Goal: Task Accomplishment & Management: Manage account settings

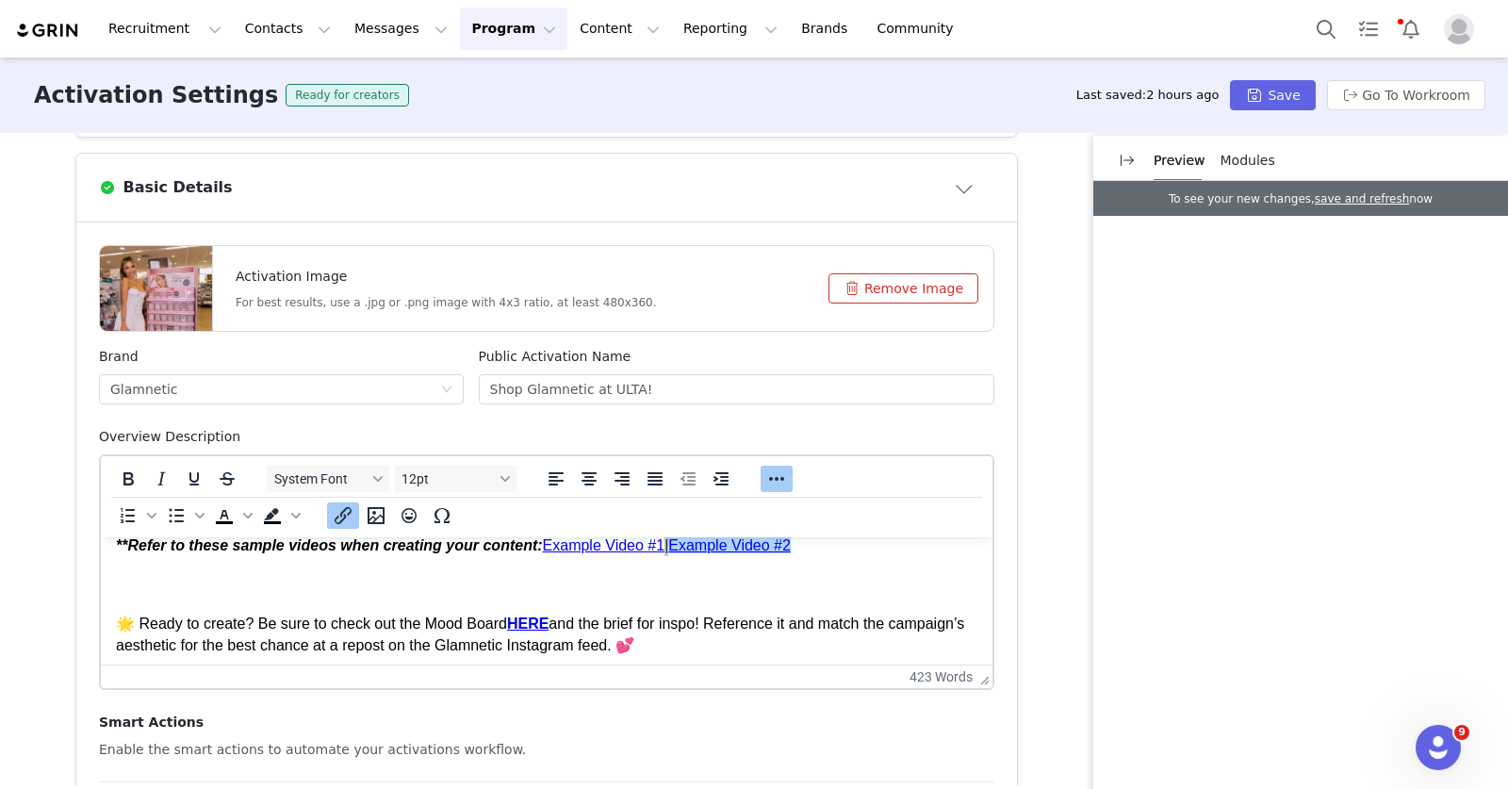
scroll to position [276, 0]
click at [383, 32] on button "Messages Messages" at bounding box center [401, 29] width 116 height 42
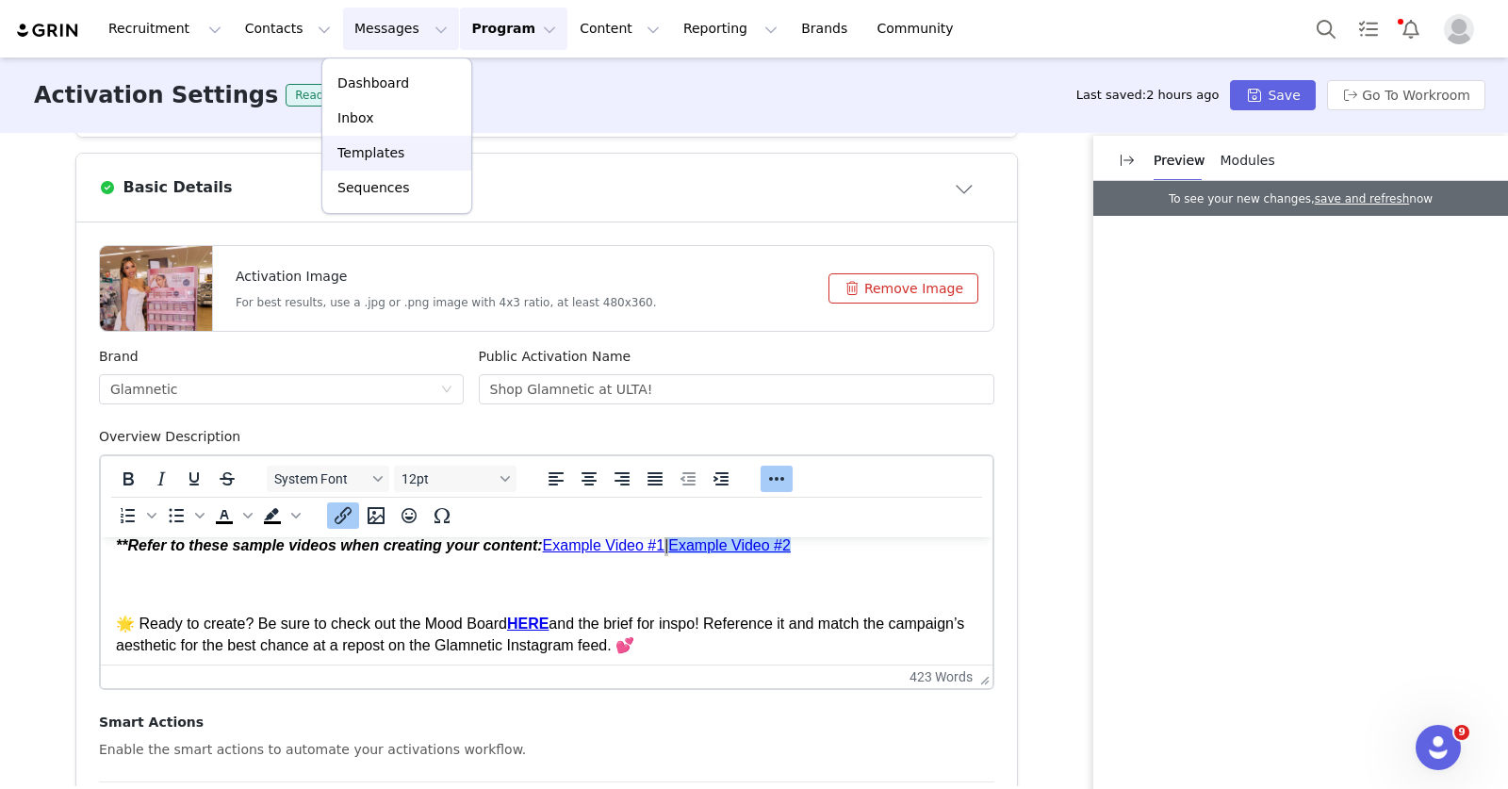
click at [405, 152] on div "Templates" at bounding box center [397, 153] width 126 height 20
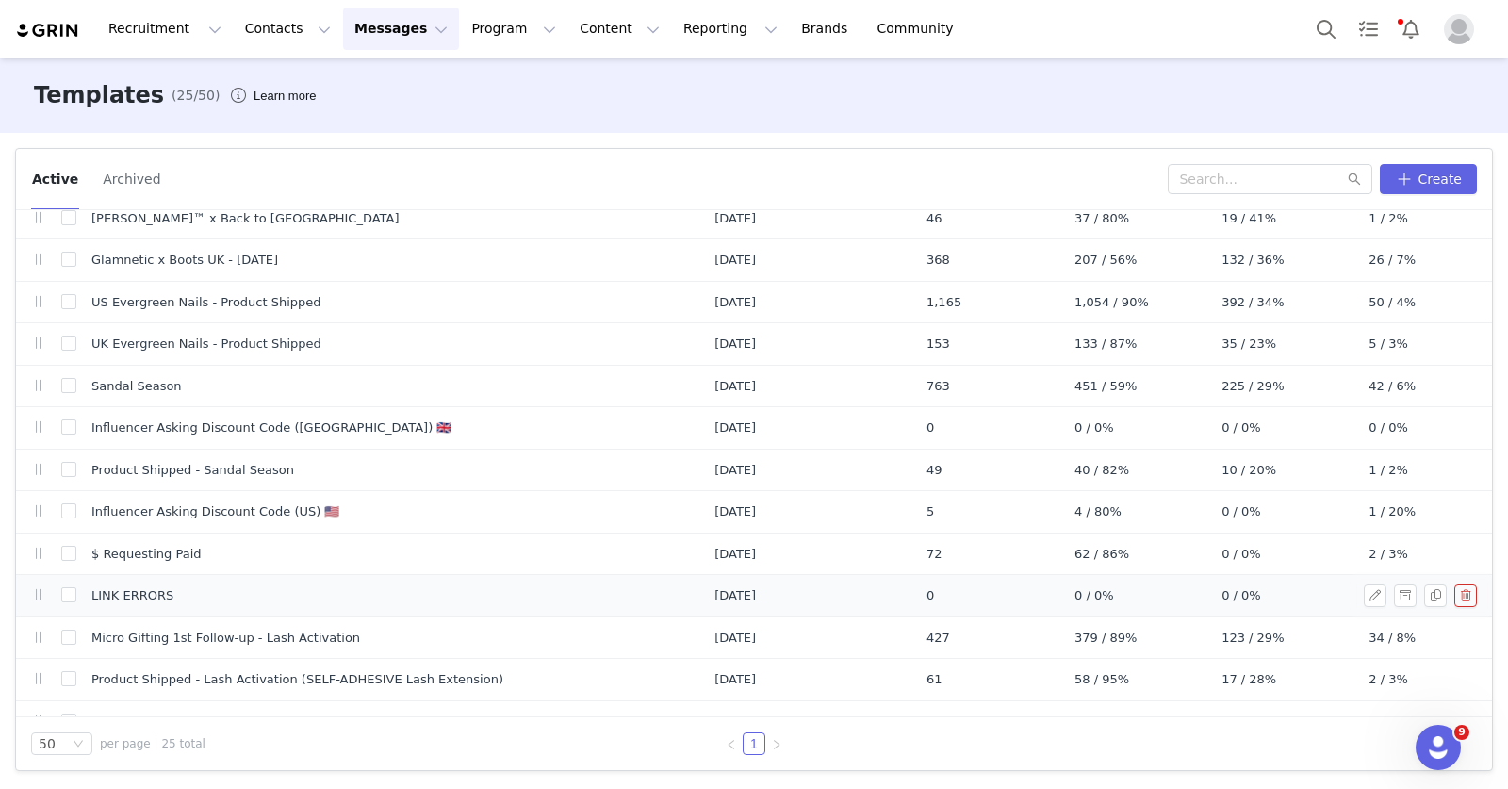
scroll to position [152, 0]
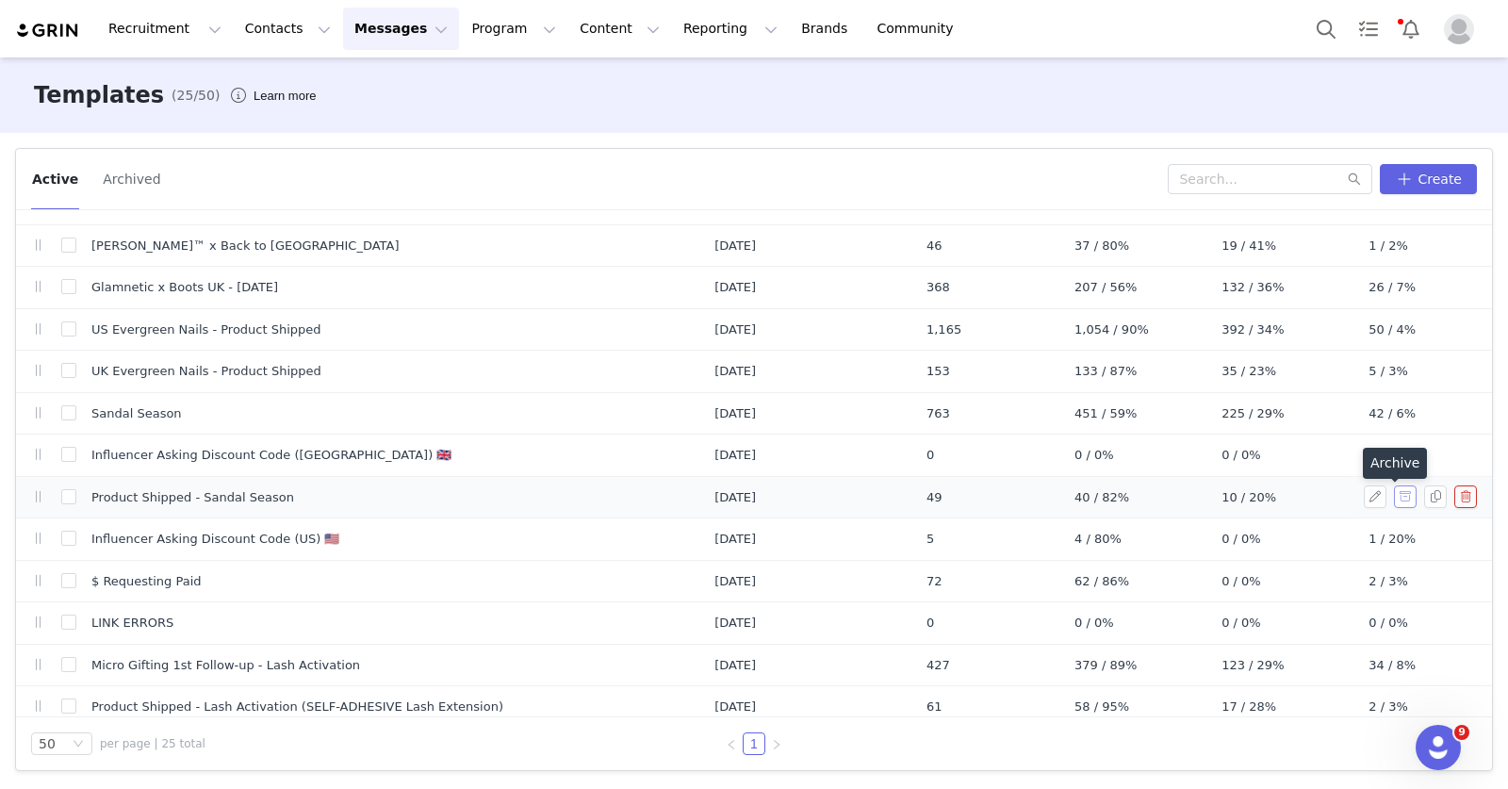
click at [1394, 501] on button "button" at bounding box center [1405, 496] width 23 height 23
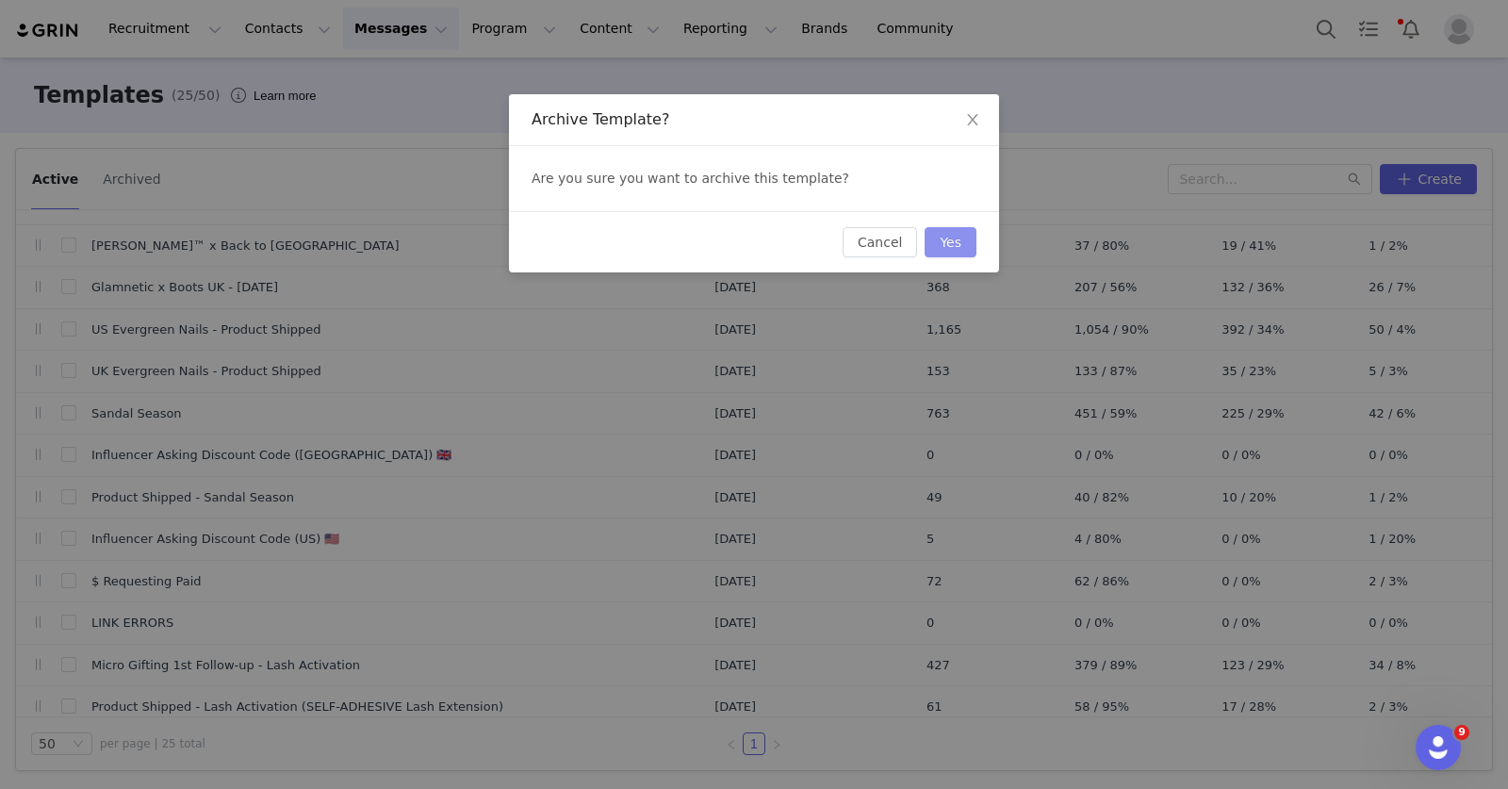
click at [937, 240] on button "Yes" at bounding box center [951, 242] width 52 height 30
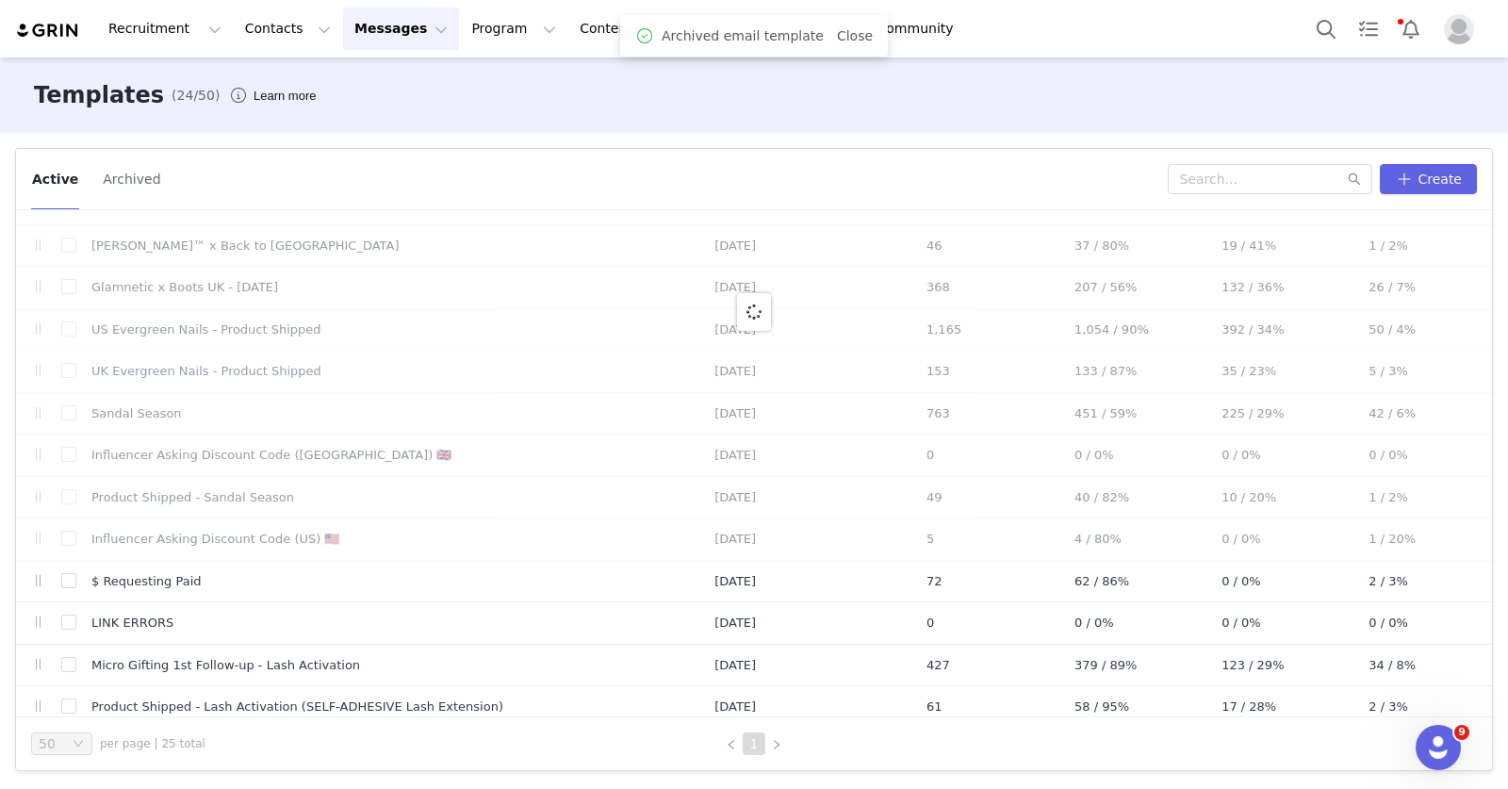
scroll to position [0, 0]
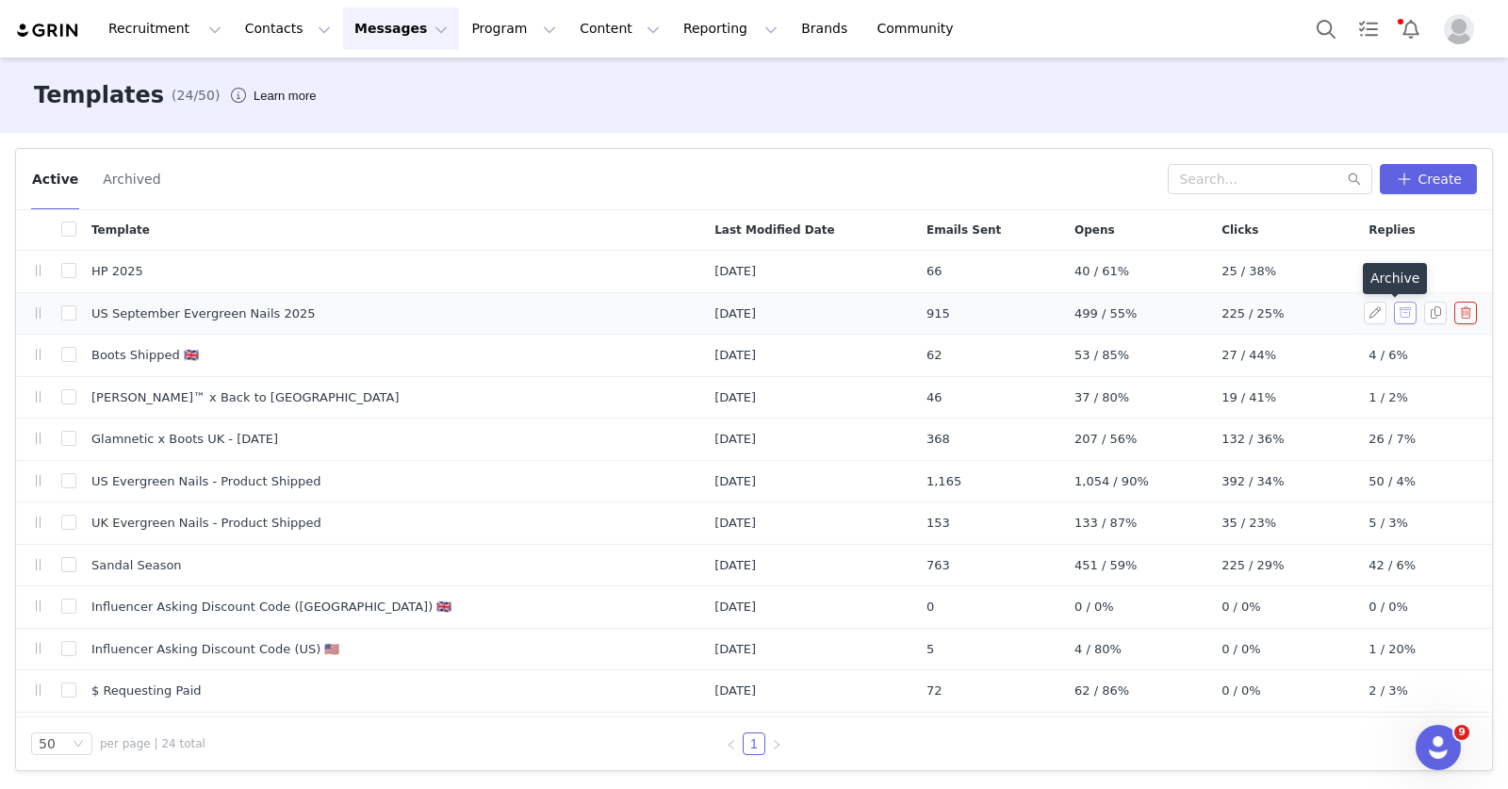
click at [1394, 316] on button "button" at bounding box center [1405, 313] width 23 height 23
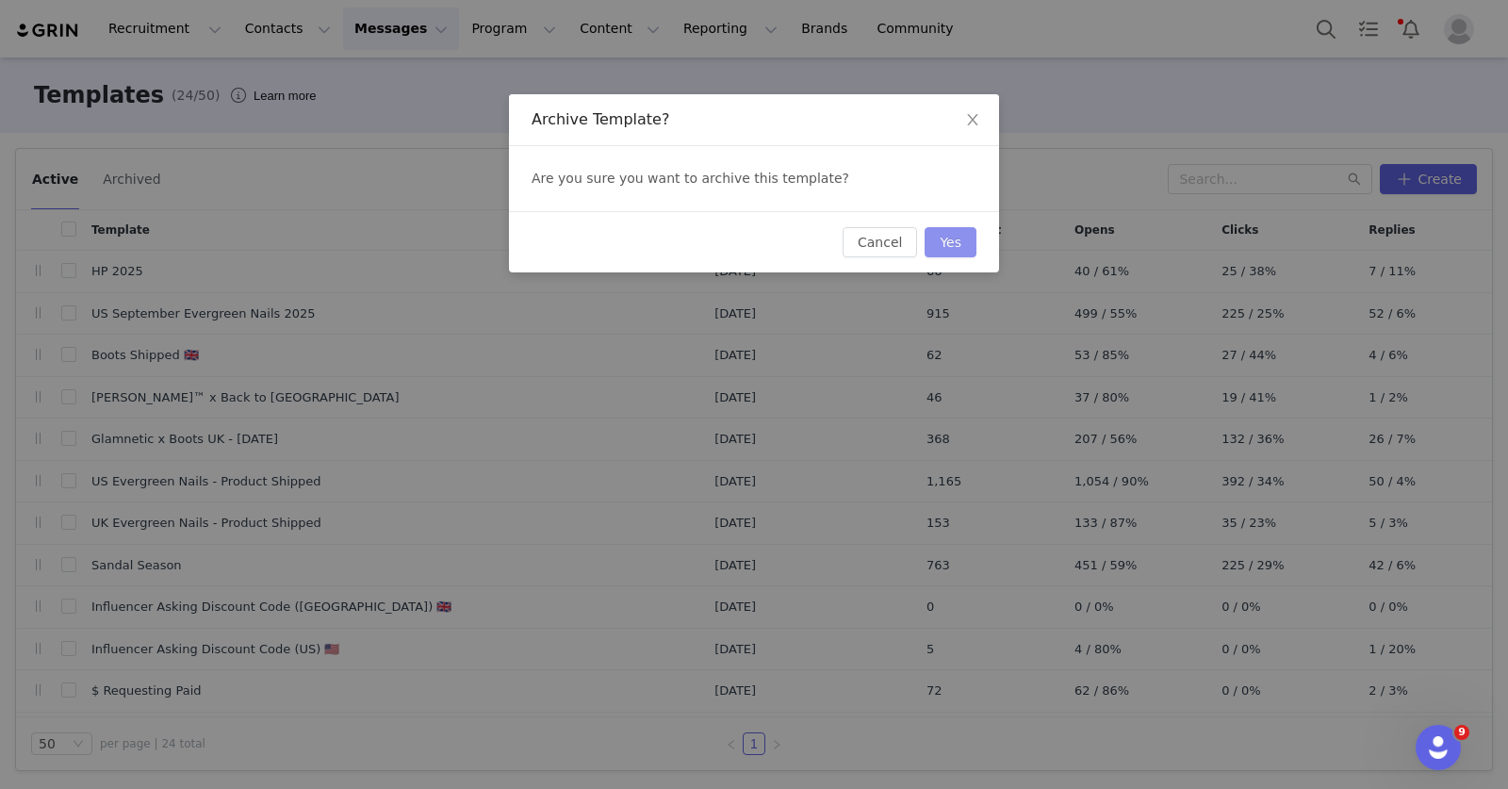
click at [962, 246] on button "Yes" at bounding box center [951, 242] width 52 height 30
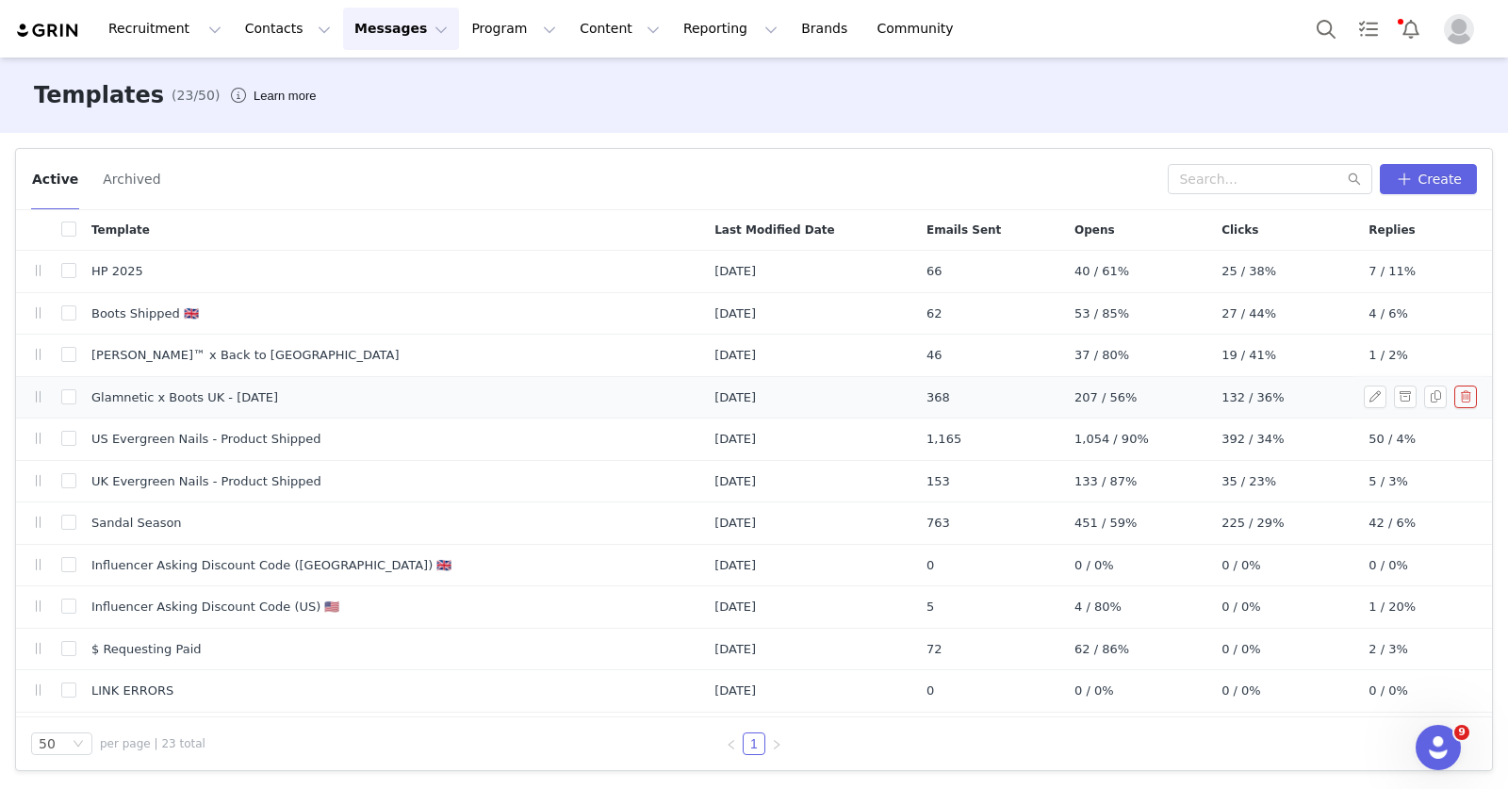
scroll to position [25, 0]
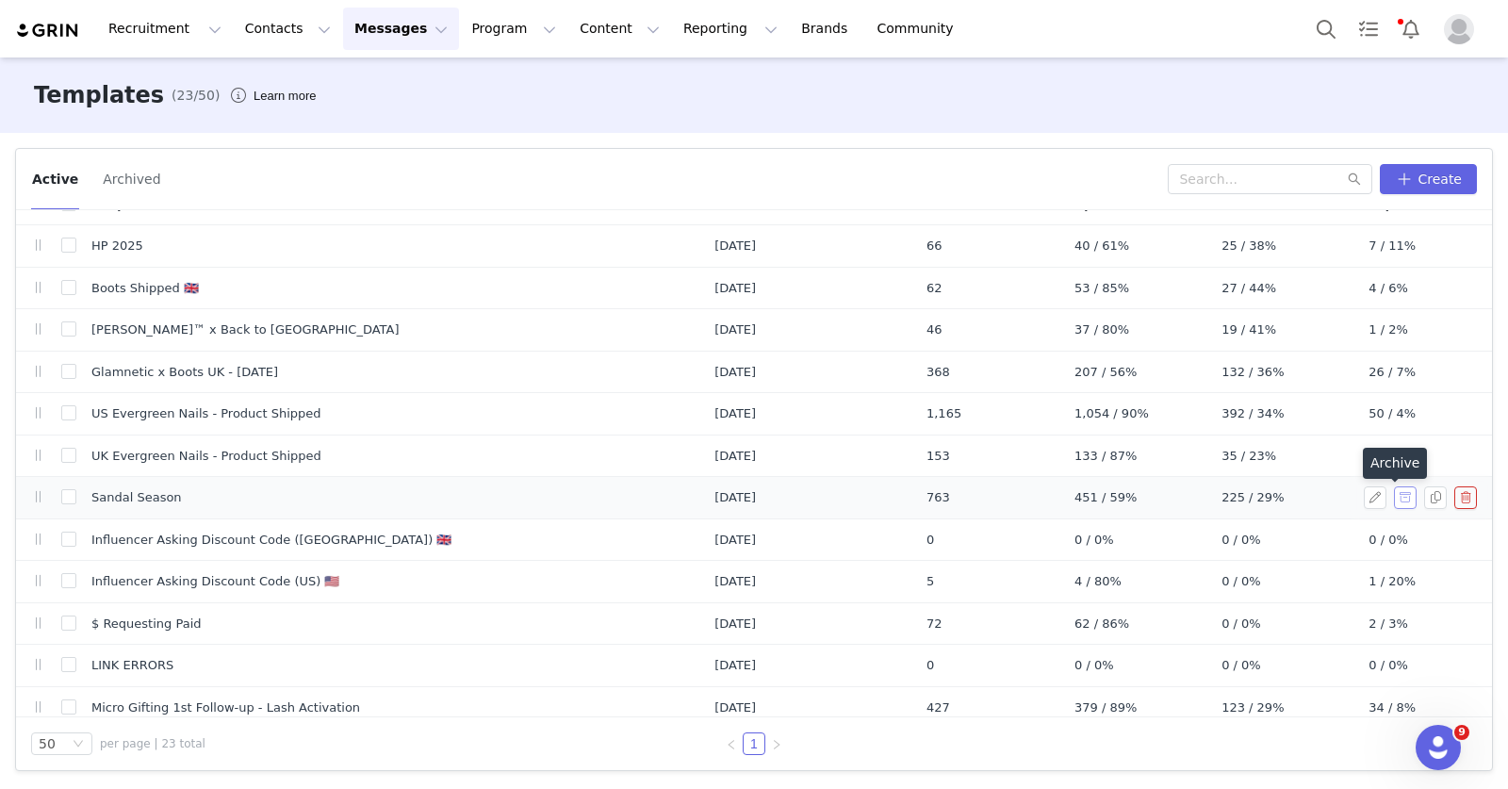
click at [1394, 497] on button "button" at bounding box center [1405, 497] width 23 height 23
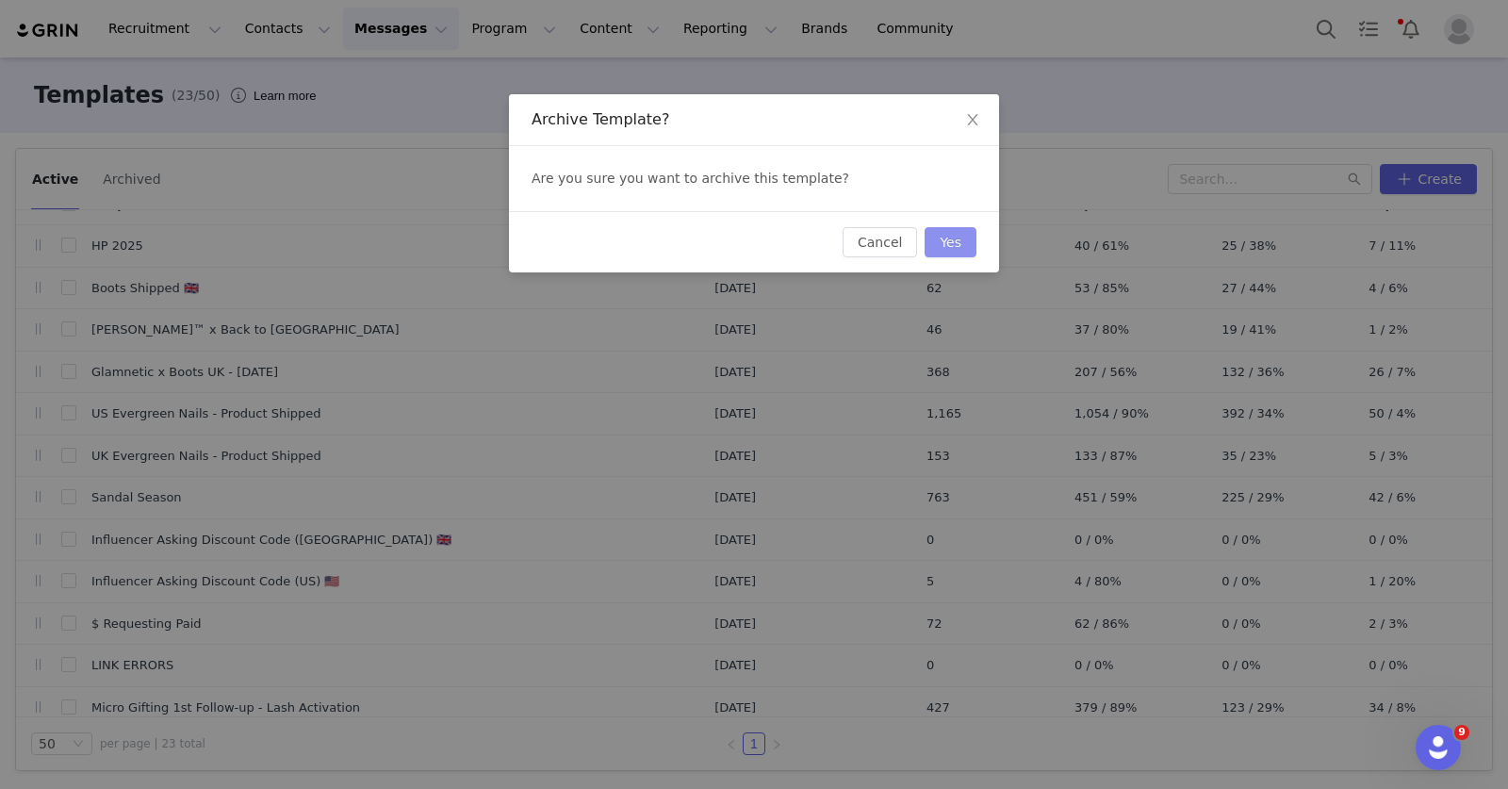
click at [958, 243] on button "Yes" at bounding box center [951, 242] width 52 height 30
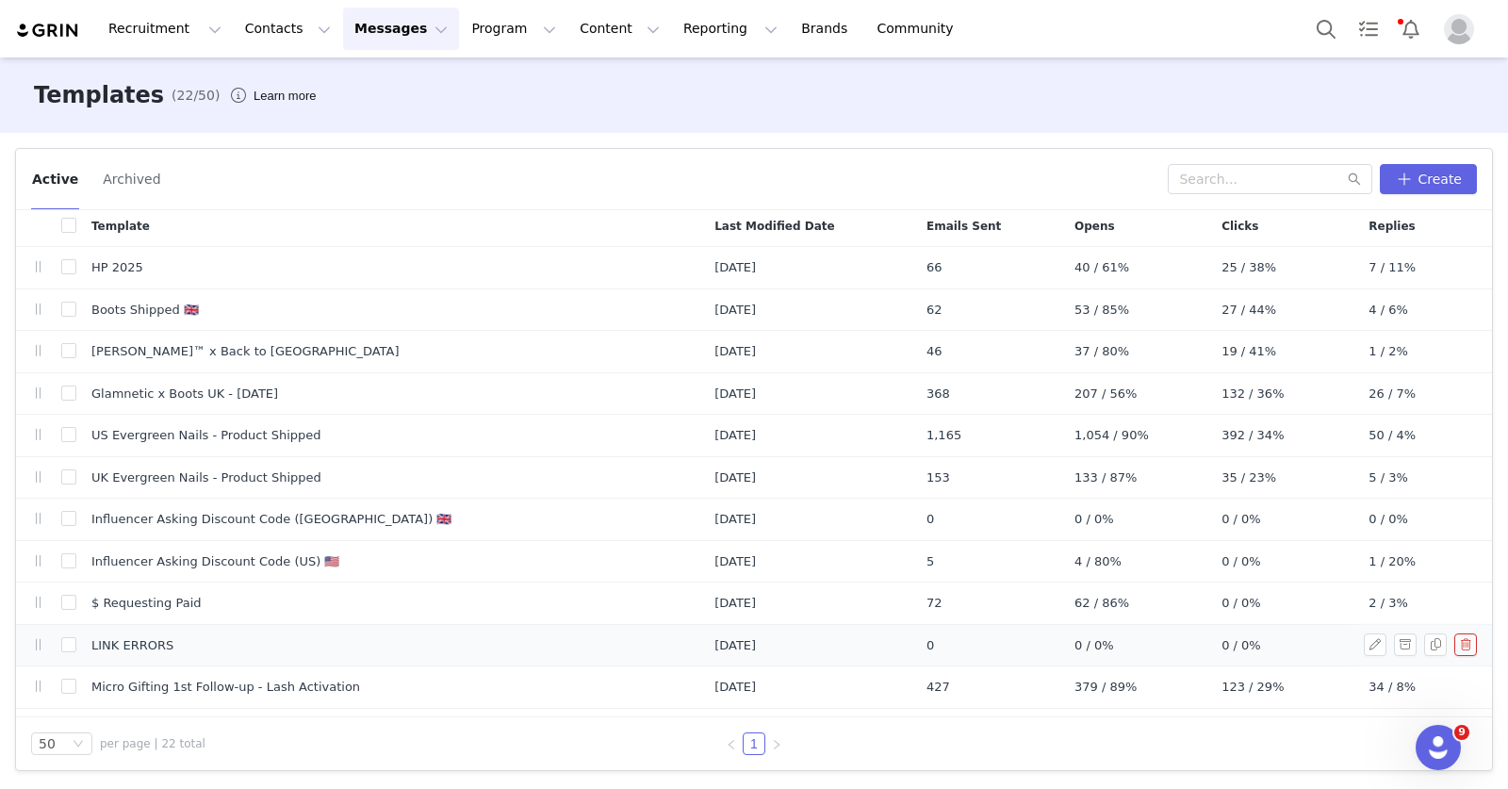
scroll to position [0, 0]
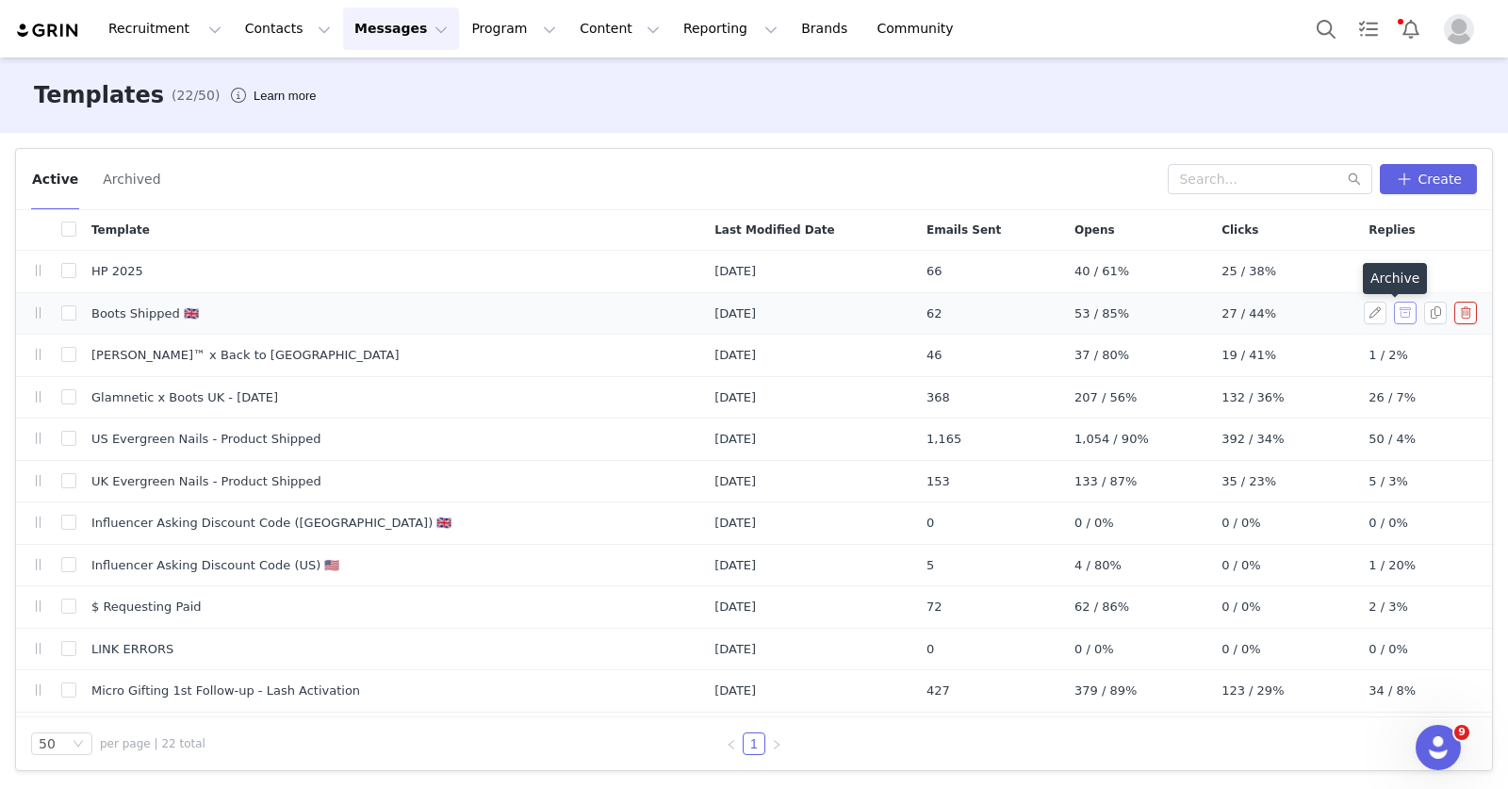
click at [1394, 308] on button "button" at bounding box center [1405, 313] width 23 height 23
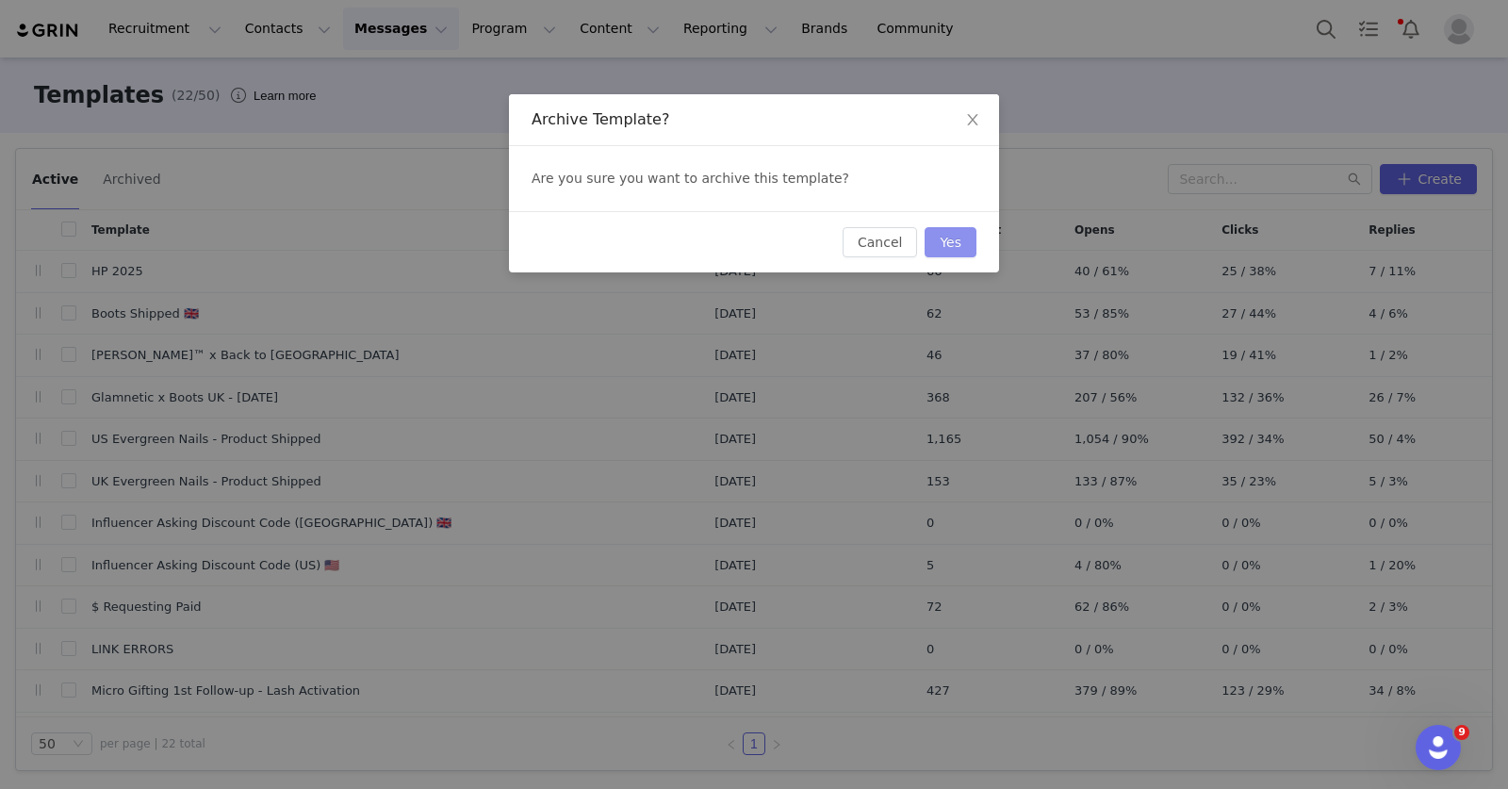
click at [955, 242] on button "Yes" at bounding box center [951, 242] width 52 height 30
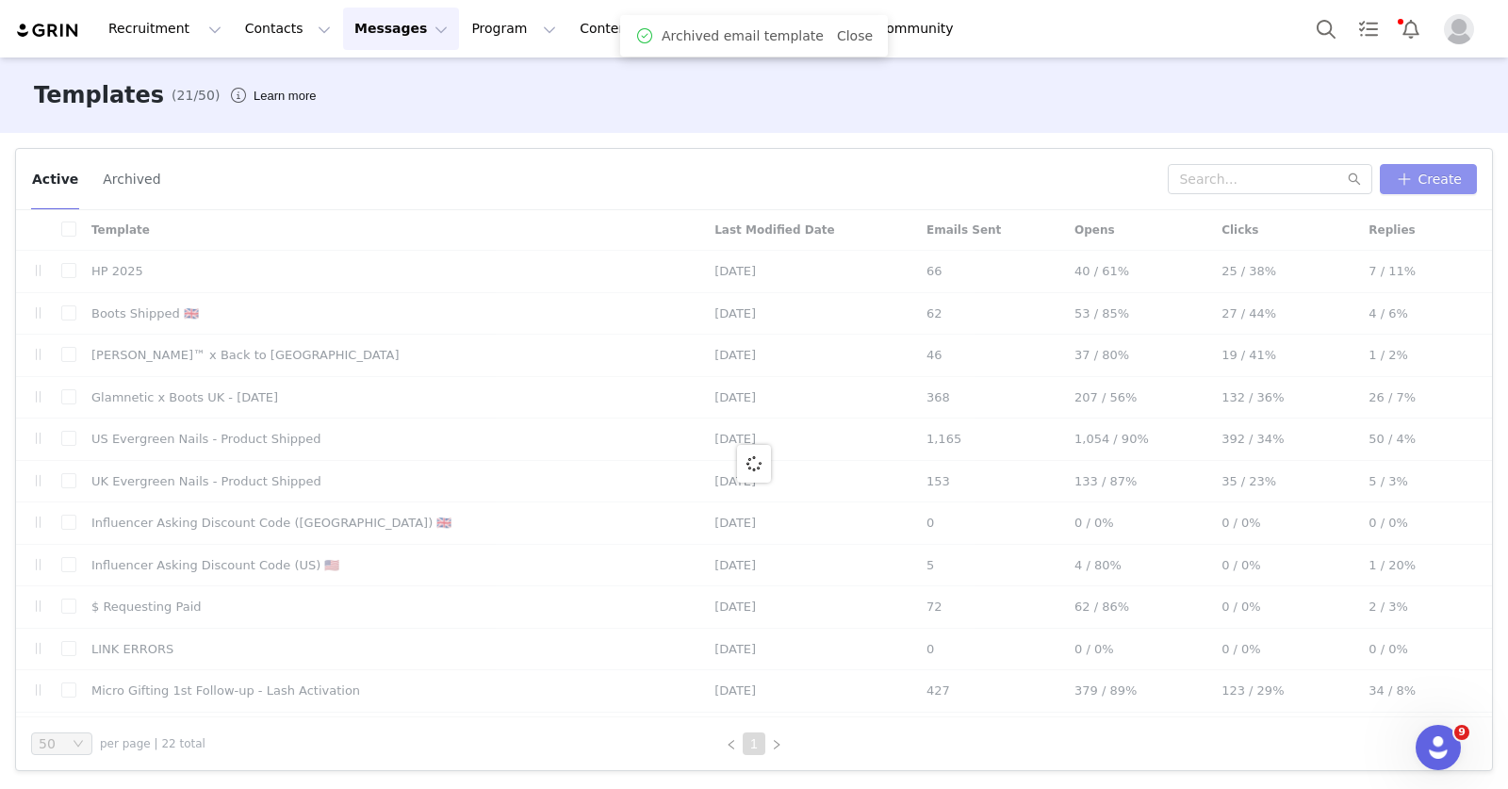
click at [1438, 174] on button "Create" at bounding box center [1428, 179] width 97 height 30
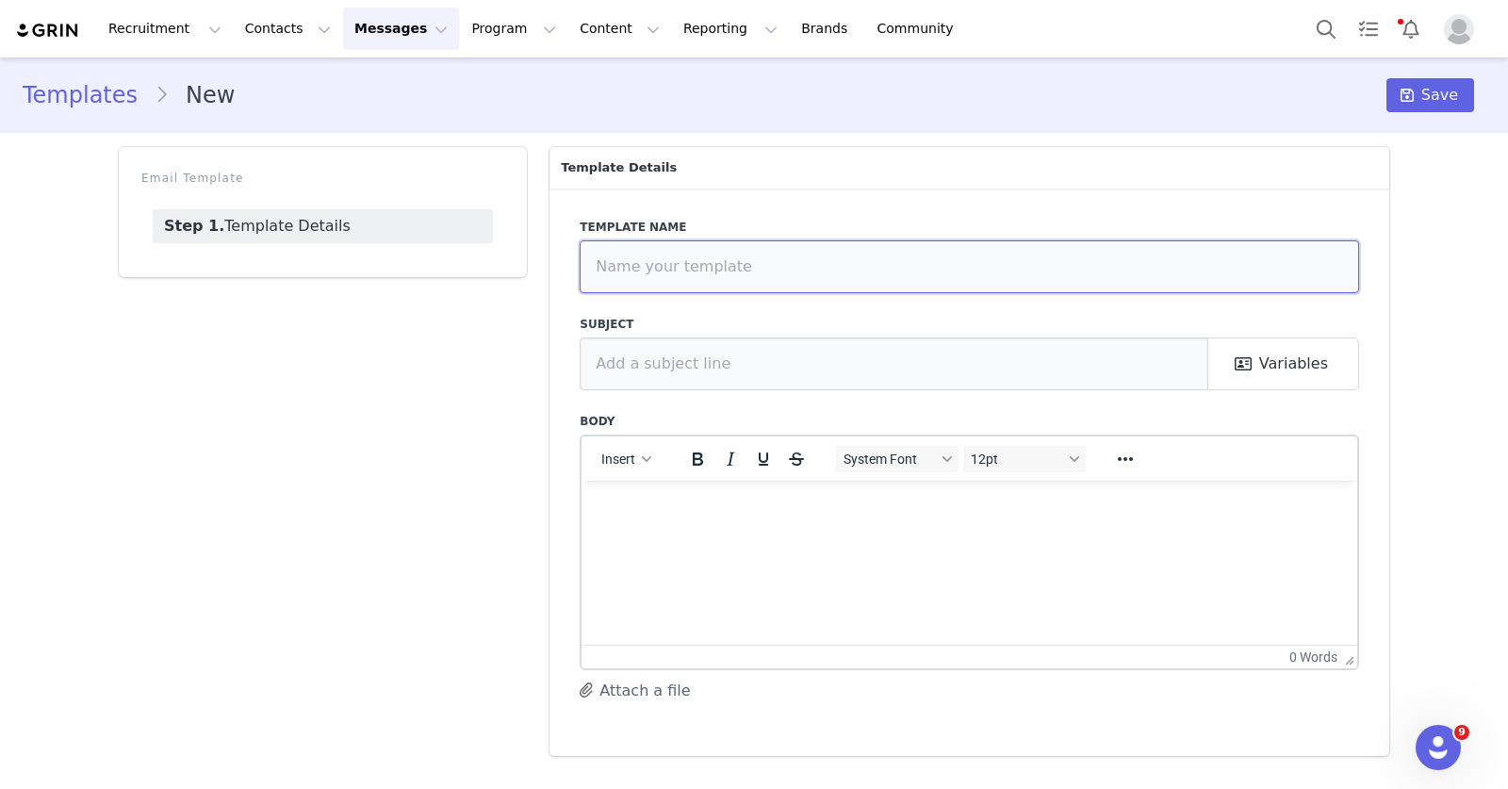
click at [679, 274] on input "text" at bounding box center [970, 266] width 780 height 53
type input "Q"
type input "Q4 Glamnetic x SEPHORA"
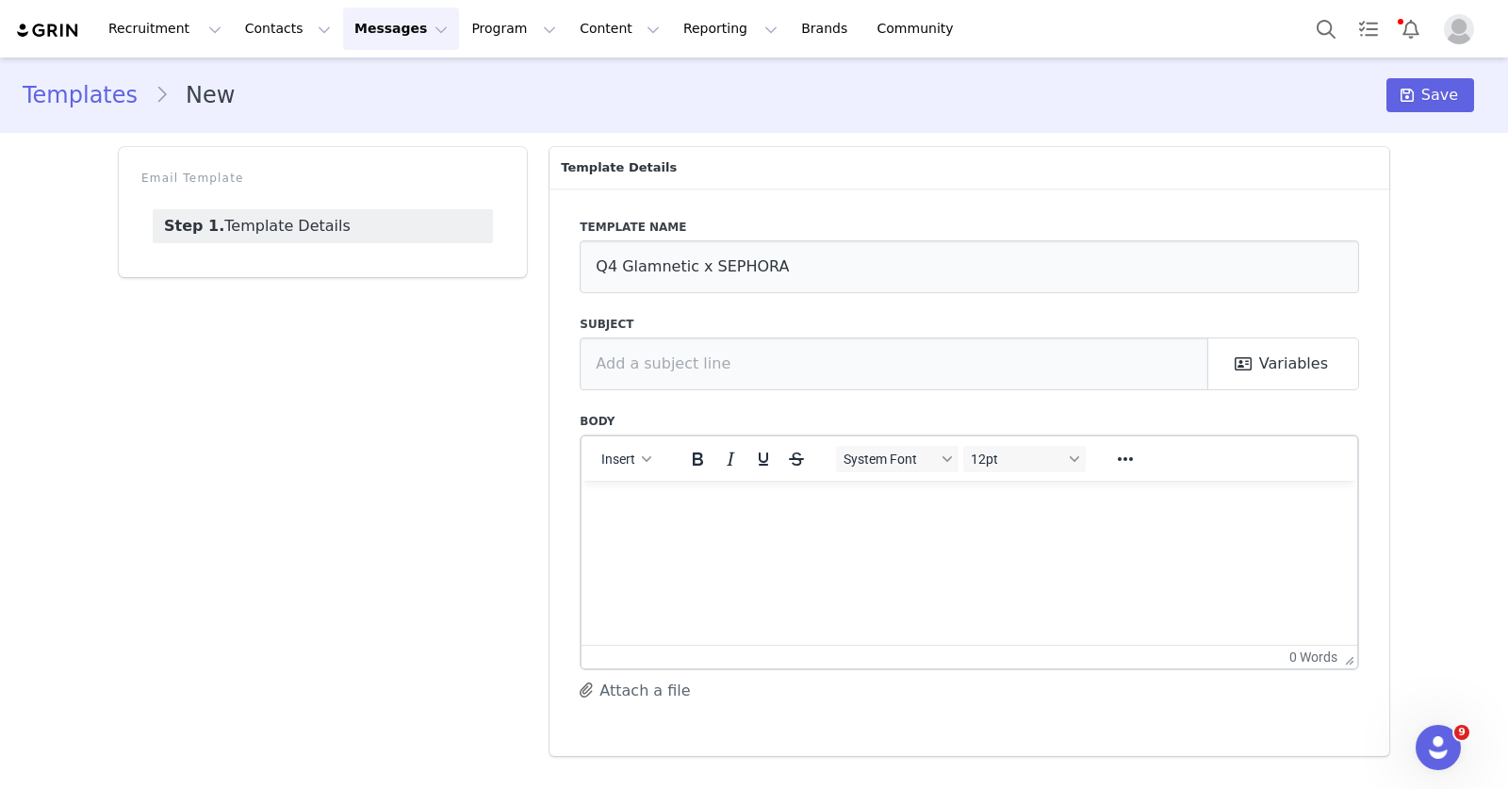
click at [377, 28] on button "Messages Messages" at bounding box center [401, 29] width 116 height 42
click at [683, 525] on html at bounding box center [970, 505] width 776 height 51
click at [617, 454] on span "Insert" at bounding box center [618, 459] width 34 height 15
click at [653, 530] on div "Insert Variable" at bounding box center [693, 520] width 170 height 23
select select
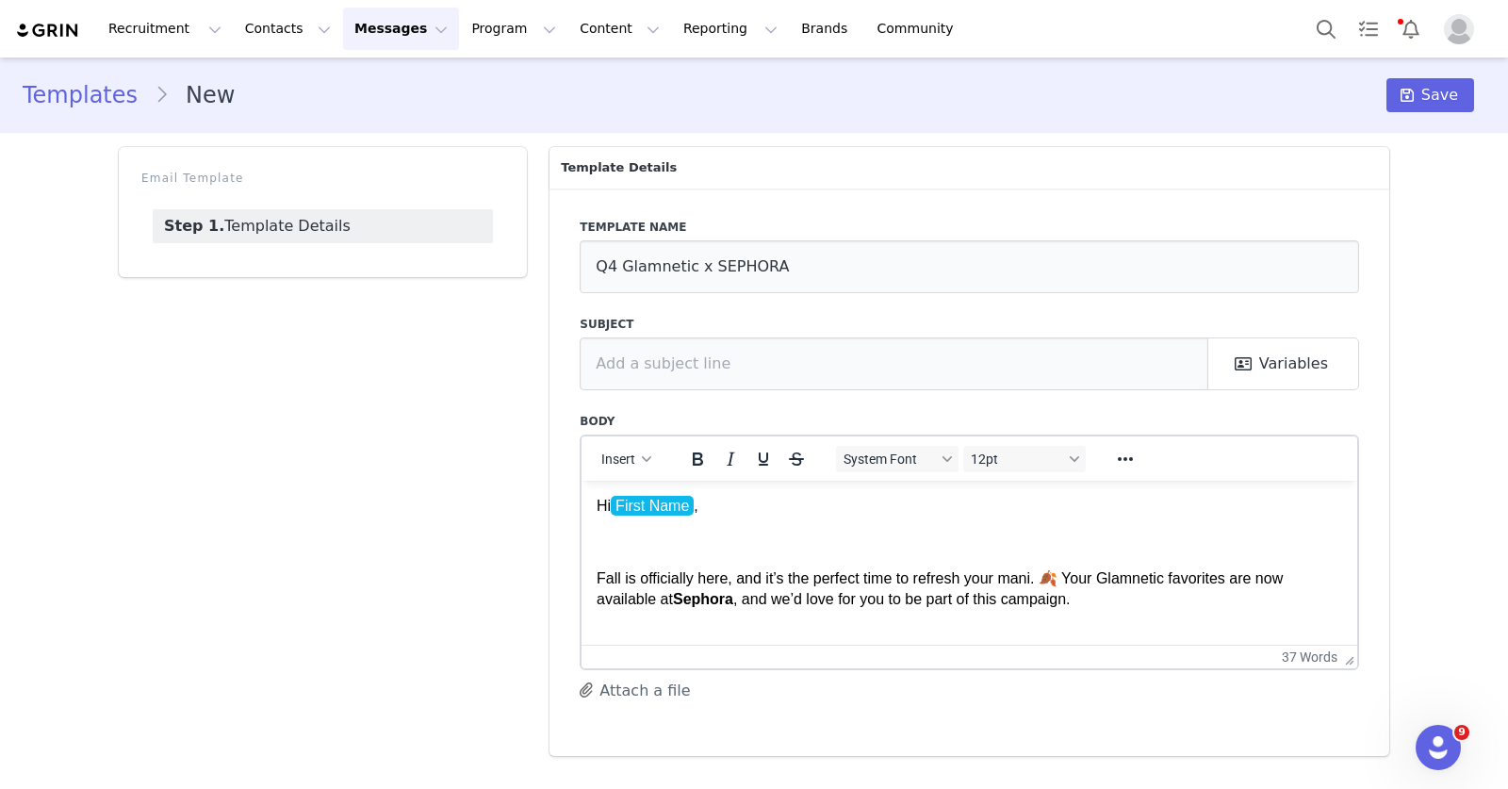
click at [1109, 598] on p "Fall is officially here, and it’s the perfect time to refresh your mani. 🍂 Your…" at bounding box center [970, 588] width 746 height 42
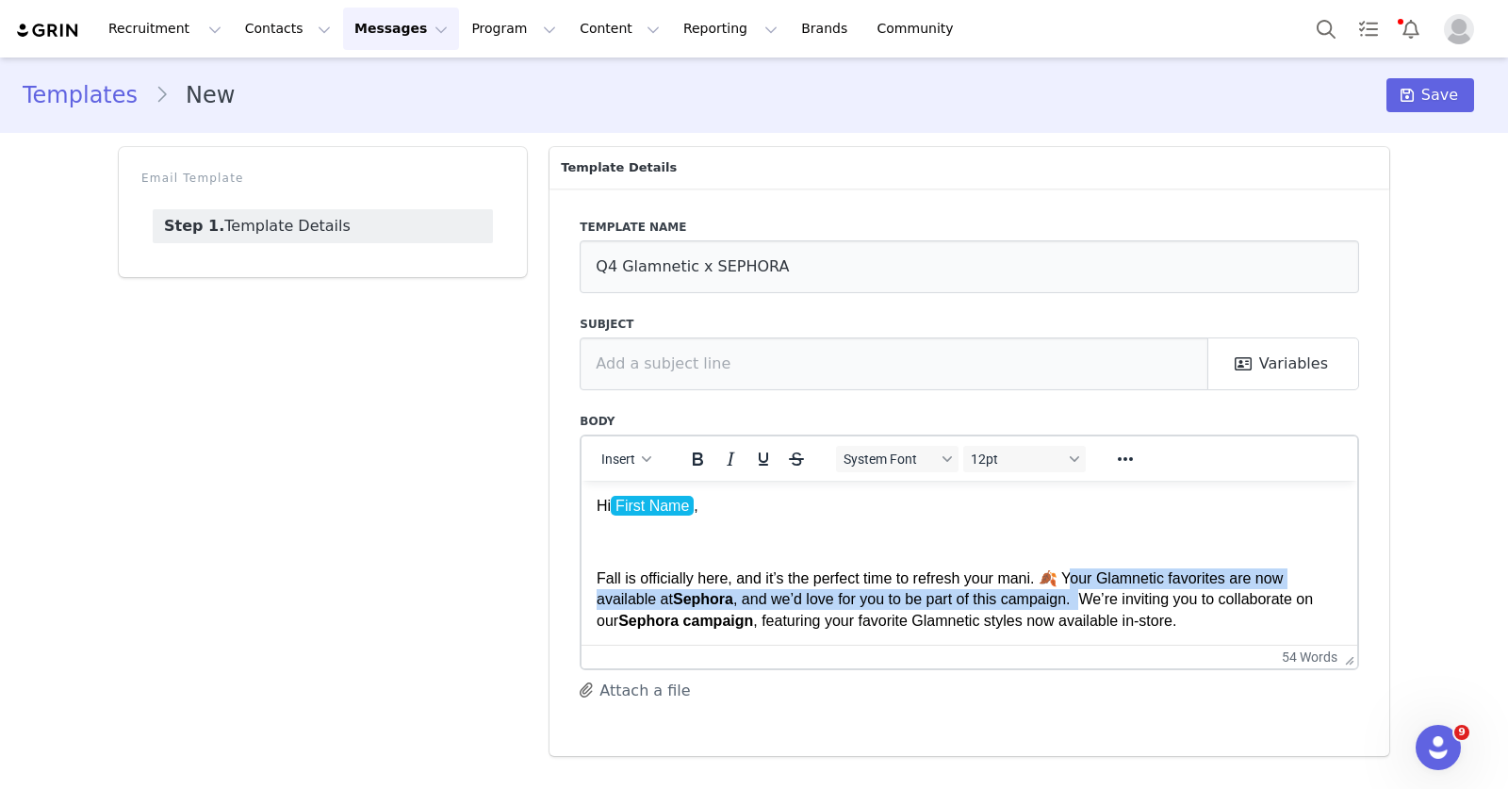
drag, startPoint x: 1090, startPoint y: 596, endPoint x: 1080, endPoint y: 587, distance: 12.7
click at [1080, 587] on p "Fall is officially here, and it’s the perfect time to refresh your mani. 🍂 Your…" at bounding box center [970, 598] width 746 height 63
click at [1082, 596] on p "Fall is officially here, and it’s the perfect time to refresh your mani. 🍂 Your…" at bounding box center [970, 598] width 746 height 63
drag, startPoint x: 1093, startPoint y: 594, endPoint x: 1076, endPoint y: 571, distance: 28.3
click at [1076, 571] on p "Fall is officially here, and it’s the perfect time to refresh your mani. 🍂 Your…" at bounding box center [970, 598] width 746 height 63
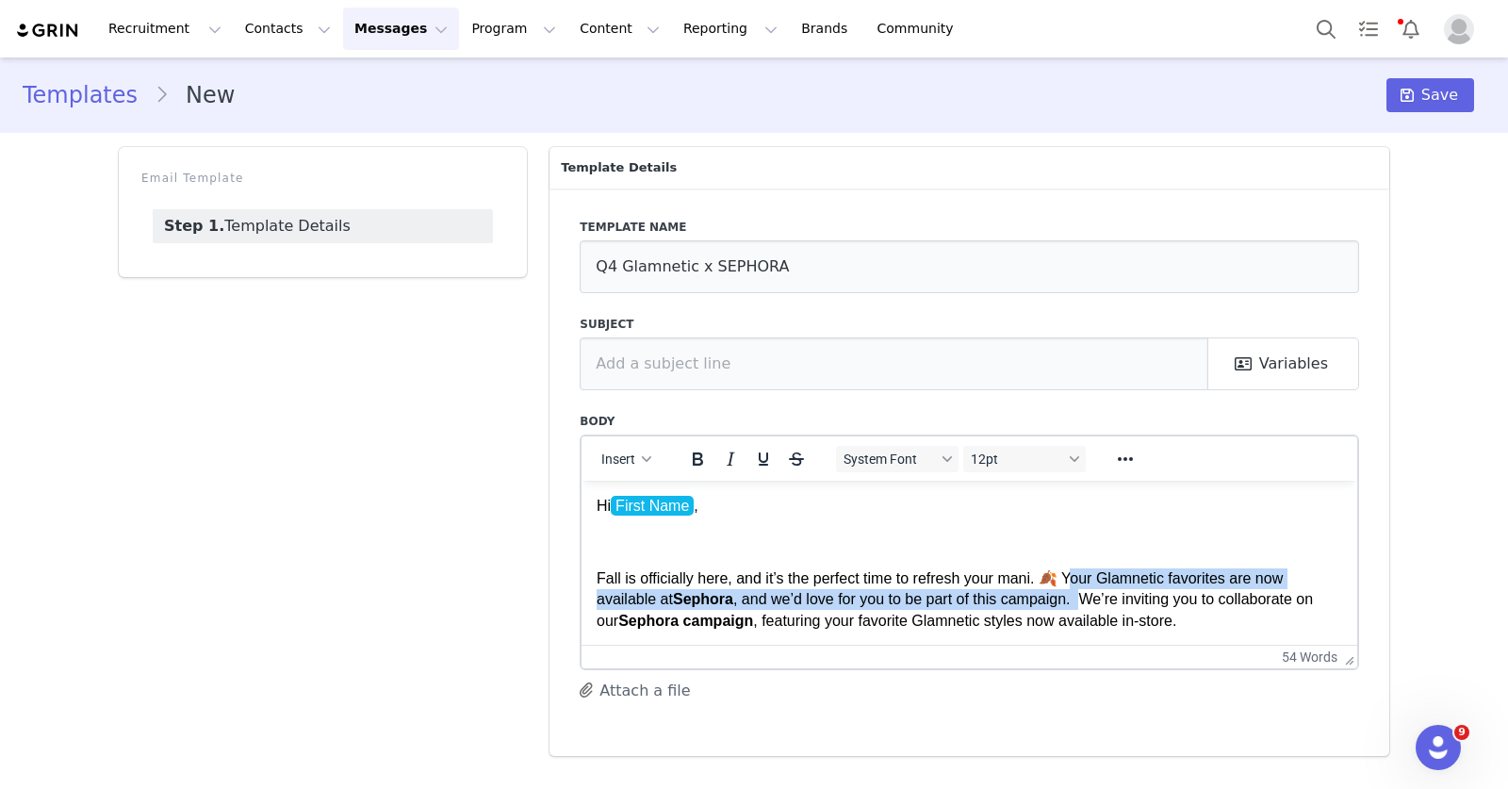
click at [808, 605] on p "Fall is officially here, and it’s the perfect time to refresh your mani. 🍂 Your…" at bounding box center [970, 598] width 746 height 63
drag, startPoint x: 1093, startPoint y: 597, endPoint x: 1076, endPoint y: 575, distance: 28.1
click at [1076, 575] on p "Fall is officially here, and it’s the perfect time to refresh your mani. 🍂 Your…" at bounding box center [970, 598] width 746 height 63
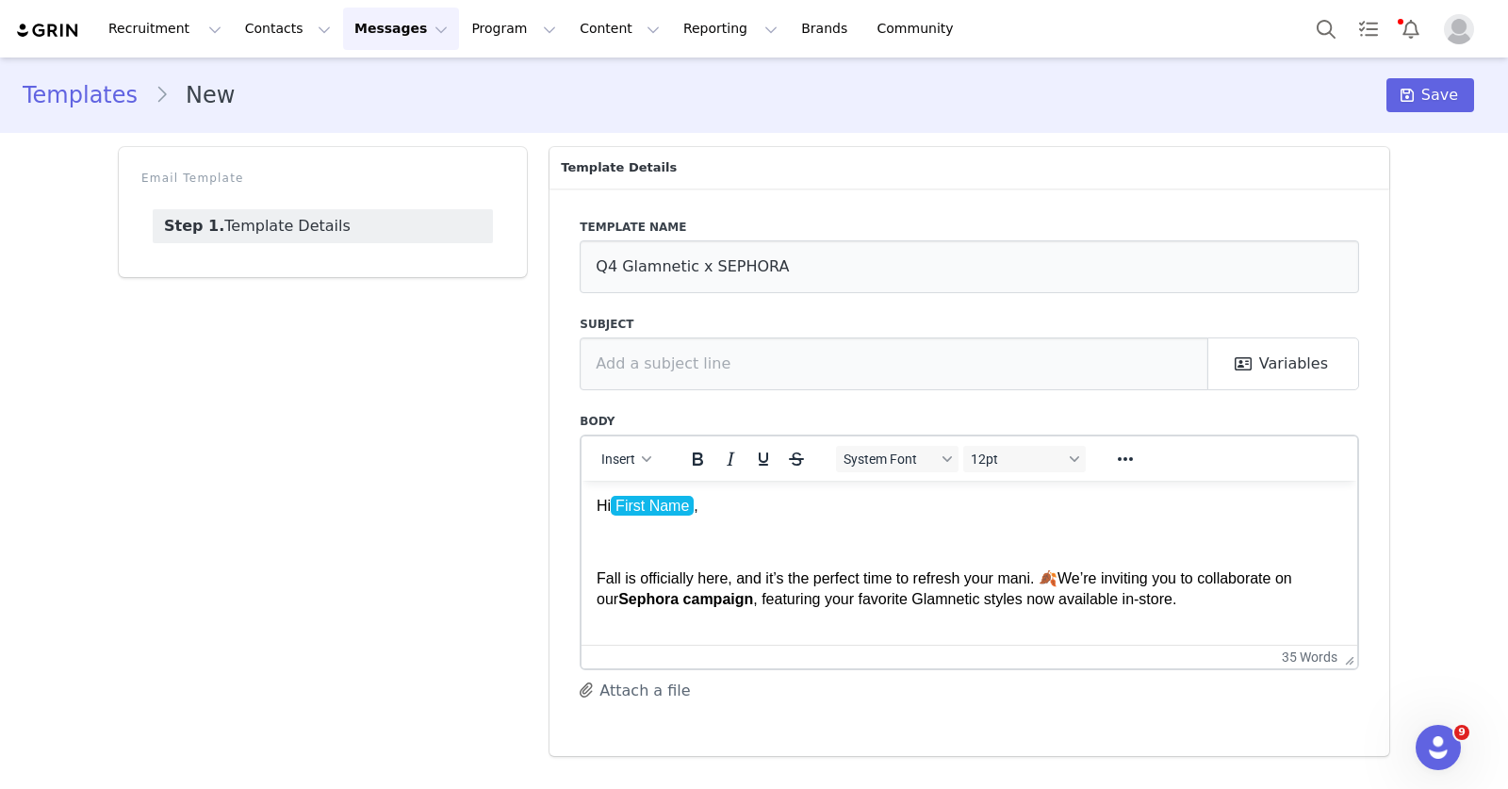
click at [1225, 598] on p "Fall is officially here, and it’s the perfect time to refresh your mani. 🍂 We’r…" at bounding box center [970, 588] width 746 height 42
drag, startPoint x: 732, startPoint y: 598, endPoint x: 583, endPoint y: 598, distance: 149.9
click at [583, 598] on html "Hi First Name , Fall is officially here, and it’s the perfect time to refresh y…" at bounding box center [970, 552] width 776 height 145
click at [1033, 572] on p "Fall is officially here, and it’s the perfect time to refresh your mani. 🍂 We’r…" at bounding box center [970, 588] width 746 height 42
drag, startPoint x: 1072, startPoint y: 574, endPoint x: 725, endPoint y: 600, distance: 347.9
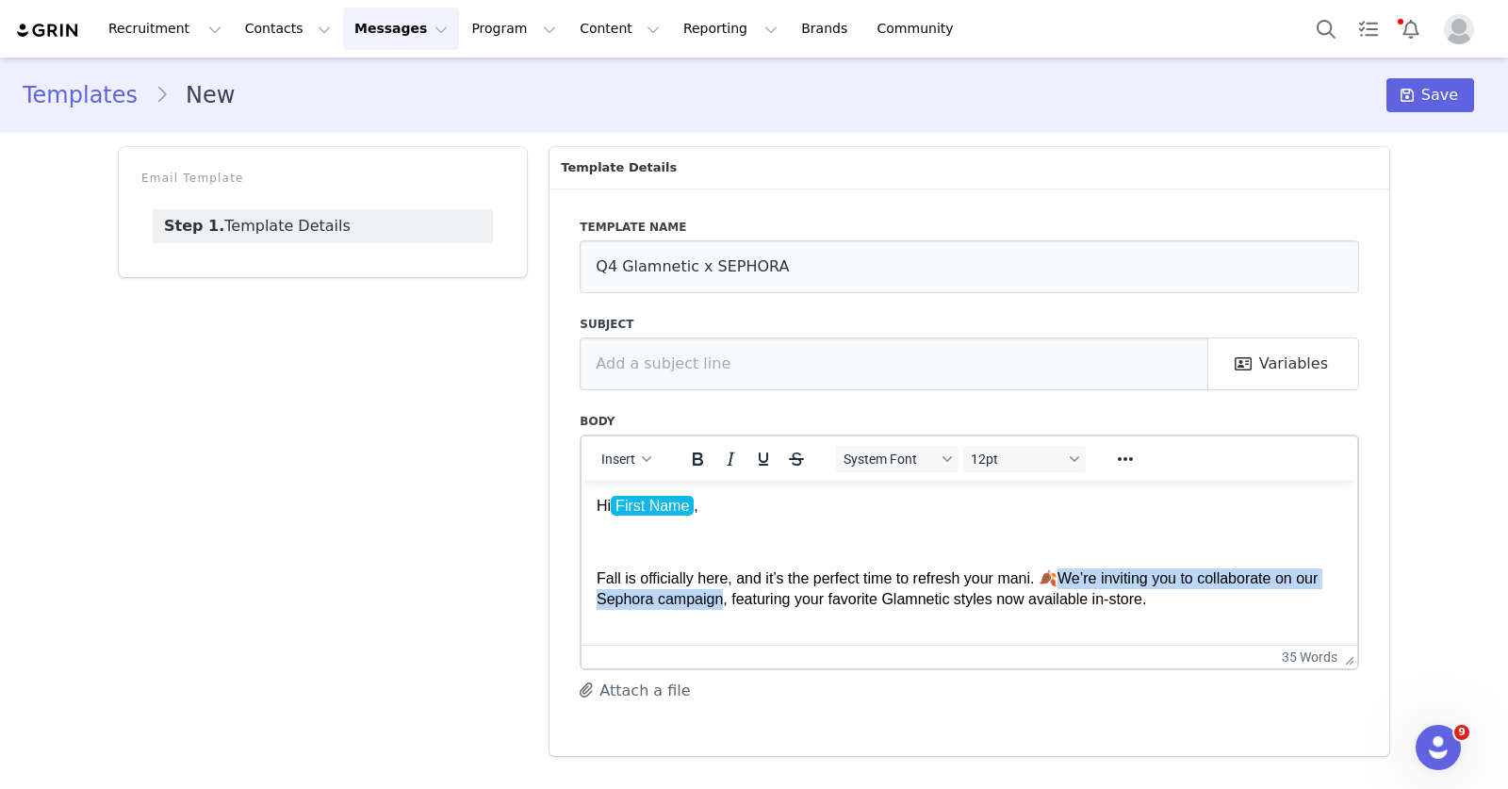
click at [725, 600] on p "Fall is officially here, and it’s the perfect time to refresh your mani. 🍂 We’r…" at bounding box center [970, 588] width 746 height 42
click at [1231, 607] on p "Fall is officially here, and it’s the perfect time to refresh your mani. 🍂 We’r…" at bounding box center [970, 588] width 746 height 42
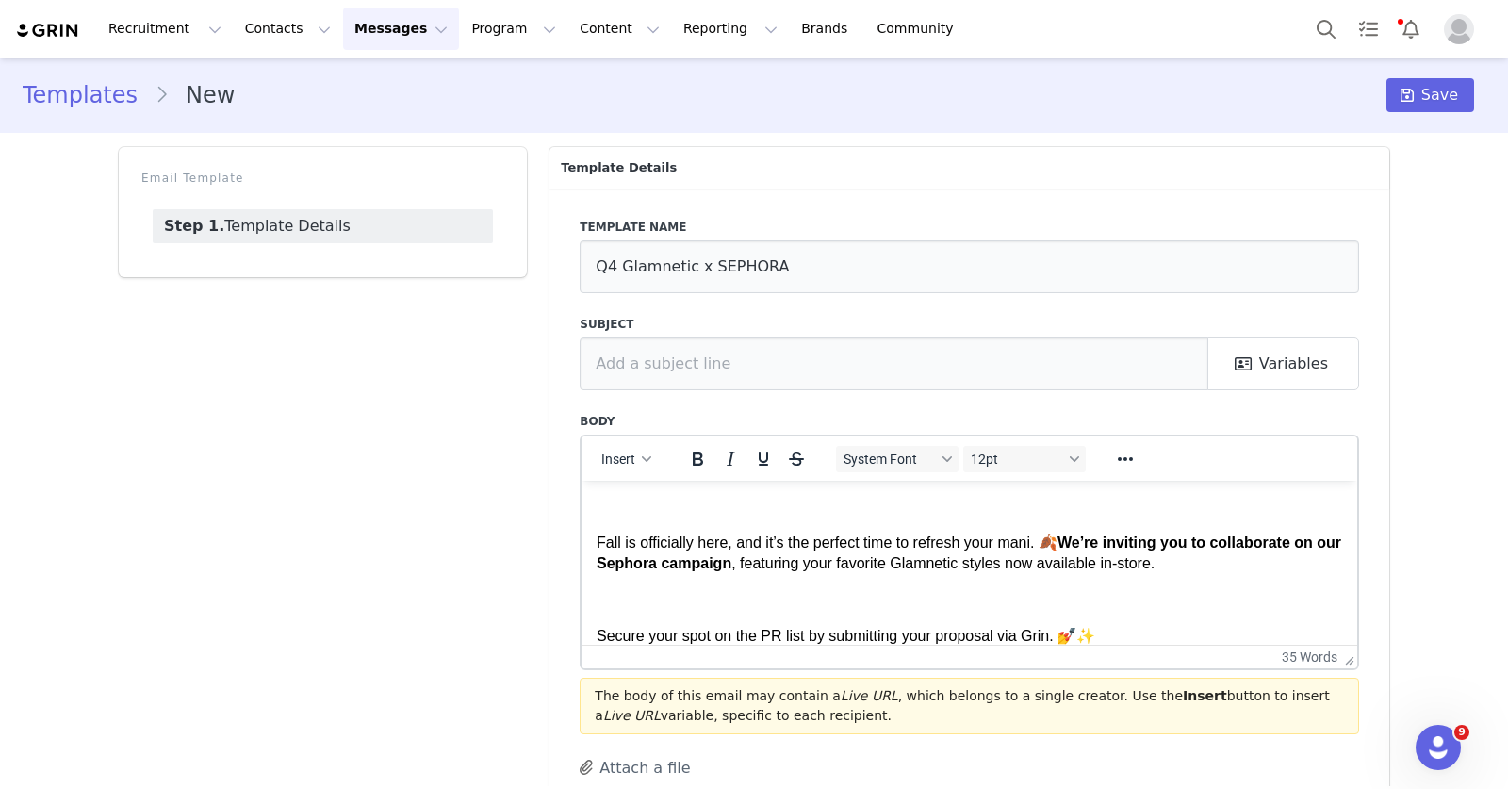
scroll to position [127, 0]
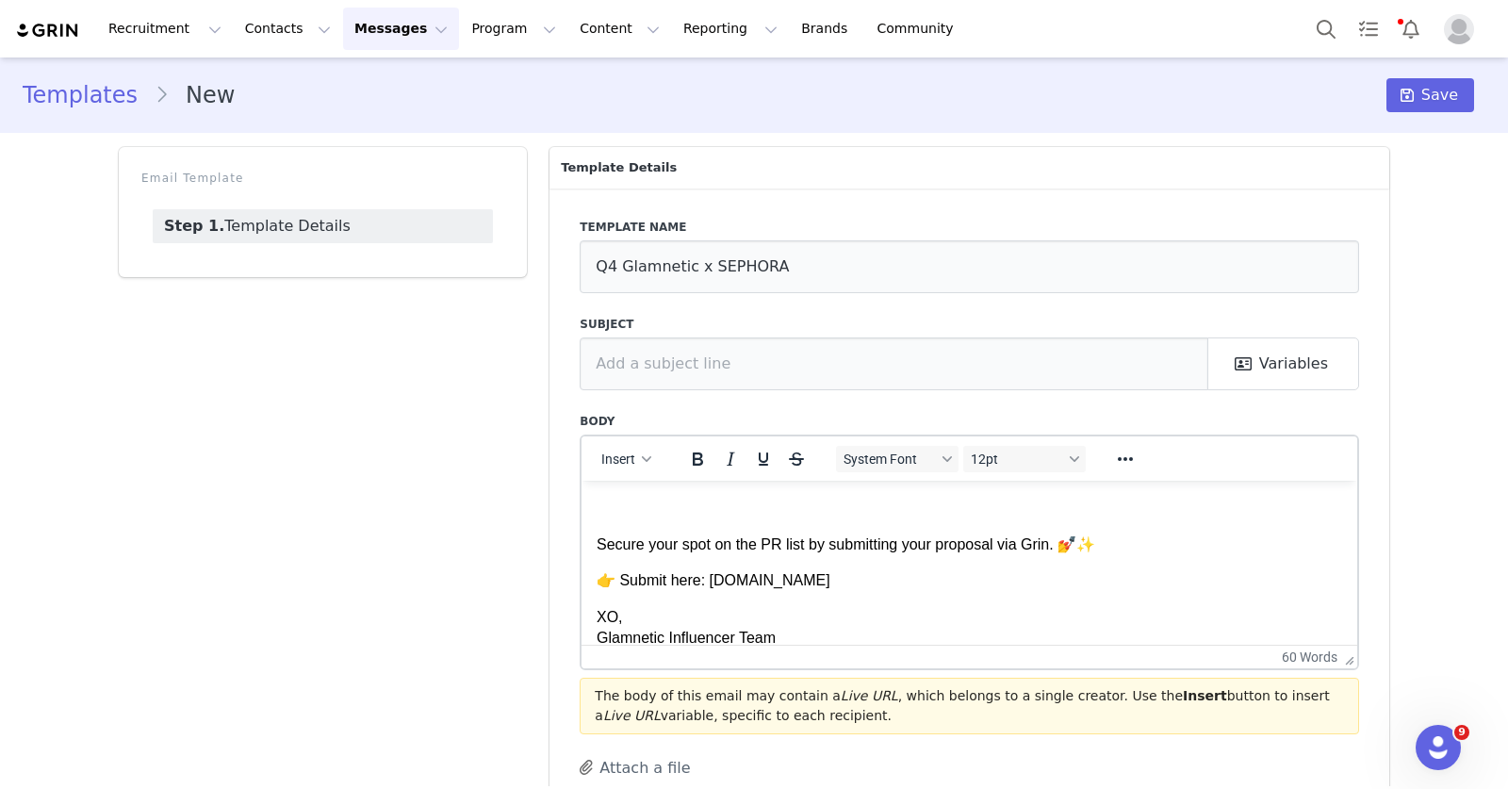
drag, startPoint x: 869, startPoint y: 582, endPoint x: 714, endPoint y: 582, distance: 155.5
click at [714, 582] on p "👉 Submit here: glamneticllc.grin.live" at bounding box center [970, 579] width 746 height 21
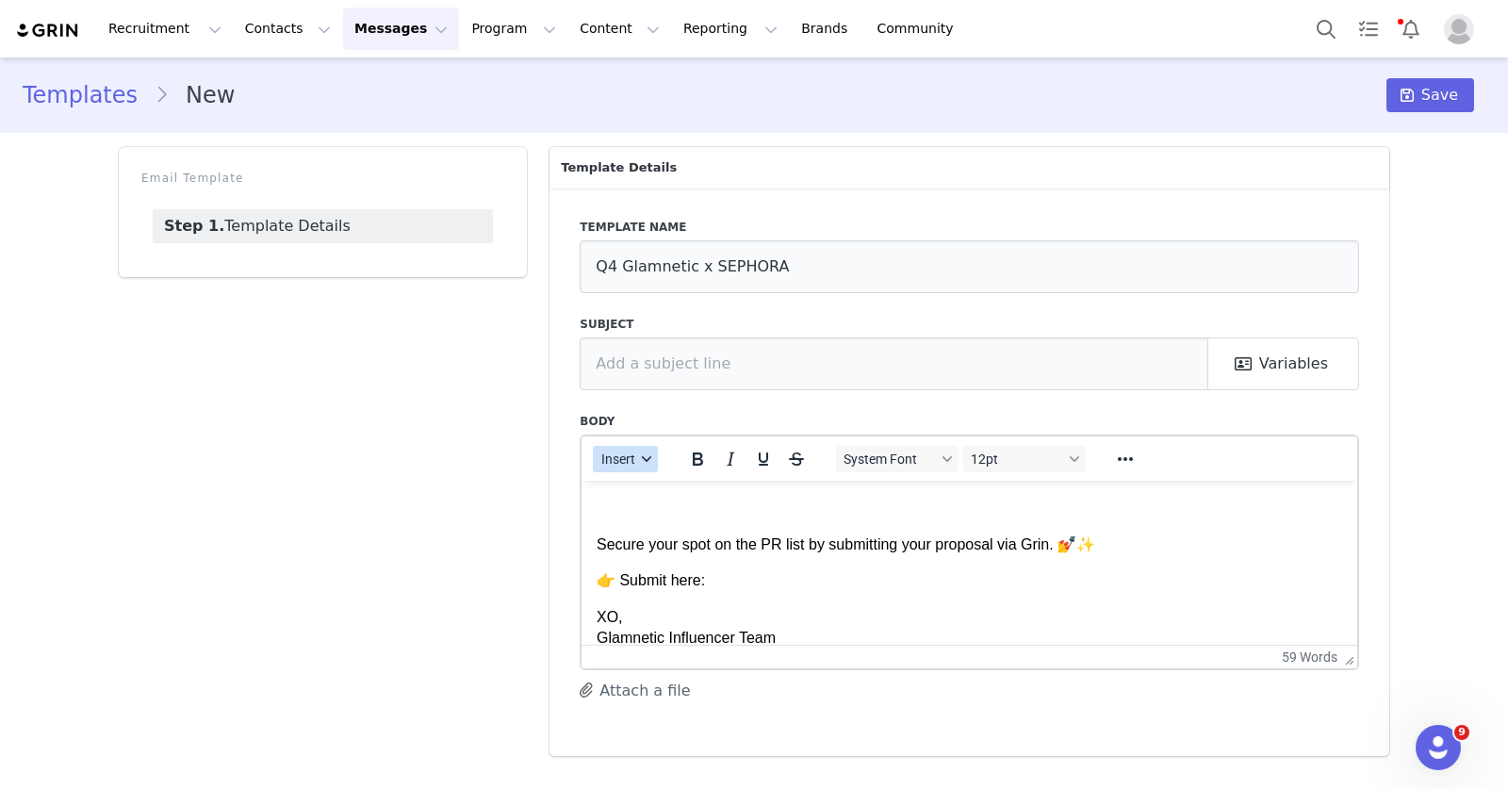
click at [641, 464] on button "Insert" at bounding box center [625, 459] width 65 height 26
click at [672, 515] on div "Insert Variable" at bounding box center [693, 520] width 170 height 23
select select
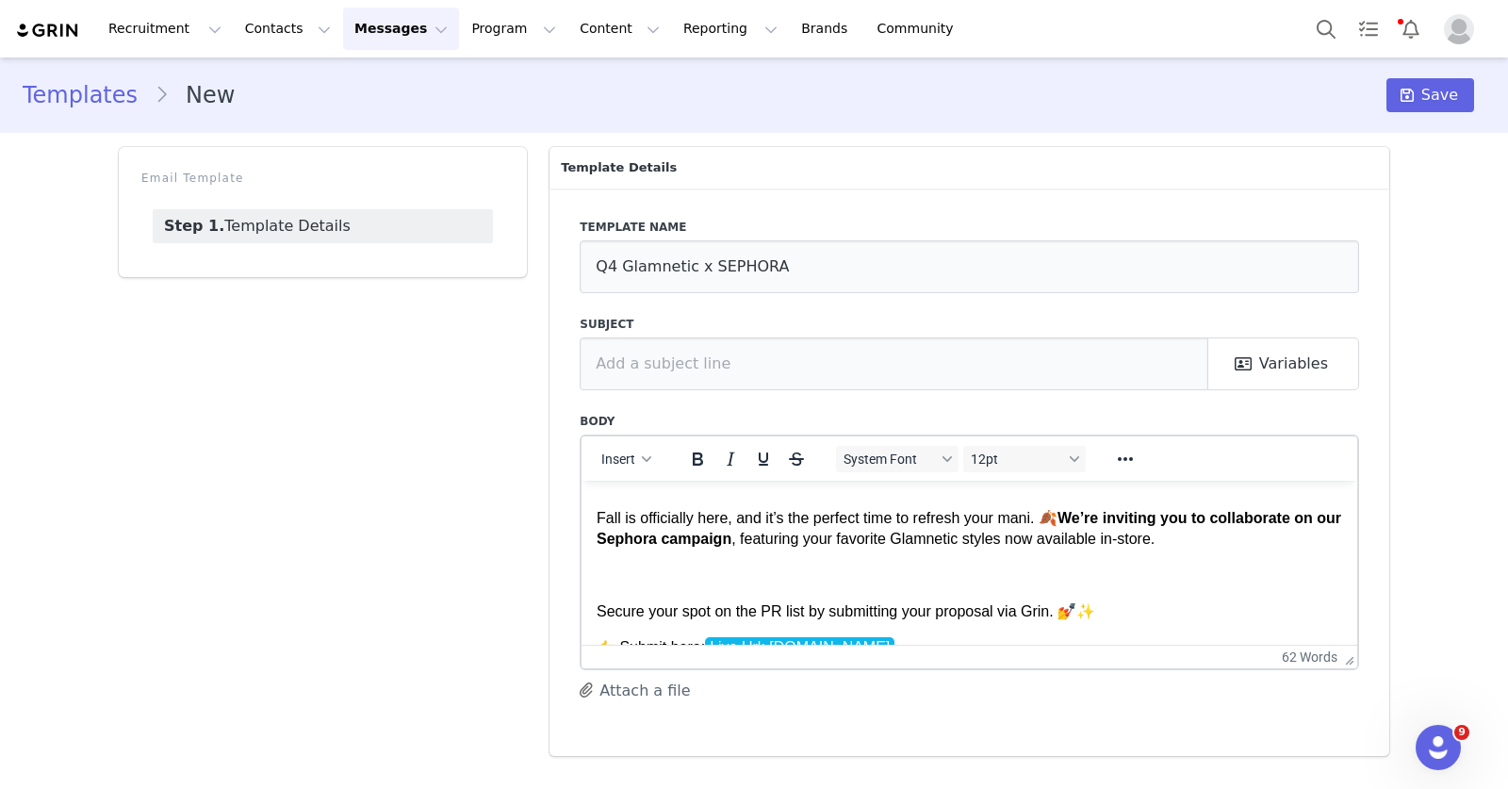
scroll to position [0, 0]
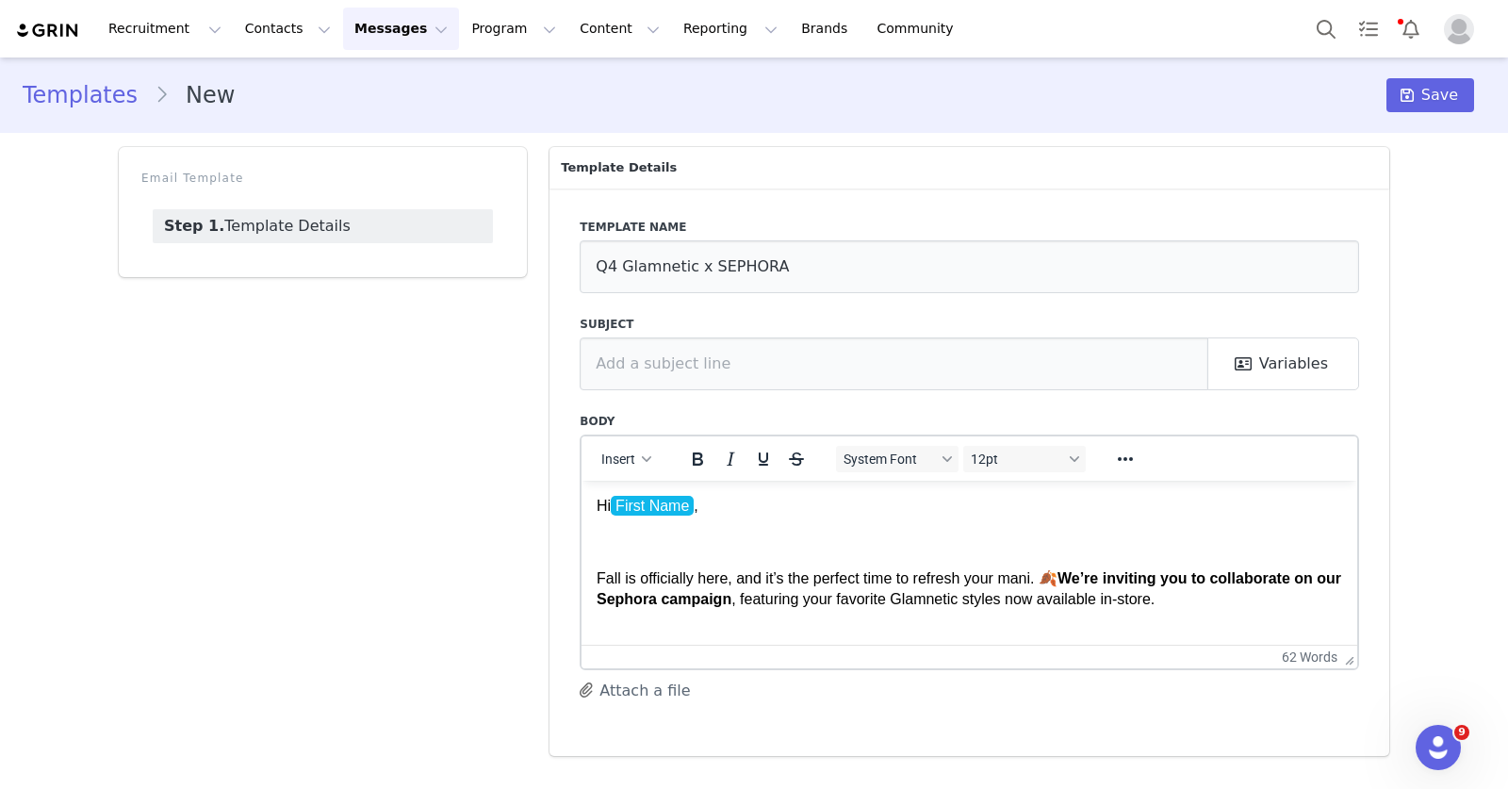
click at [756, 527] on body "Hi First Name , Fall is officially here, and it’s the perfect time to refresh y…" at bounding box center [970, 653] width 746 height 317
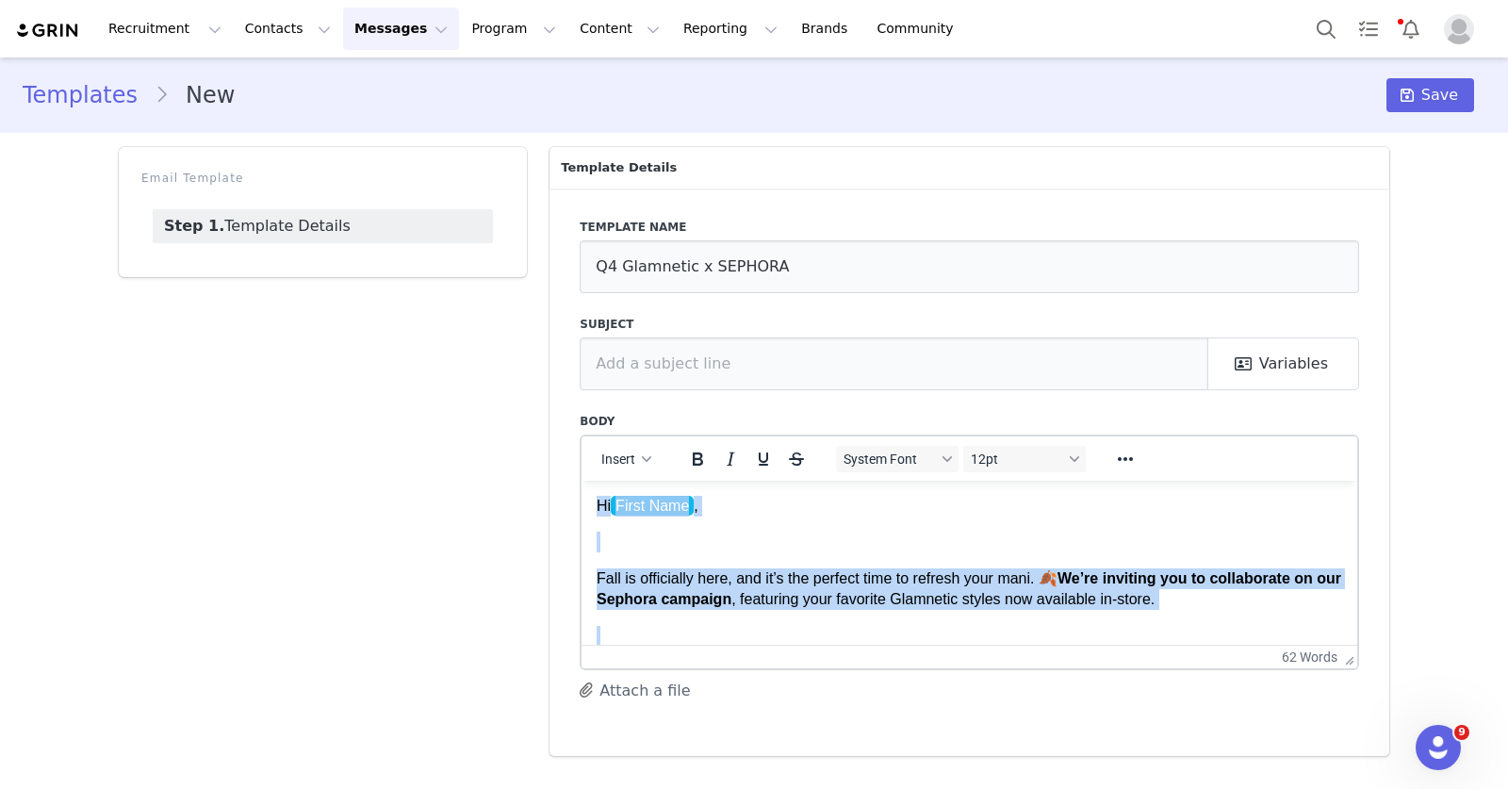
copy body "Hi First Name , Fall is officially here, and it’s the perfect time to refresh y…"
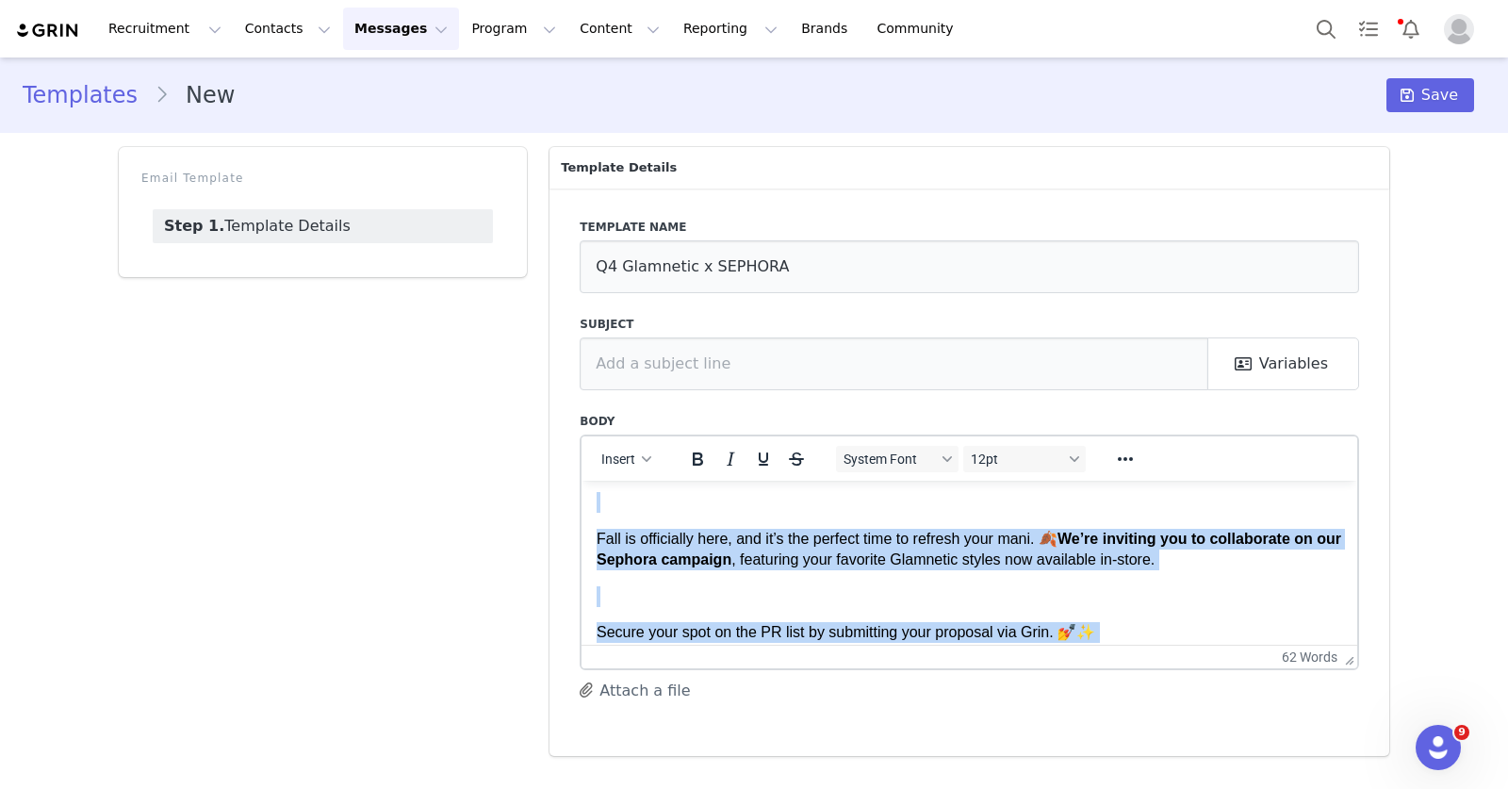
scroll to position [53, 0]
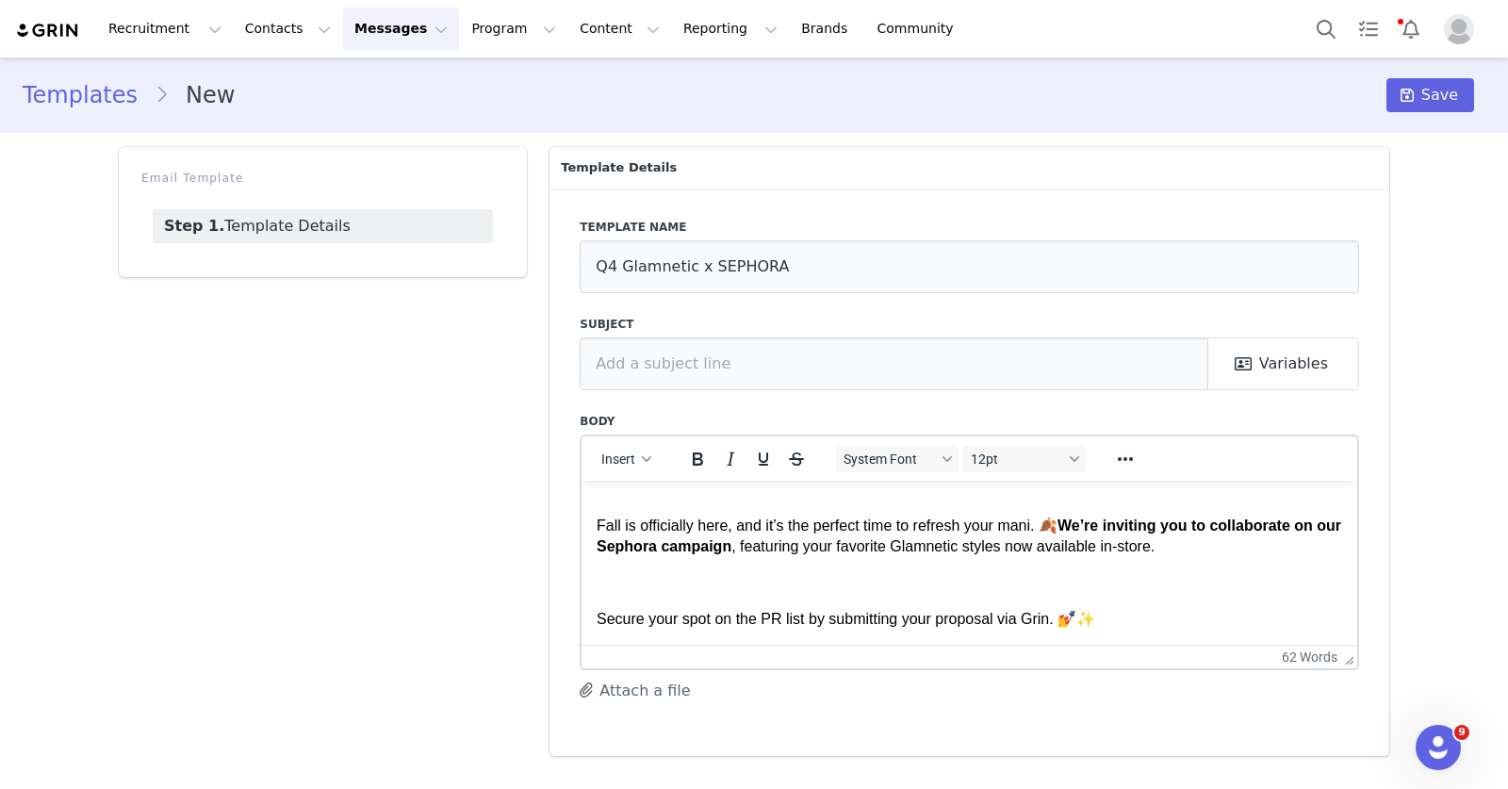
click at [1264, 546] on p "Fall is officially here, and it’s the perfect time to refresh your mani. 🍂 We’r…" at bounding box center [970, 536] width 746 height 42
click at [1065, 535] on p "Fall is officially here, and it’s the perfect time to refresh your mani. 🍂 We’r…" at bounding box center [970, 536] width 746 height 42
click at [1065, 534] on p "Fall is officially here, and it’s the perfect time to refresh your mani. 🍂 We’r…" at bounding box center [970, 536] width 746 height 42
click at [1076, 539] on p "Fall is officially here, and it’s the perfect time to refresh your mani. 🍂 We’r…" at bounding box center [970, 536] width 746 height 42
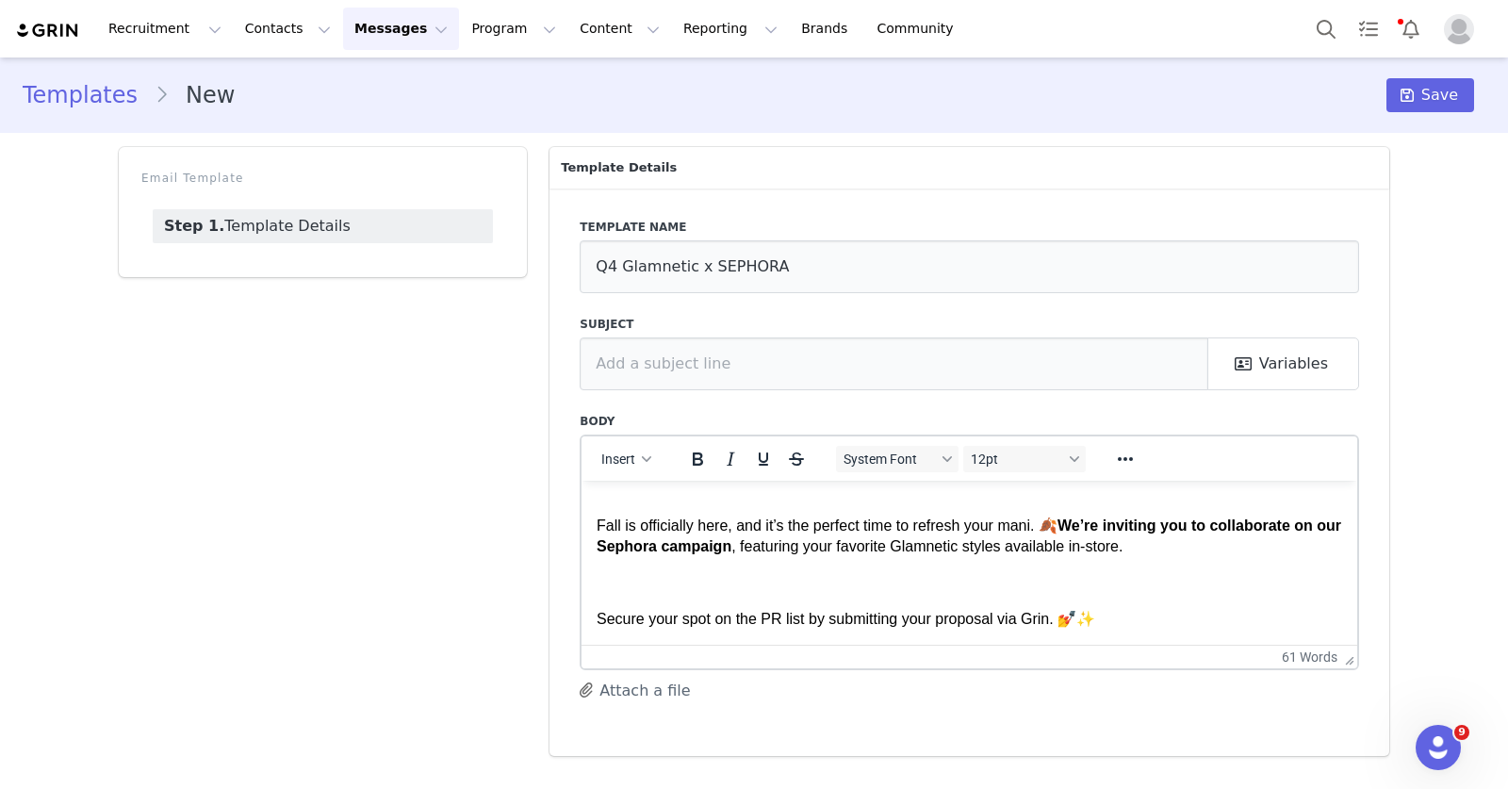
click at [1123, 543] on p "Fall is officially here, and it’s the perfect time to refresh your mani. 🍂 We’r…" at bounding box center [970, 536] width 746 height 42
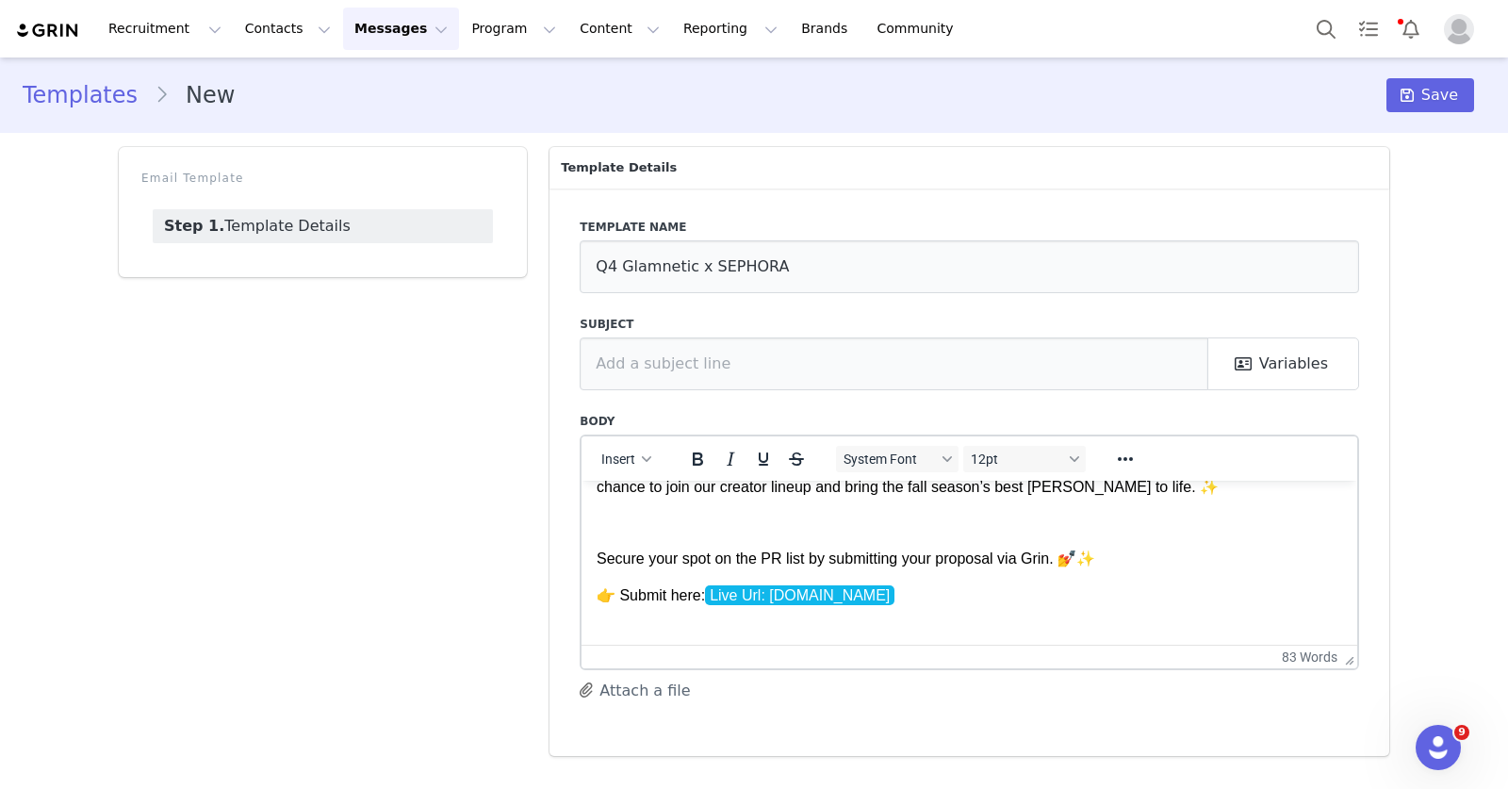
scroll to position [147, 0]
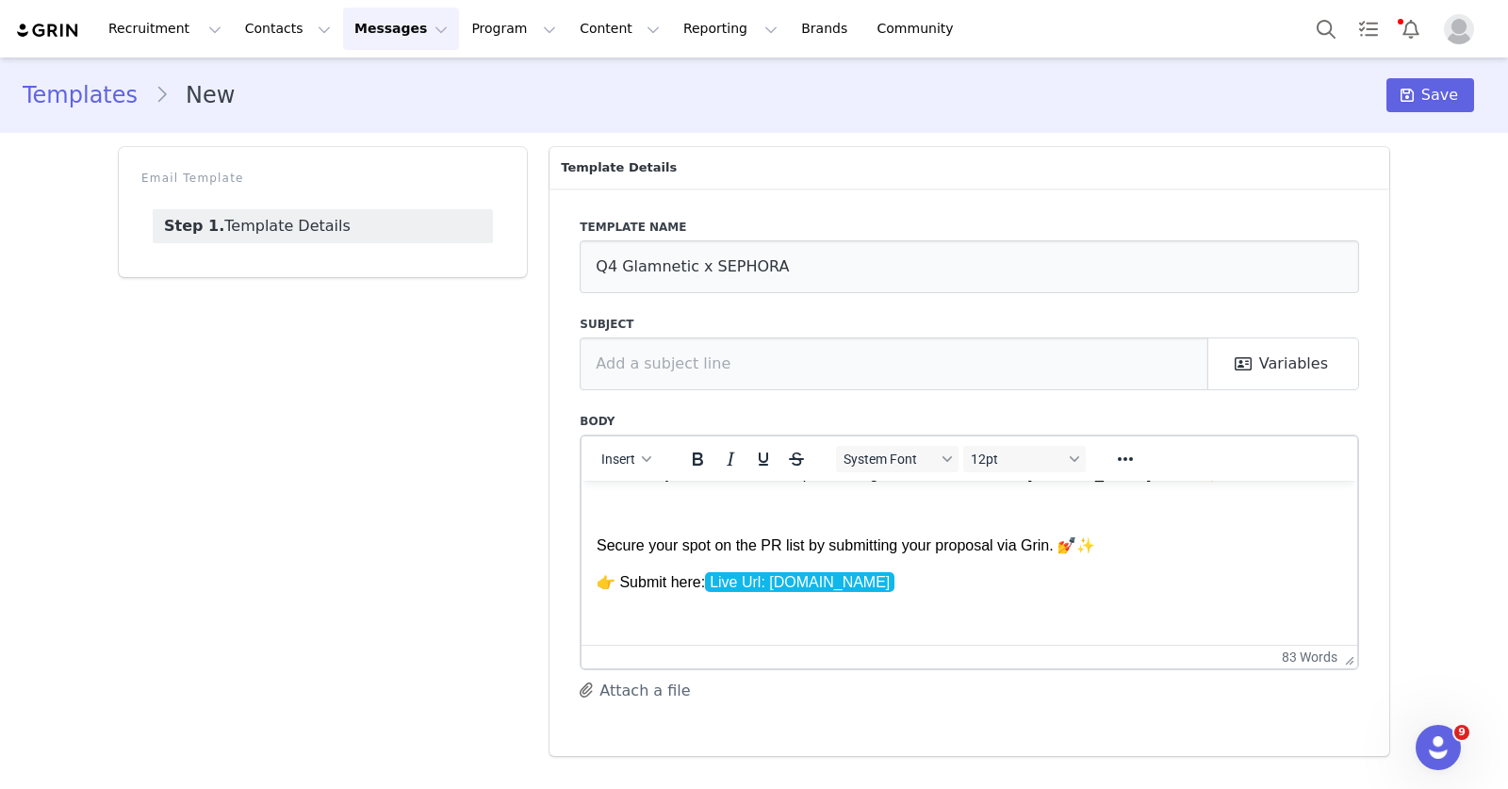
click at [620, 582] on p "👉 Submit here: Live Url: glamneticllc.grin.live" at bounding box center [970, 581] width 746 height 21
click at [1045, 540] on p "Secure your spot on the PR list by submitting your proposal via Grin. 💅✨" at bounding box center [970, 544] width 746 height 21
drag, startPoint x: 705, startPoint y: 579, endPoint x: 566, endPoint y: 577, distance: 139.5
click at [582, 577] on html "Hi First Name , Fall is officially here, and it’s the perfect time to refresh y…" at bounding box center [970, 517] width 776 height 368
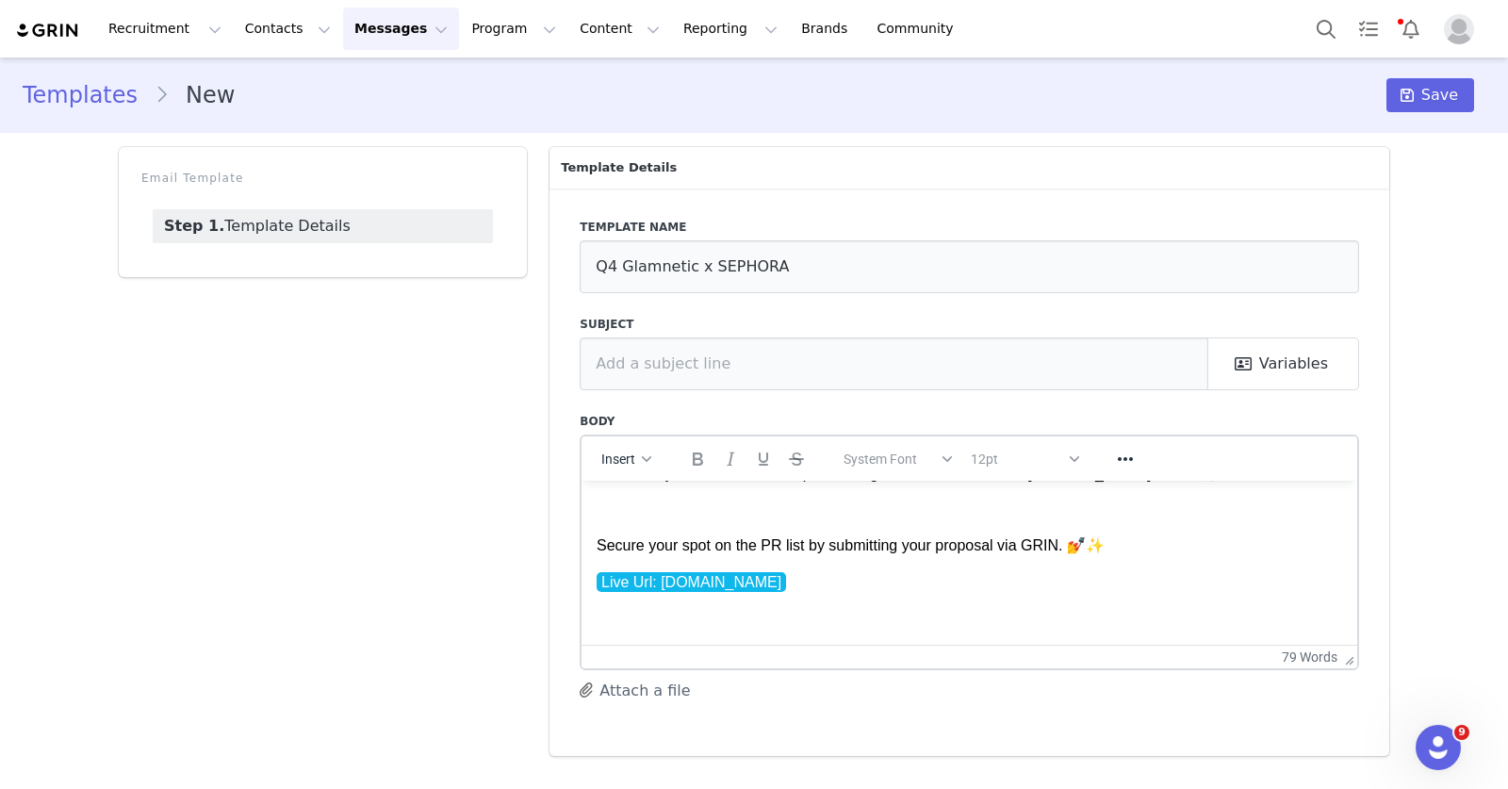
click at [1068, 540] on p "Secure your spot on the PR list by submitting your proposal via GRIN. 💅✨" at bounding box center [970, 544] width 746 height 21
drag, startPoint x: 1129, startPoint y: 546, endPoint x: 1064, endPoint y: 538, distance: 65.5
click at [1064, 538] on p "Secure your spot on the PR list by submitting your proposal via GRIN. 💅✨" at bounding box center [970, 544] width 746 height 21
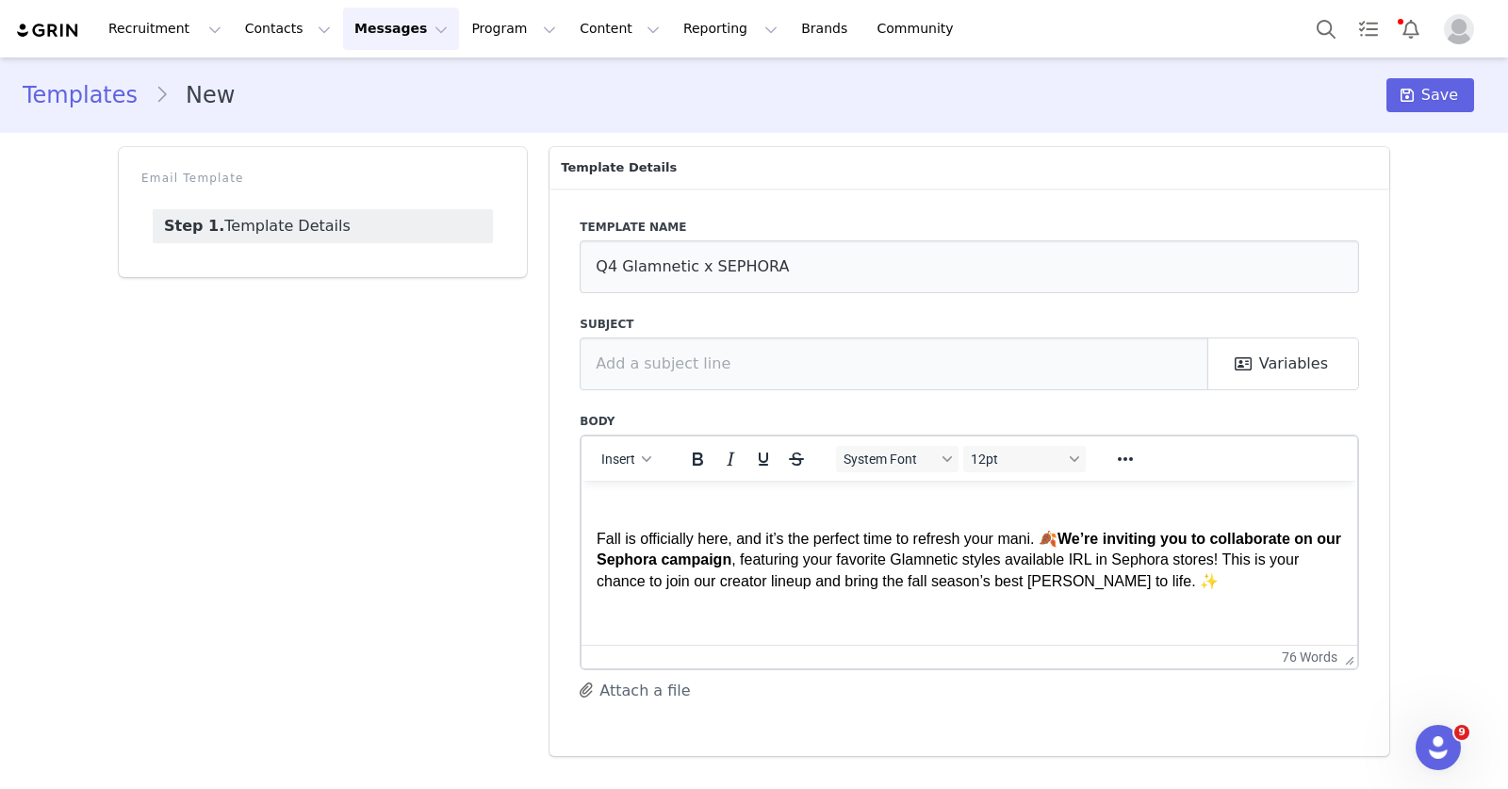
scroll to position [0, 0]
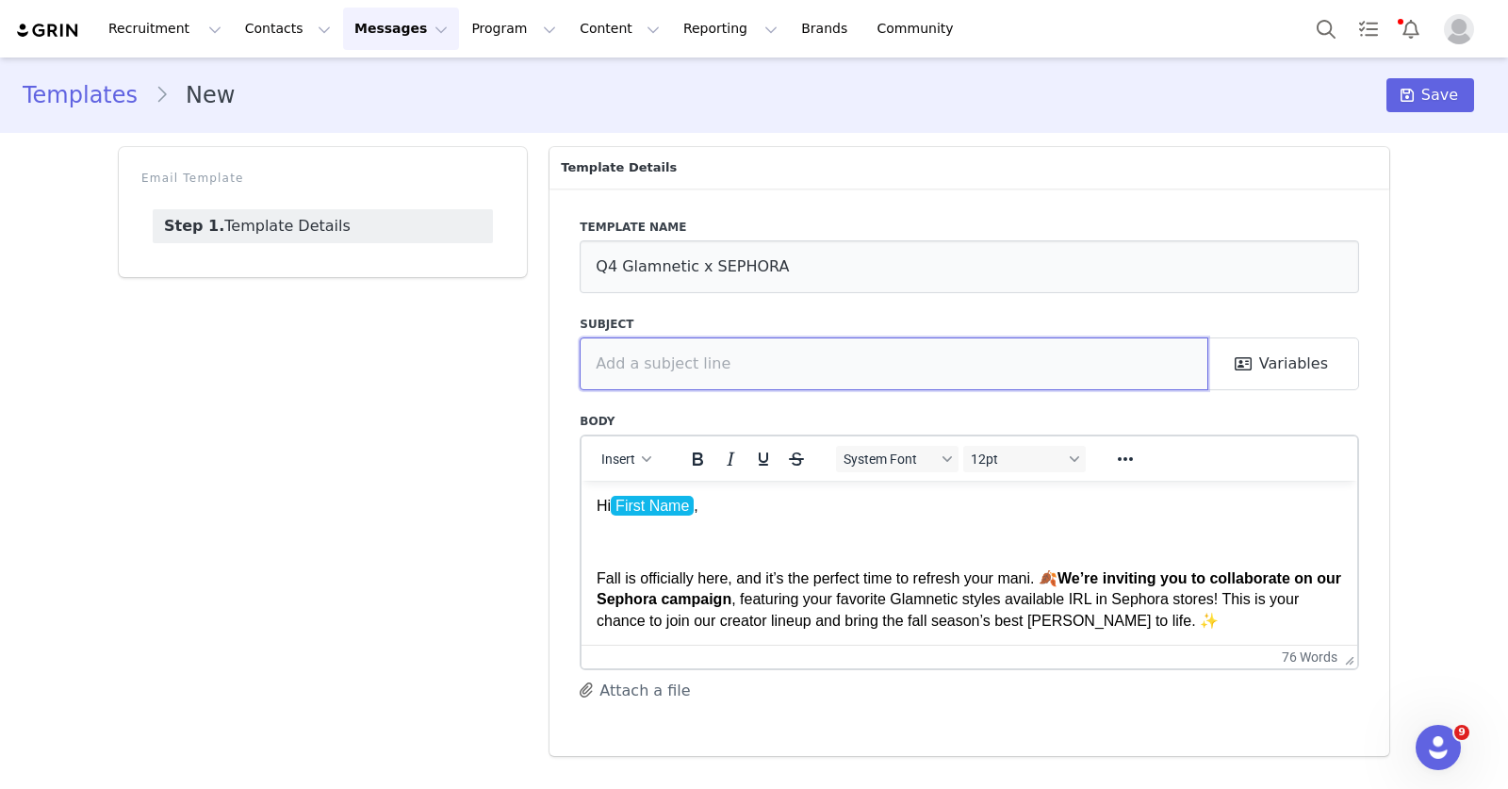
click at [680, 356] on input "text" at bounding box center [894, 363] width 629 height 53
click at [674, 360] on input "Glamnetic x Sephora Collaboration 💅" at bounding box center [894, 363] width 629 height 53
type input "Glamnetic & Sephora Collaboration 💅"
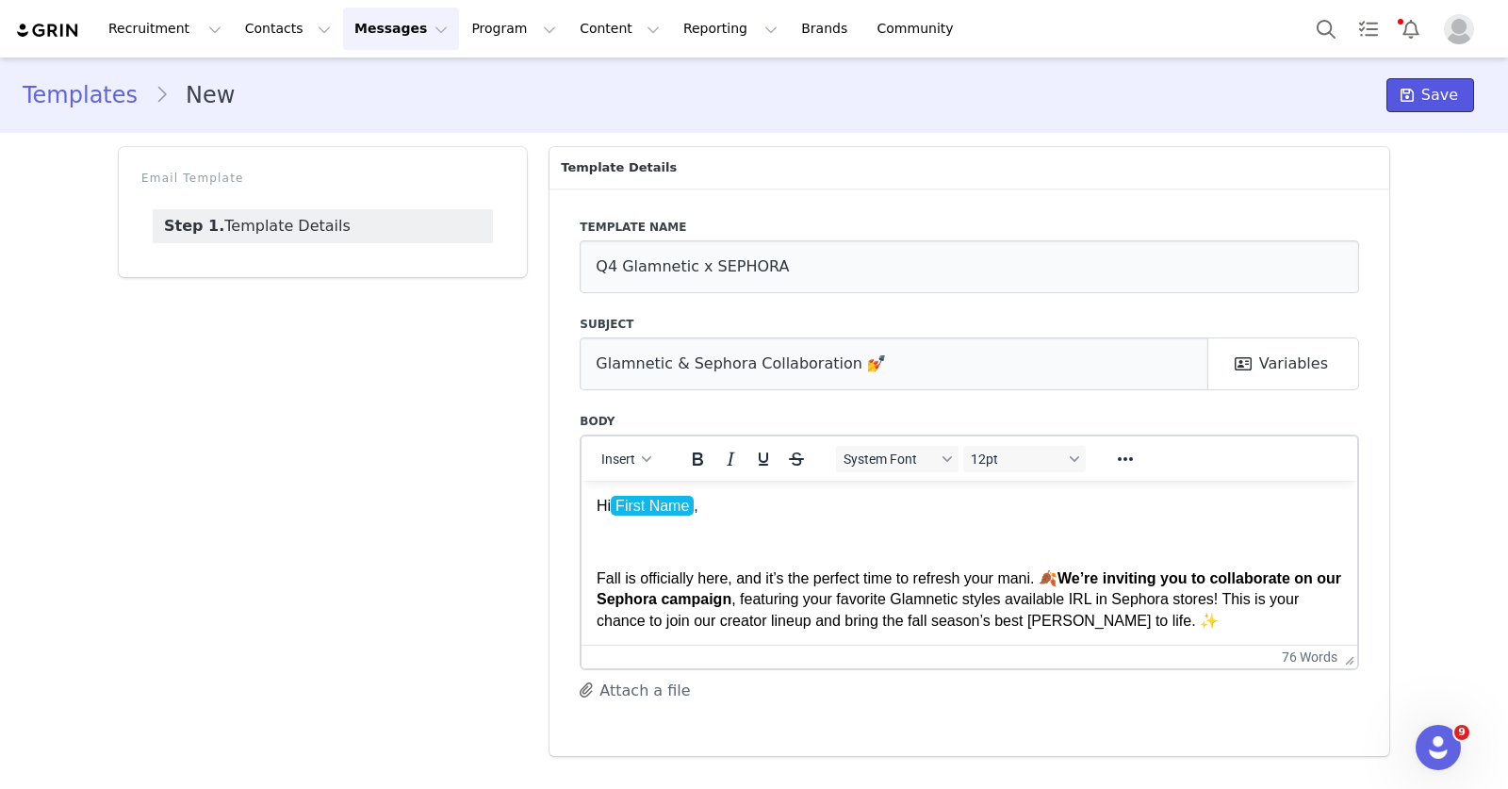
click at [1405, 99] on icon at bounding box center [1407, 95] width 13 height 15
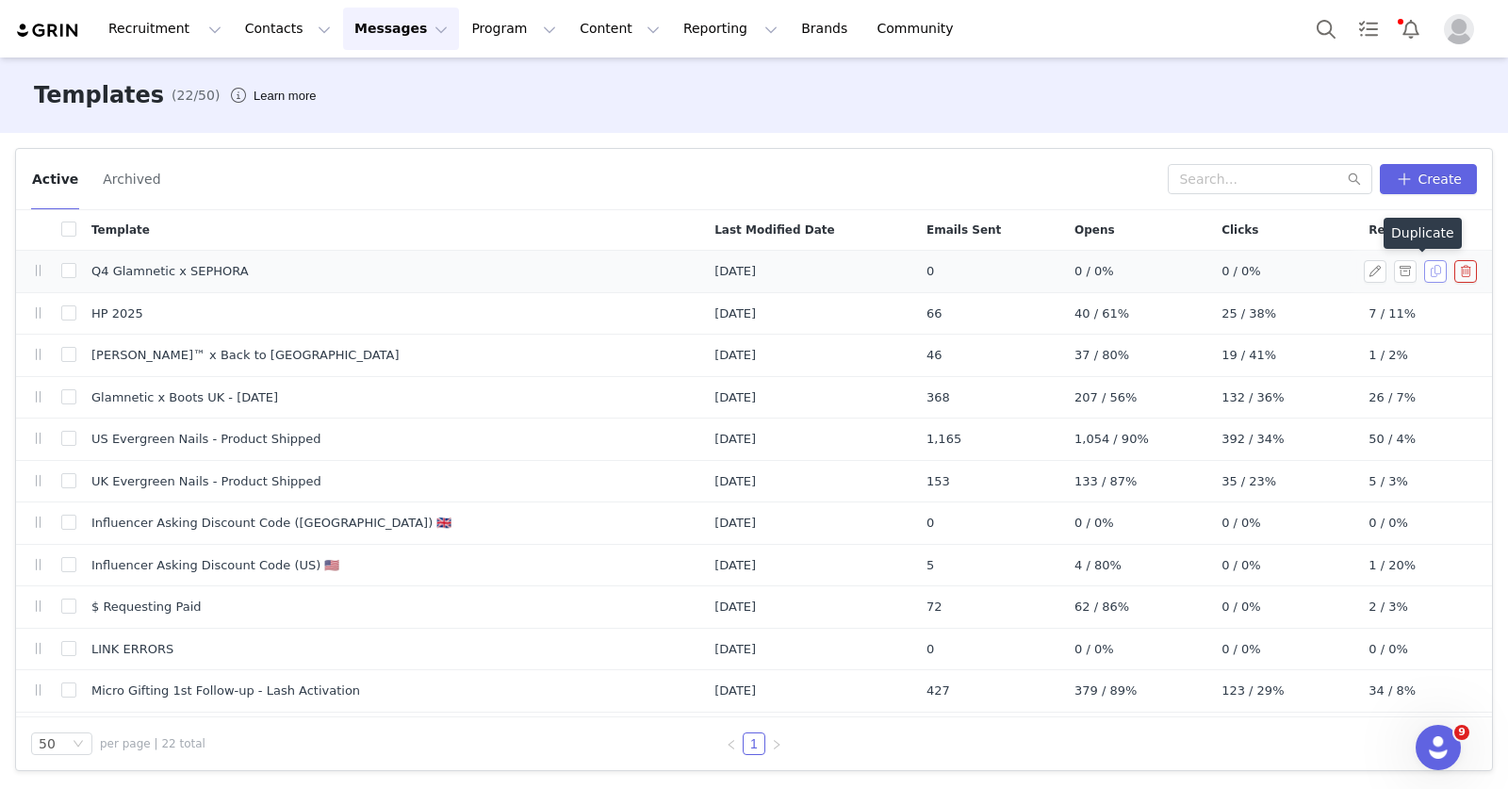
click at [1424, 273] on button "button" at bounding box center [1435, 271] width 23 height 23
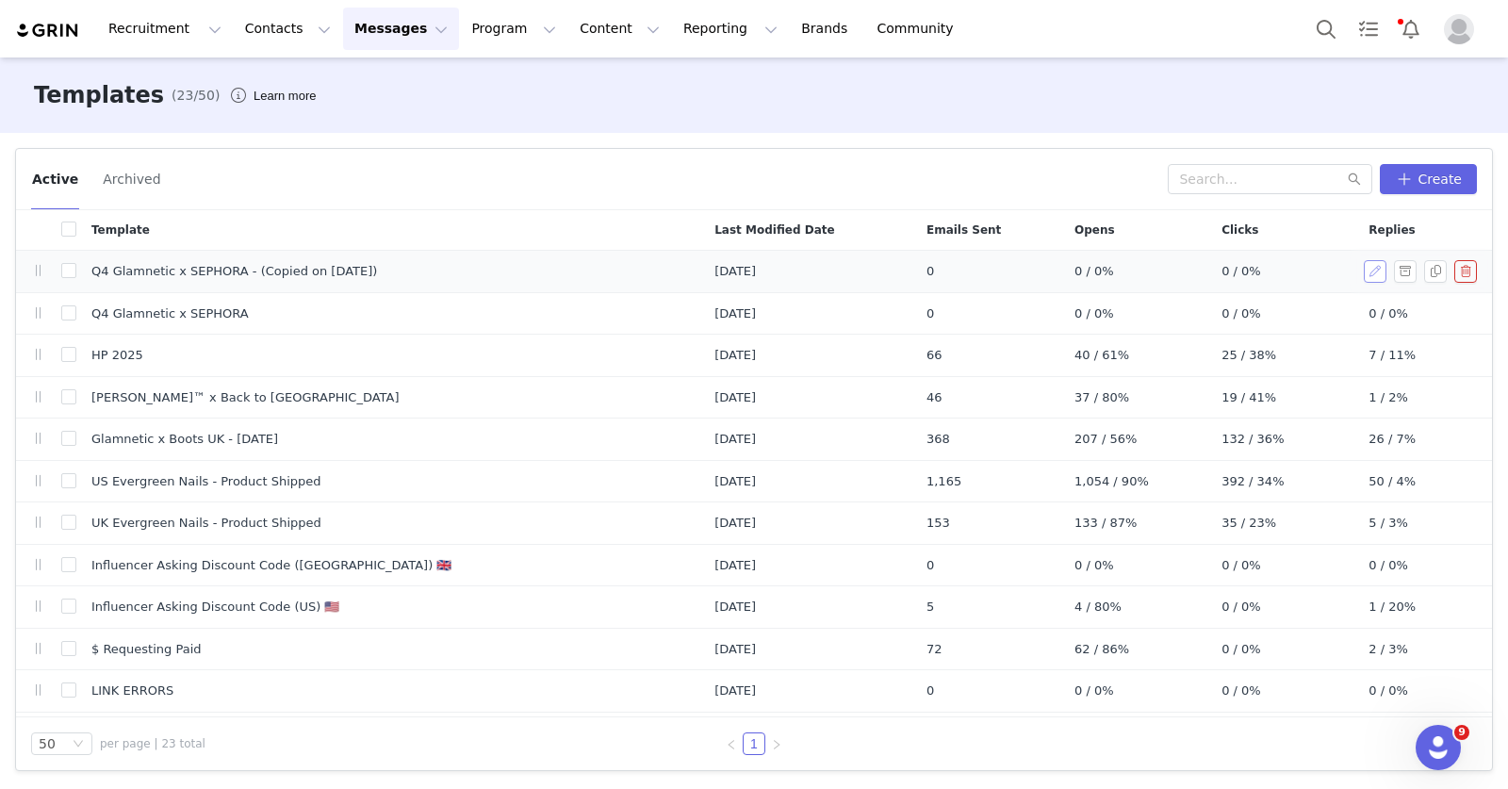
click at [1364, 276] on button "button" at bounding box center [1375, 271] width 23 height 23
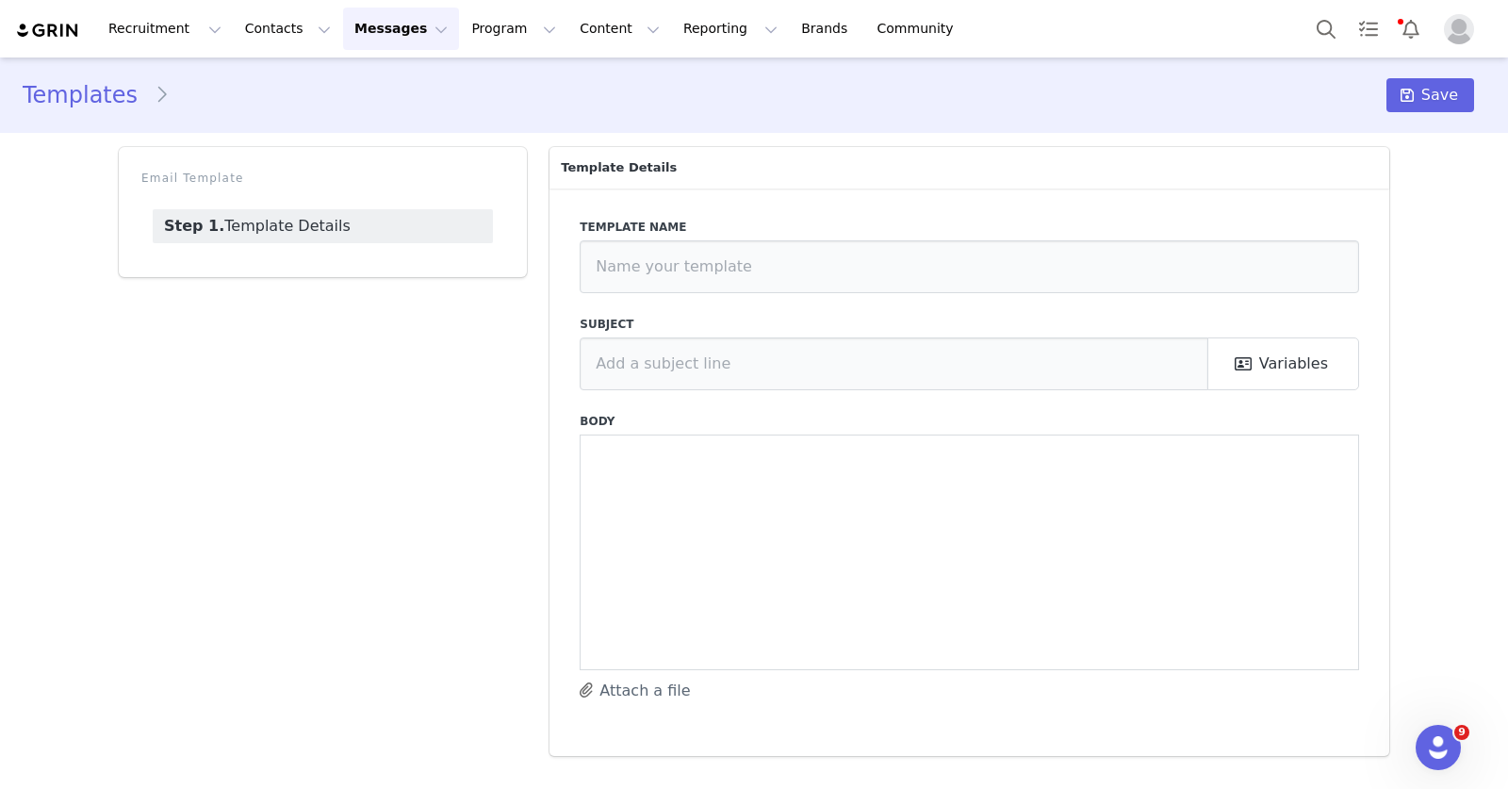
type input "Q4 Glamnetic x SEPHORA - (Copied on Sep 30, 2025)"
type input "Glamnetic & Sephora Collaboration 💅"
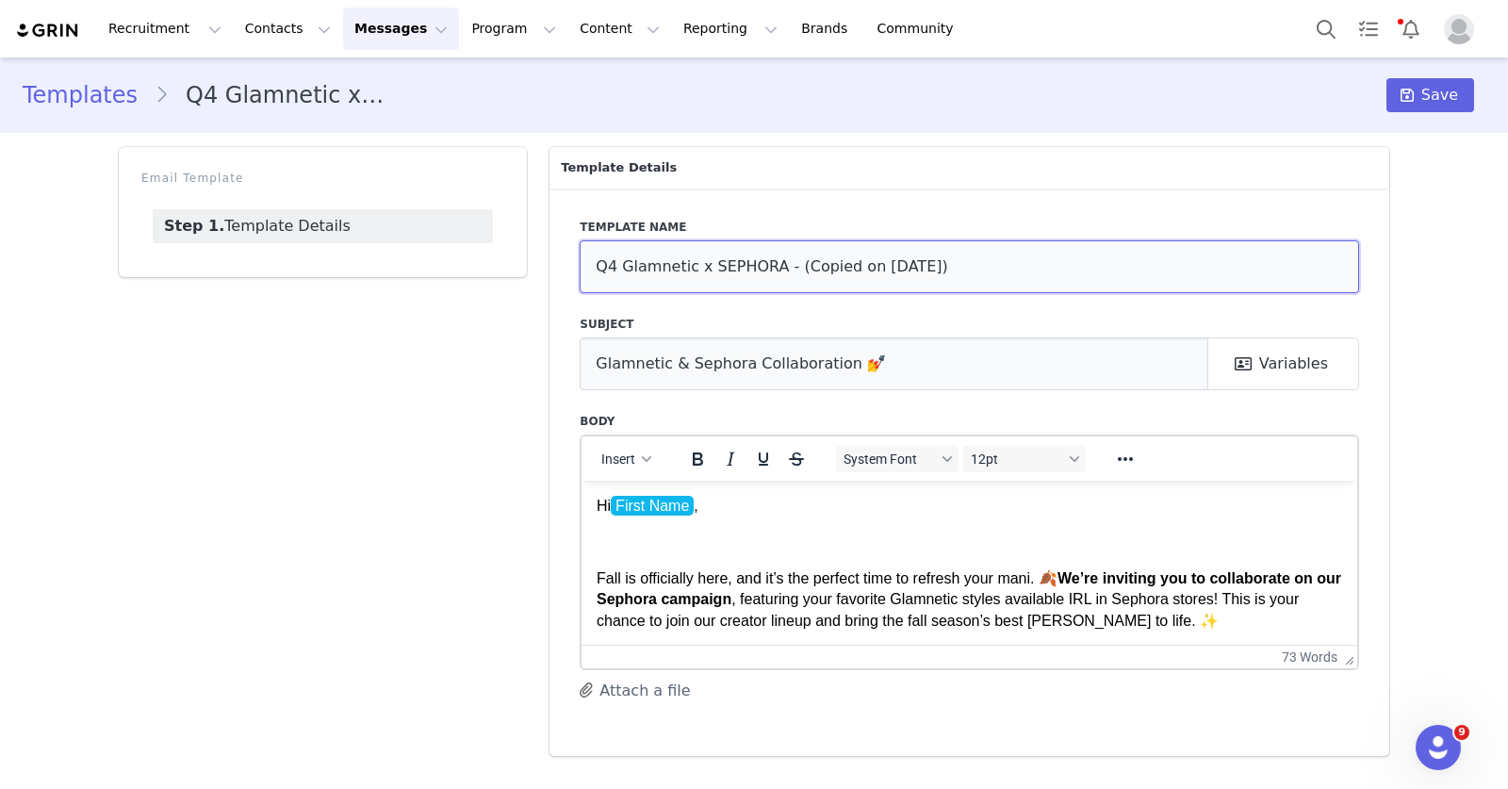
drag, startPoint x: 708, startPoint y: 270, endPoint x: 1160, endPoint y: 288, distance: 452.9
click at [1160, 288] on input "Q4 Glamnetic x SEPHORA - (Copied on Sep 30, 2025)" at bounding box center [970, 266] width 780 height 53
type input "Q4 Glamnetic x ULTA"
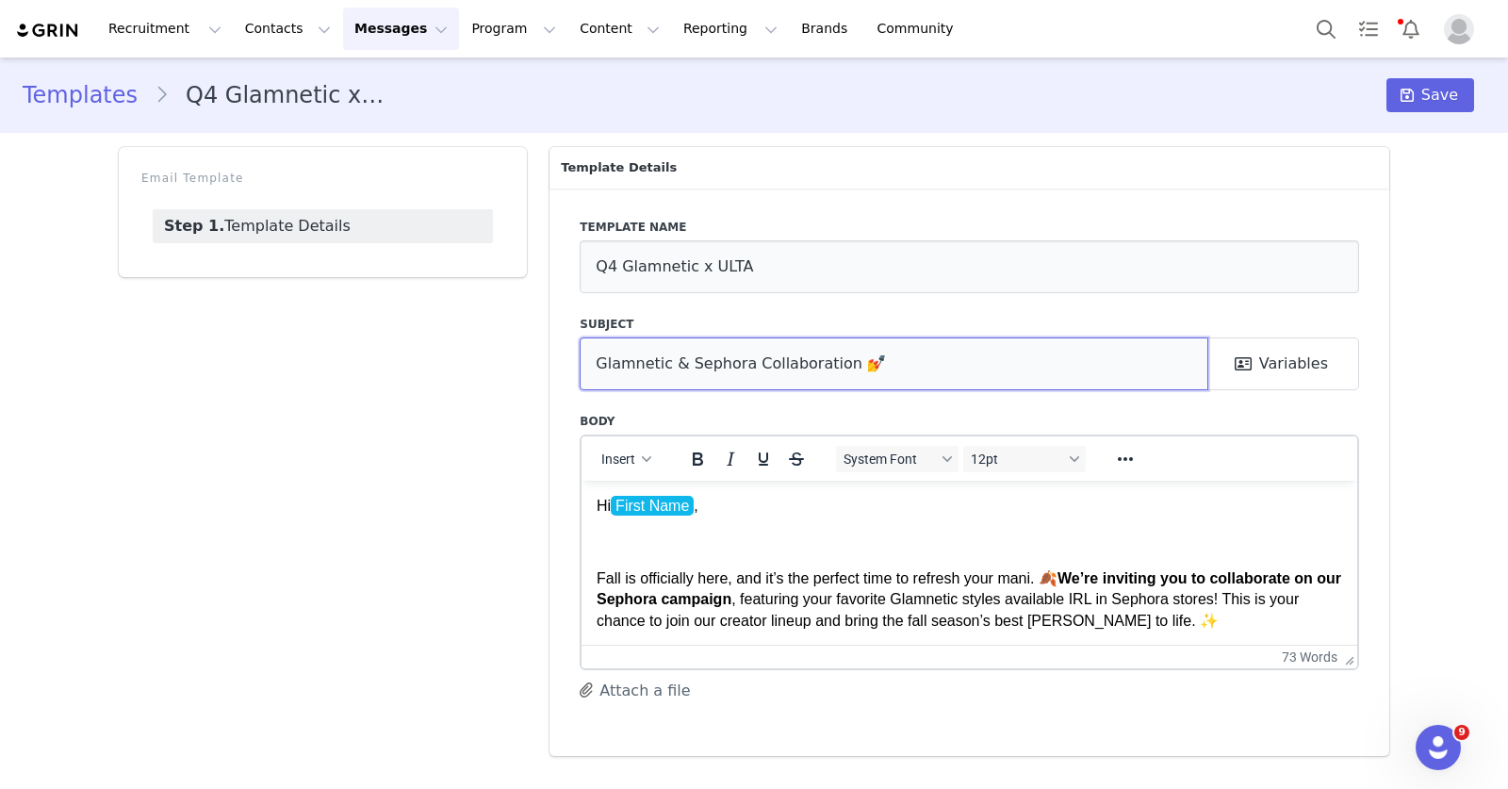
click at [701, 365] on input "Glamnetic & Sephora Collaboration 💅" at bounding box center [894, 363] width 629 height 53
type input "Glamnetic & Ulta Collaboration 💅"
click at [1180, 596] on p "Fall is officially here, and it’s the perfect time to refresh your mani. 🍂 We’r…" at bounding box center [970, 598] width 746 height 63
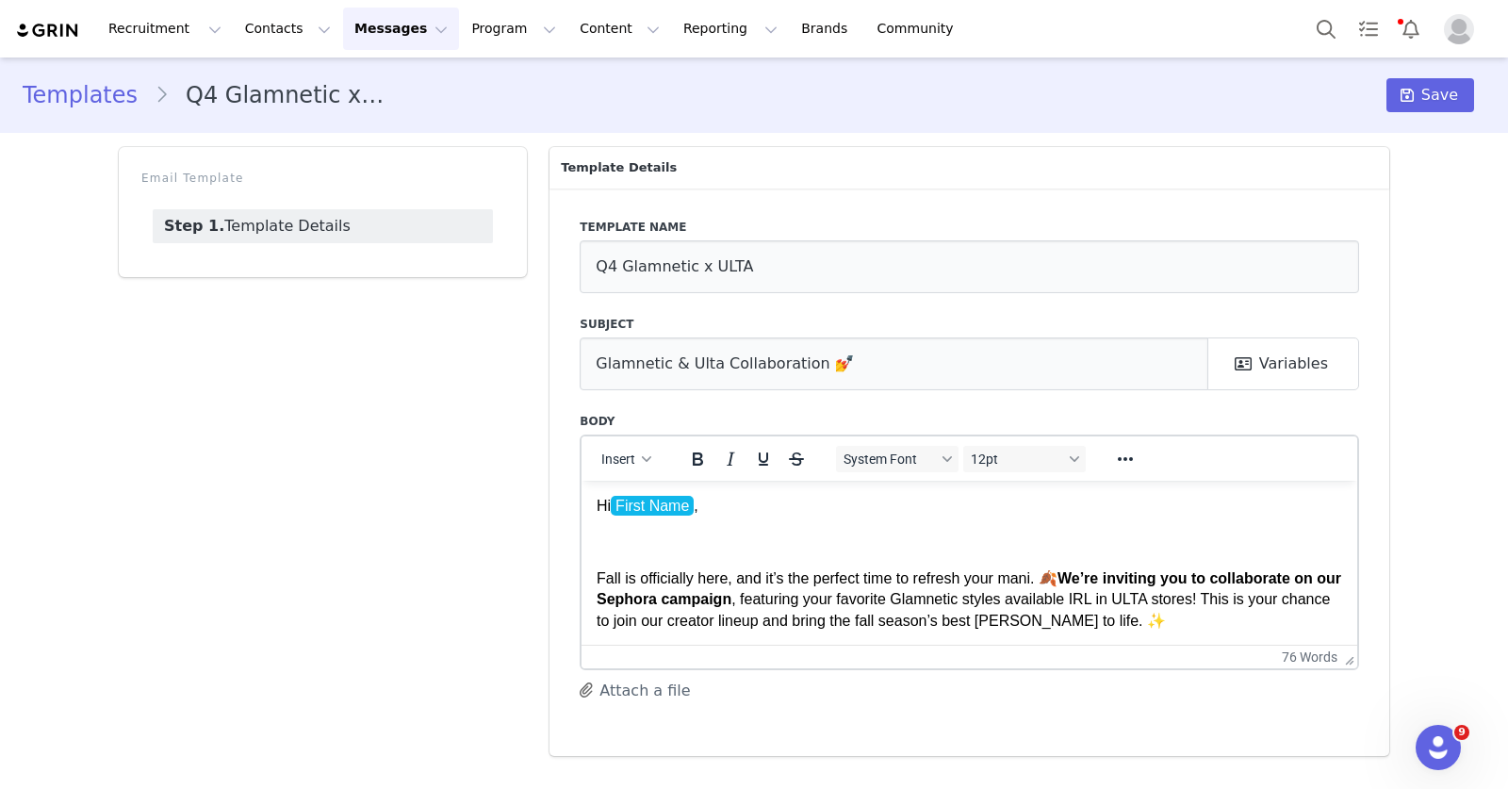
click at [675, 594] on strong "We’re inviting you to collaborate on our Sephora campaign" at bounding box center [969, 587] width 745 height 37
click at [659, 597] on strong "We’re inviting you to collaborate on our Ulta campaign" at bounding box center [969, 587] width 745 height 37
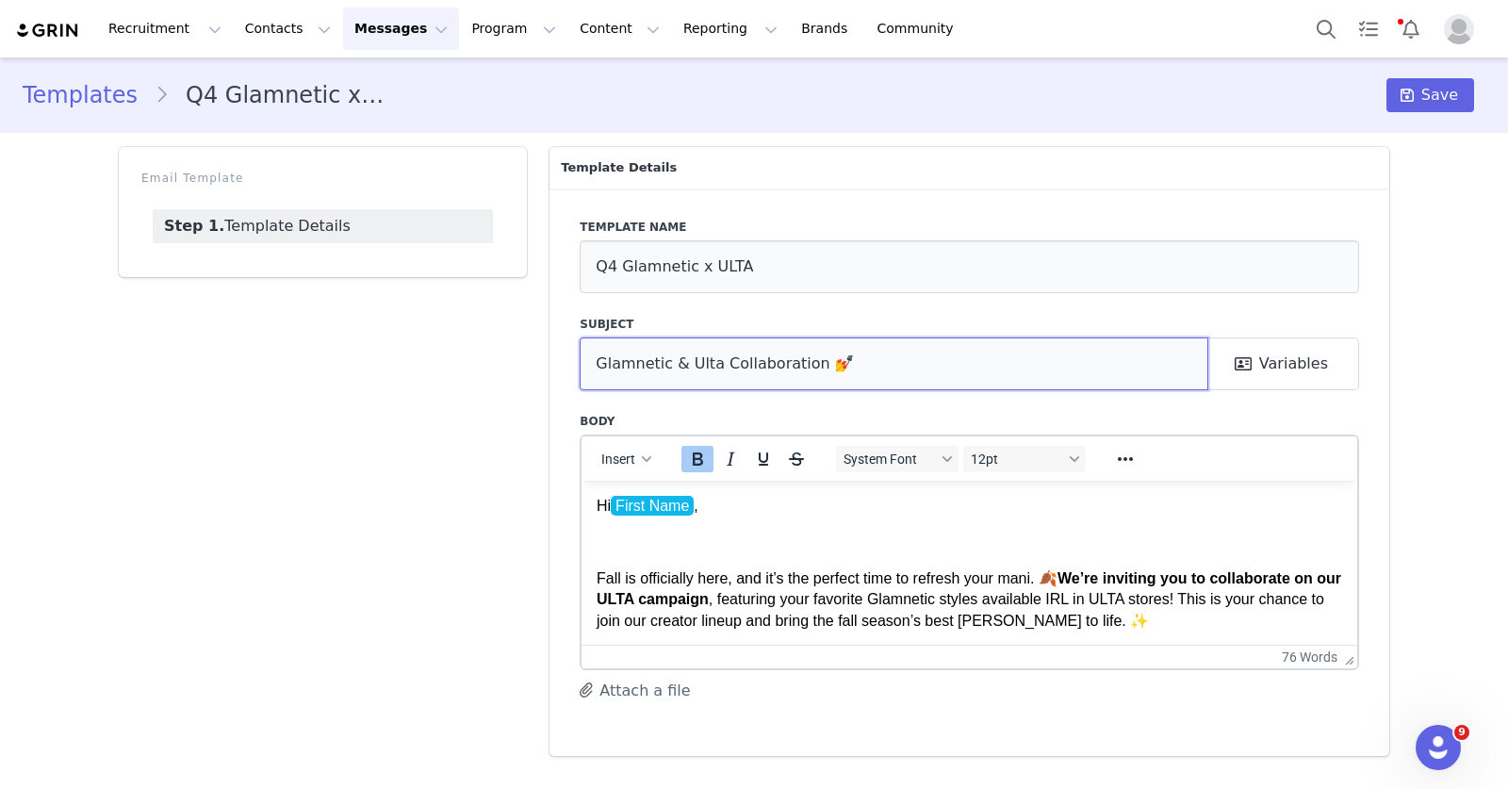
click at [690, 370] on input "Glamnetic & Ulta Collaboration 💅" at bounding box center [894, 363] width 629 height 53
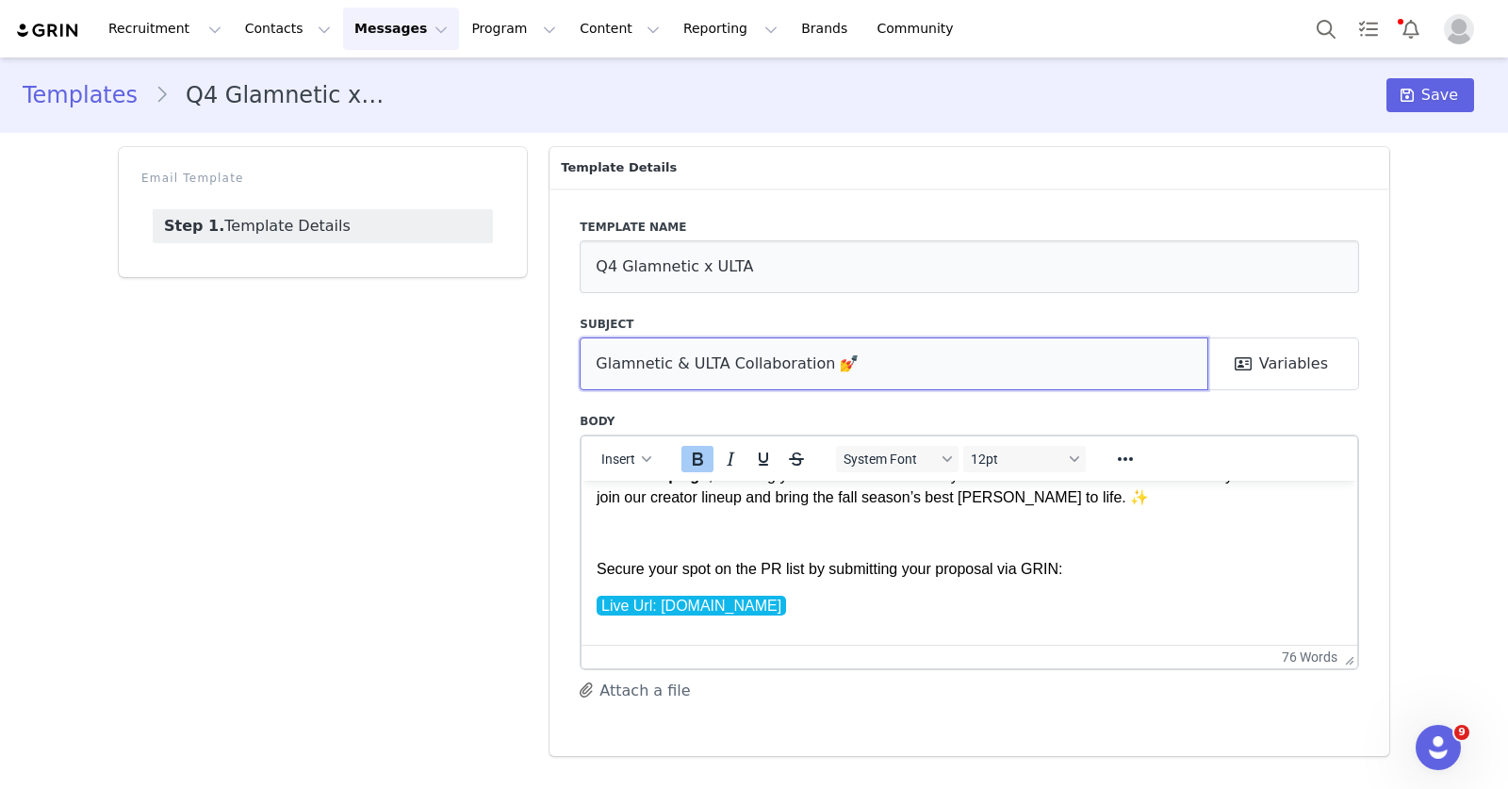
scroll to position [202, 0]
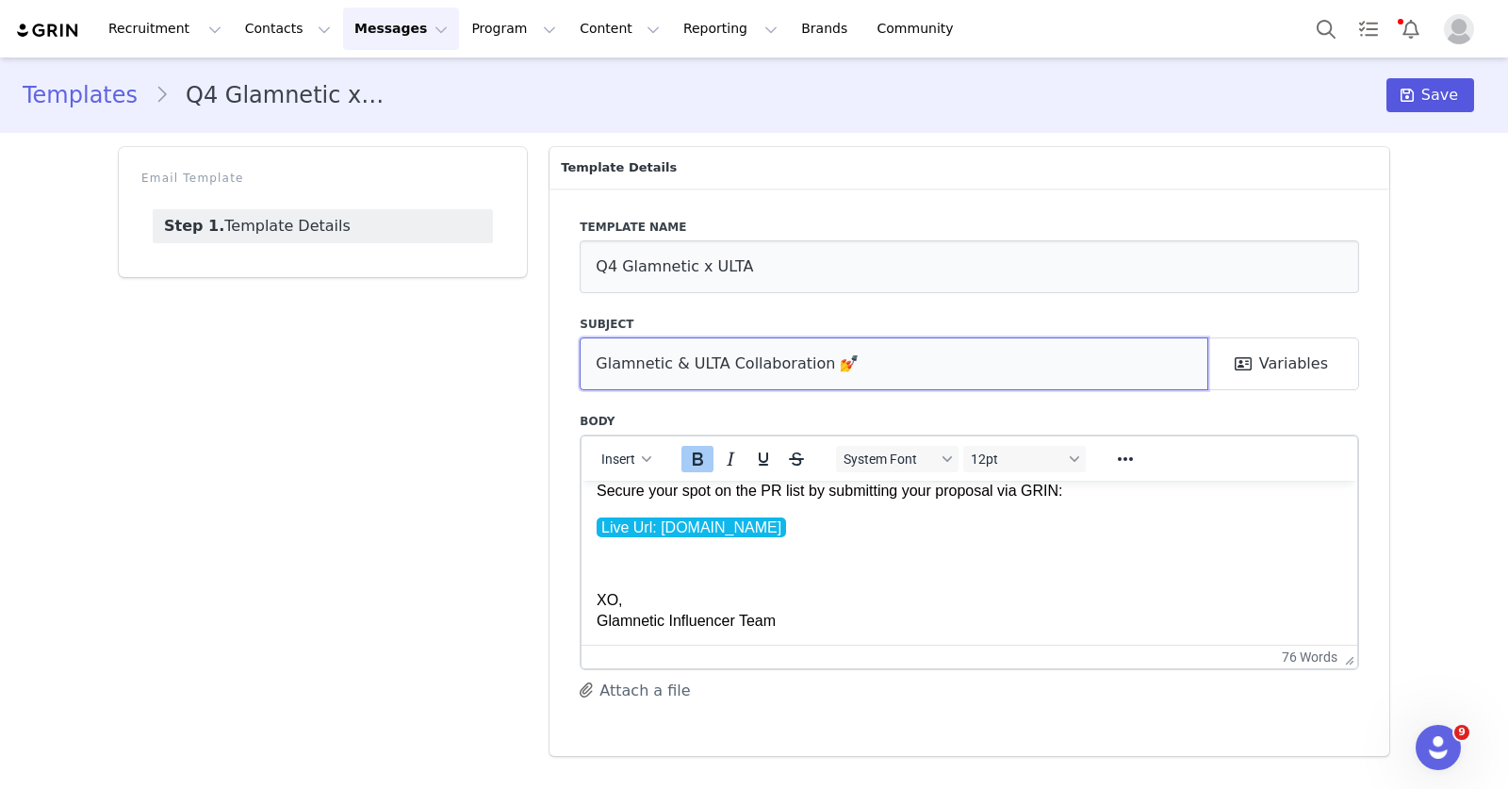
type input "Glamnetic & ULTA Collaboration 💅"
click at [1392, 99] on button "Save" at bounding box center [1431, 95] width 88 height 34
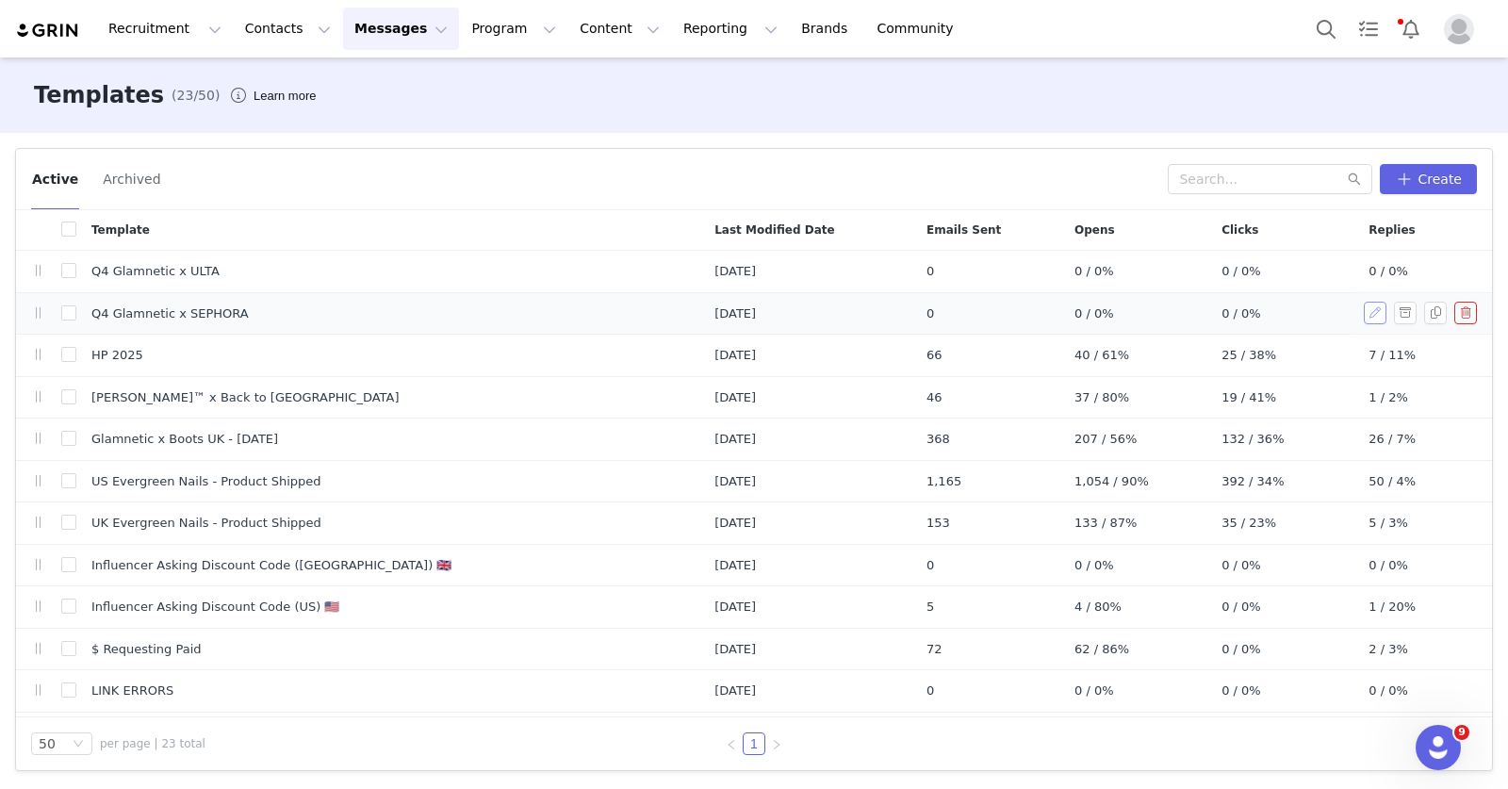
click at [1364, 317] on button "button" at bounding box center [1375, 313] width 23 height 23
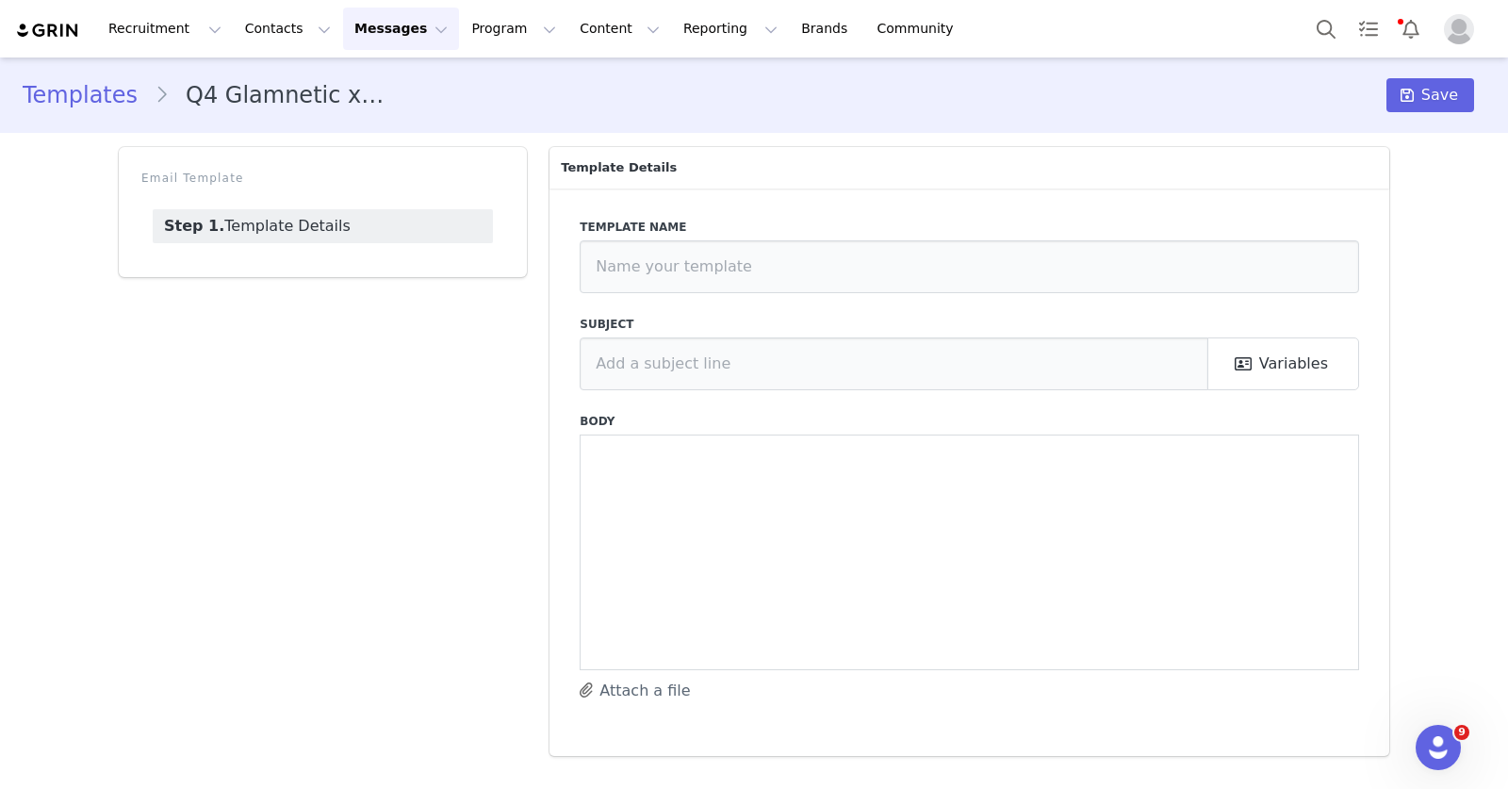
type input "Q4 Glamnetic x SEPHORA"
type input "Glamnetic & Sephora Collaboration 💅"
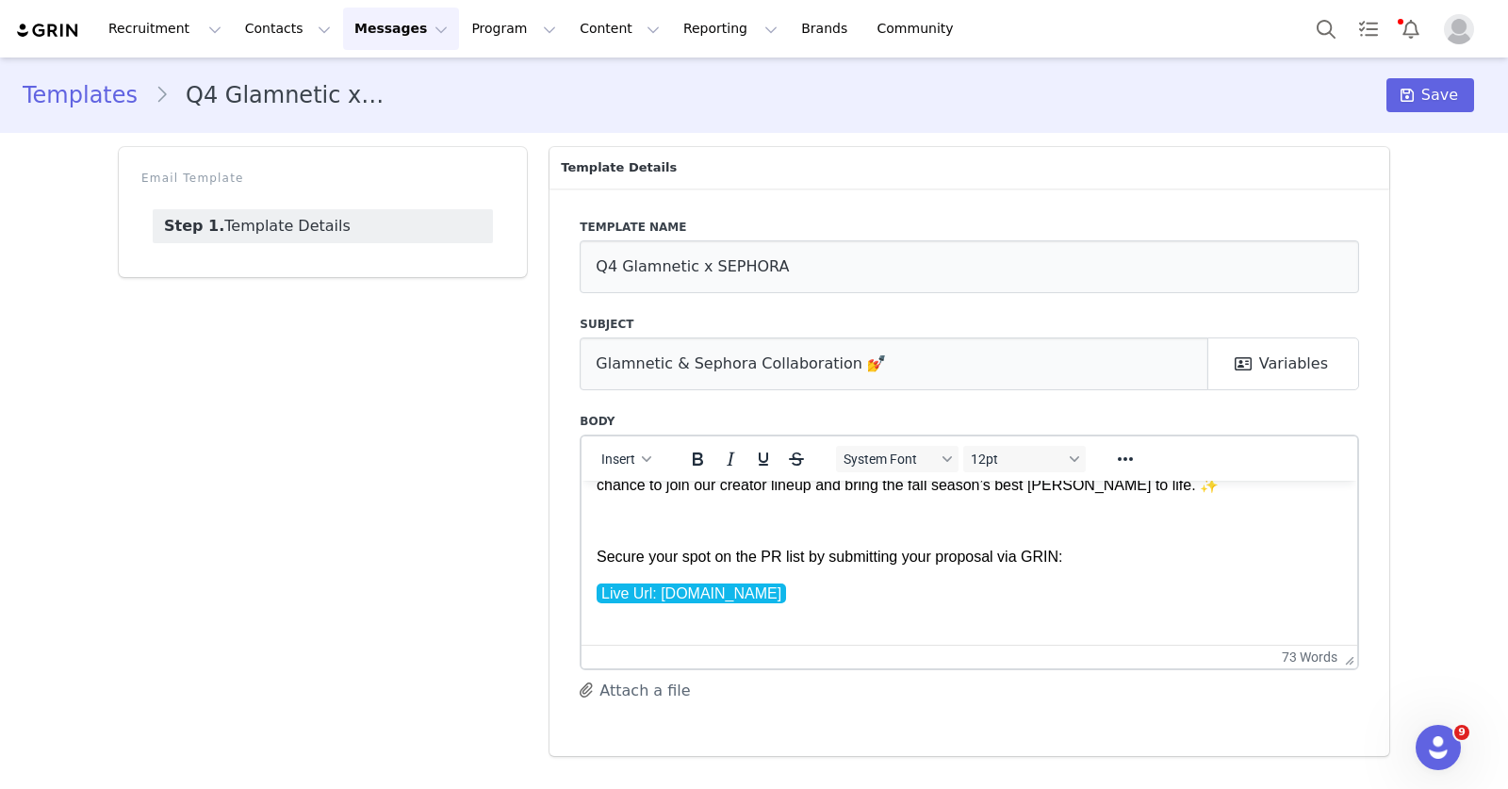
scroll to position [202, 0]
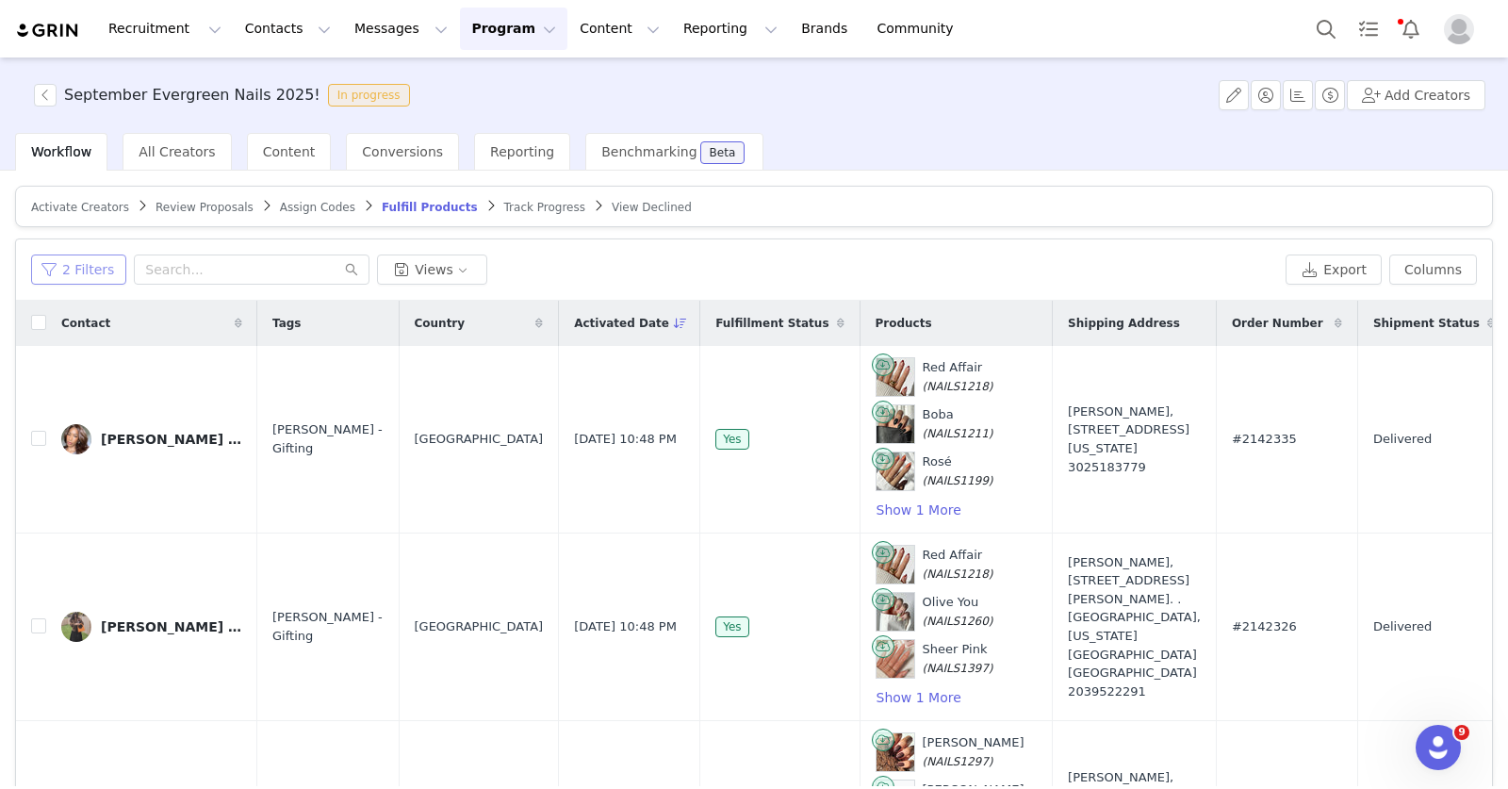
click at [76, 270] on button "2 Filters" at bounding box center [78, 270] width 95 height 30
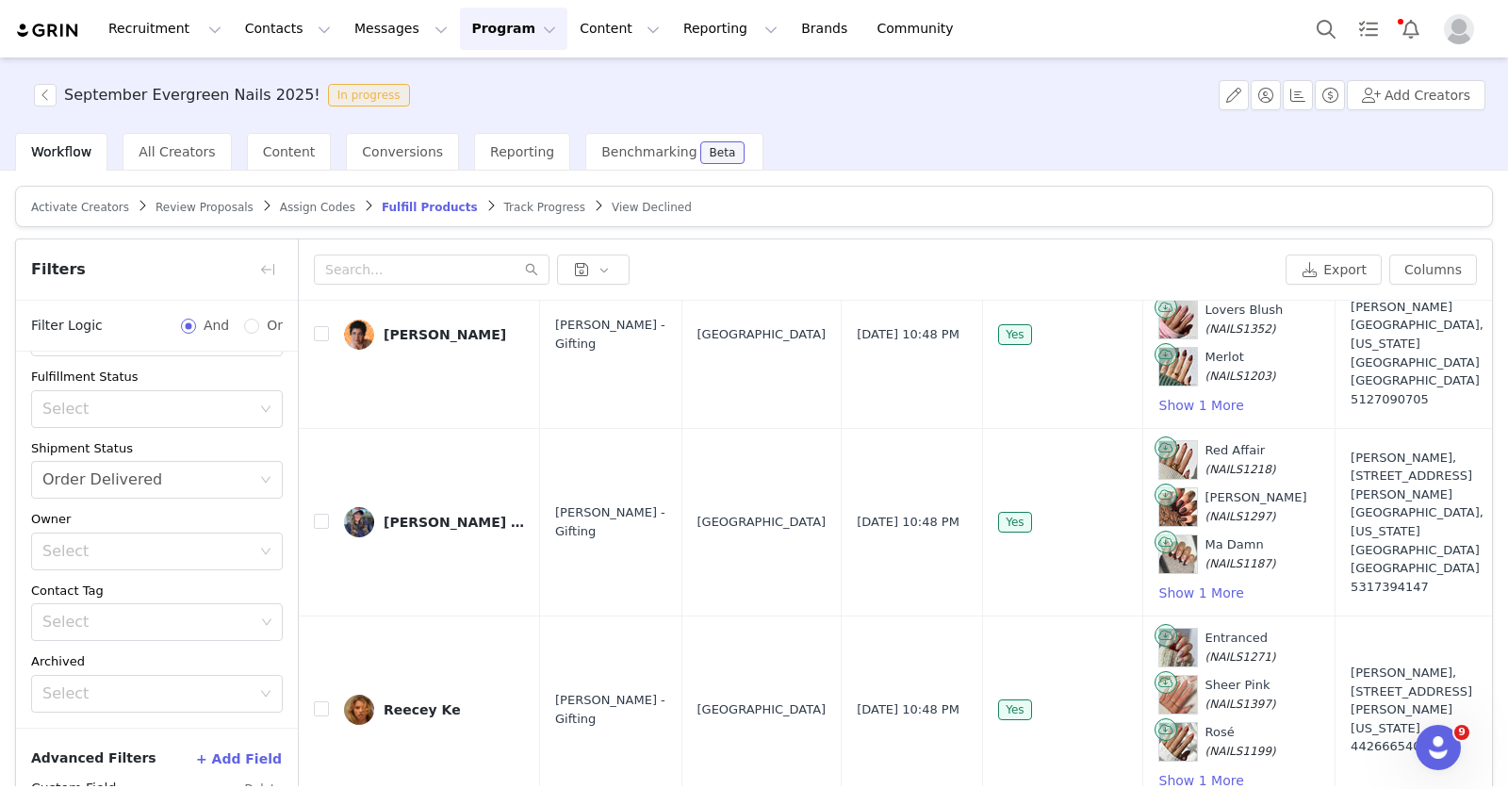
scroll to position [90, 0]
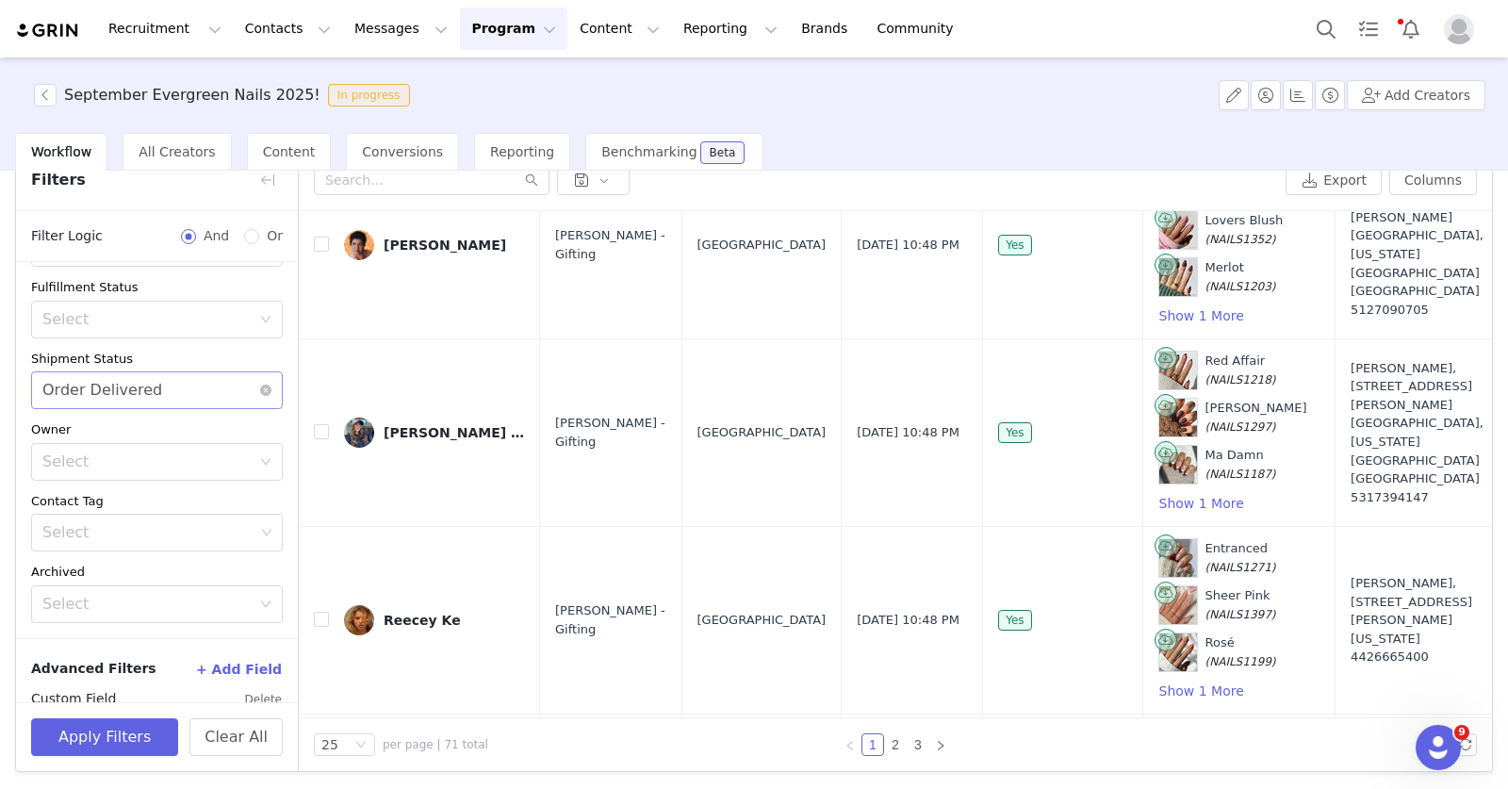
click at [189, 398] on div "Select Order Delivered" at bounding box center [150, 390] width 217 height 36
click at [204, 396] on div "Select Order Delivered" at bounding box center [150, 390] width 217 height 36
click at [174, 390] on div "Select Order Delivered" at bounding box center [150, 390] width 217 height 36
click at [183, 378] on div "Select Order Delivered" at bounding box center [150, 390] width 217 height 36
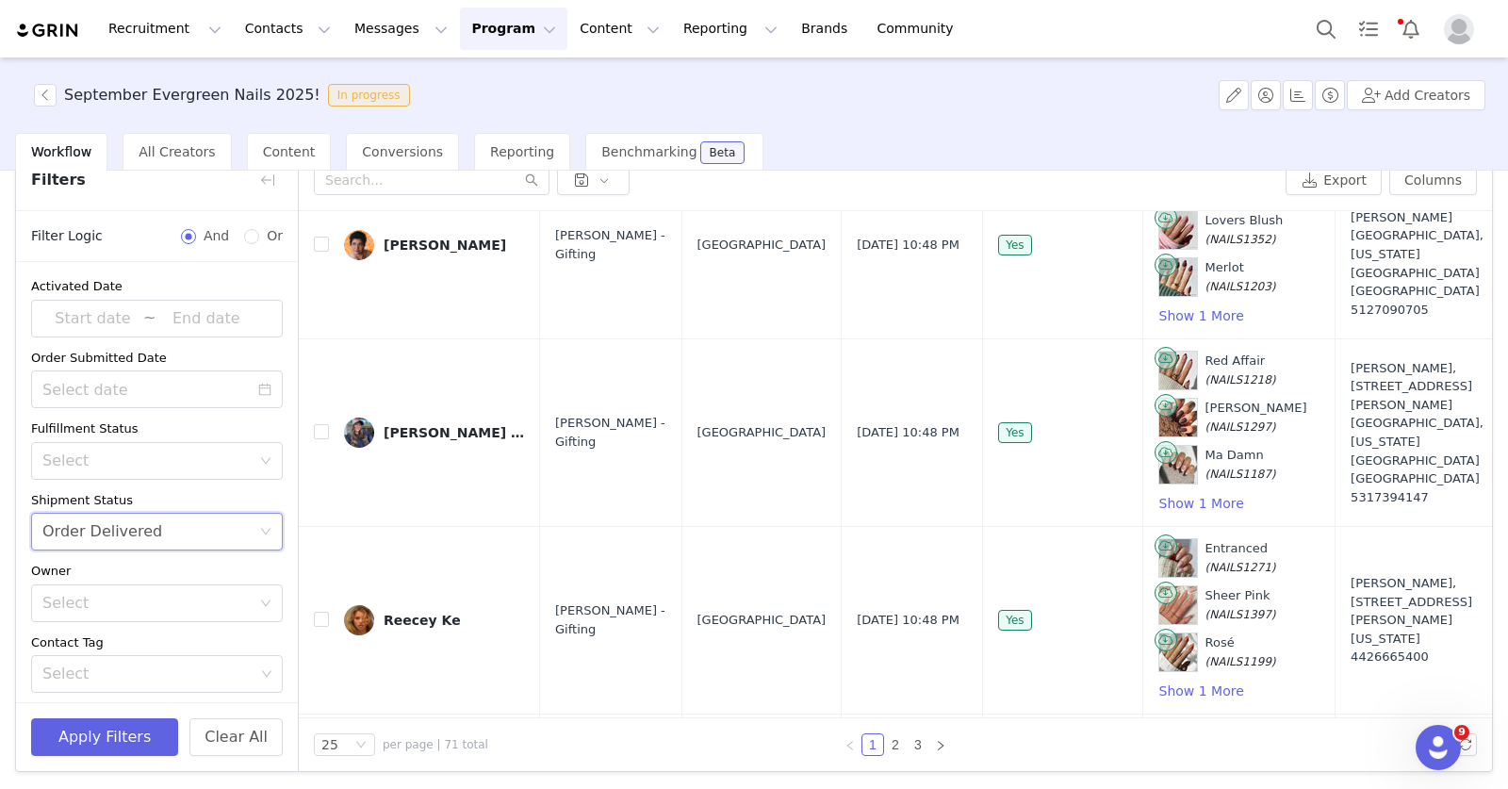
scroll to position [0, 0]
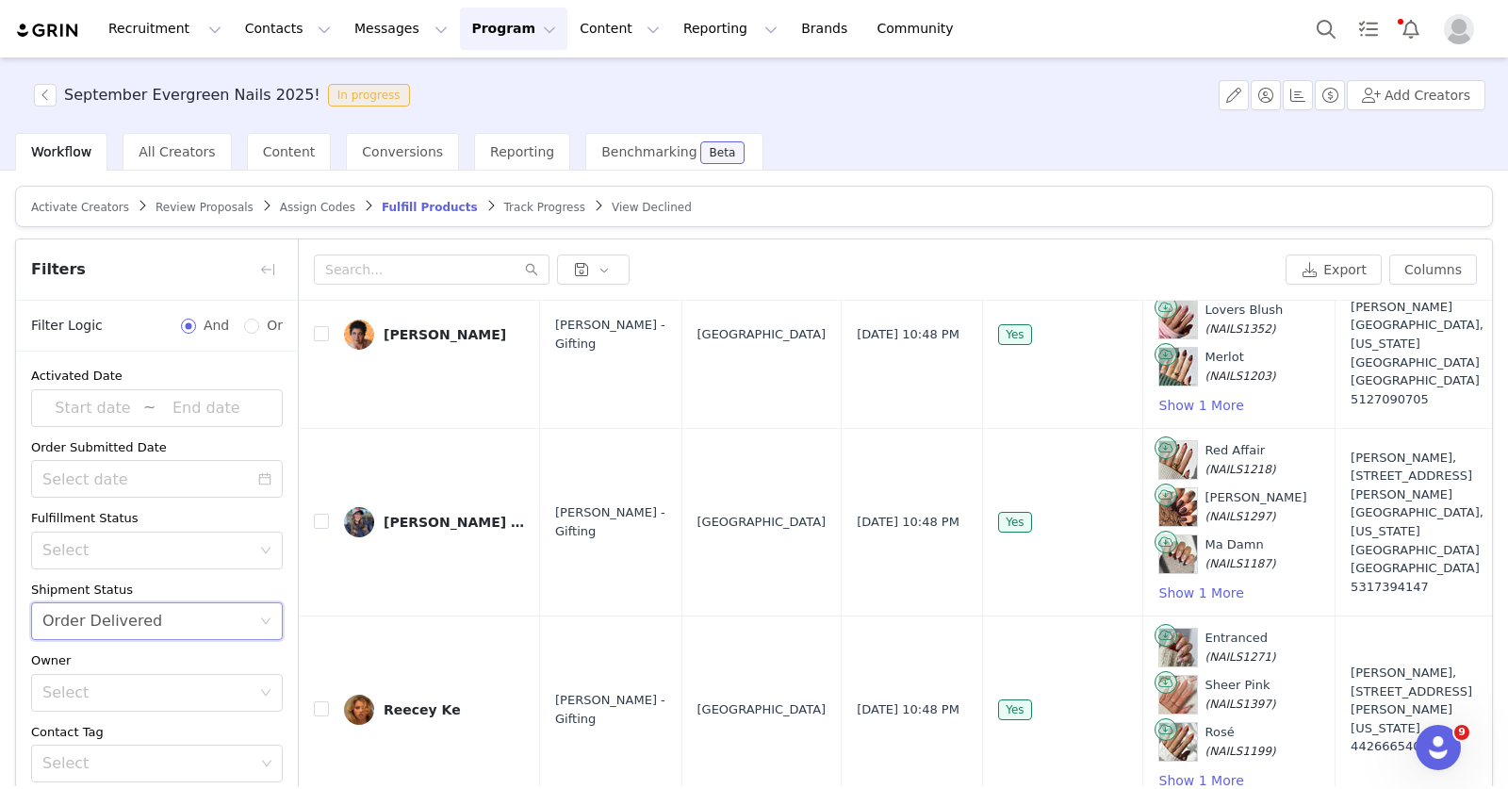
click at [512, 205] on span "Track Progress" at bounding box center [544, 207] width 81 height 13
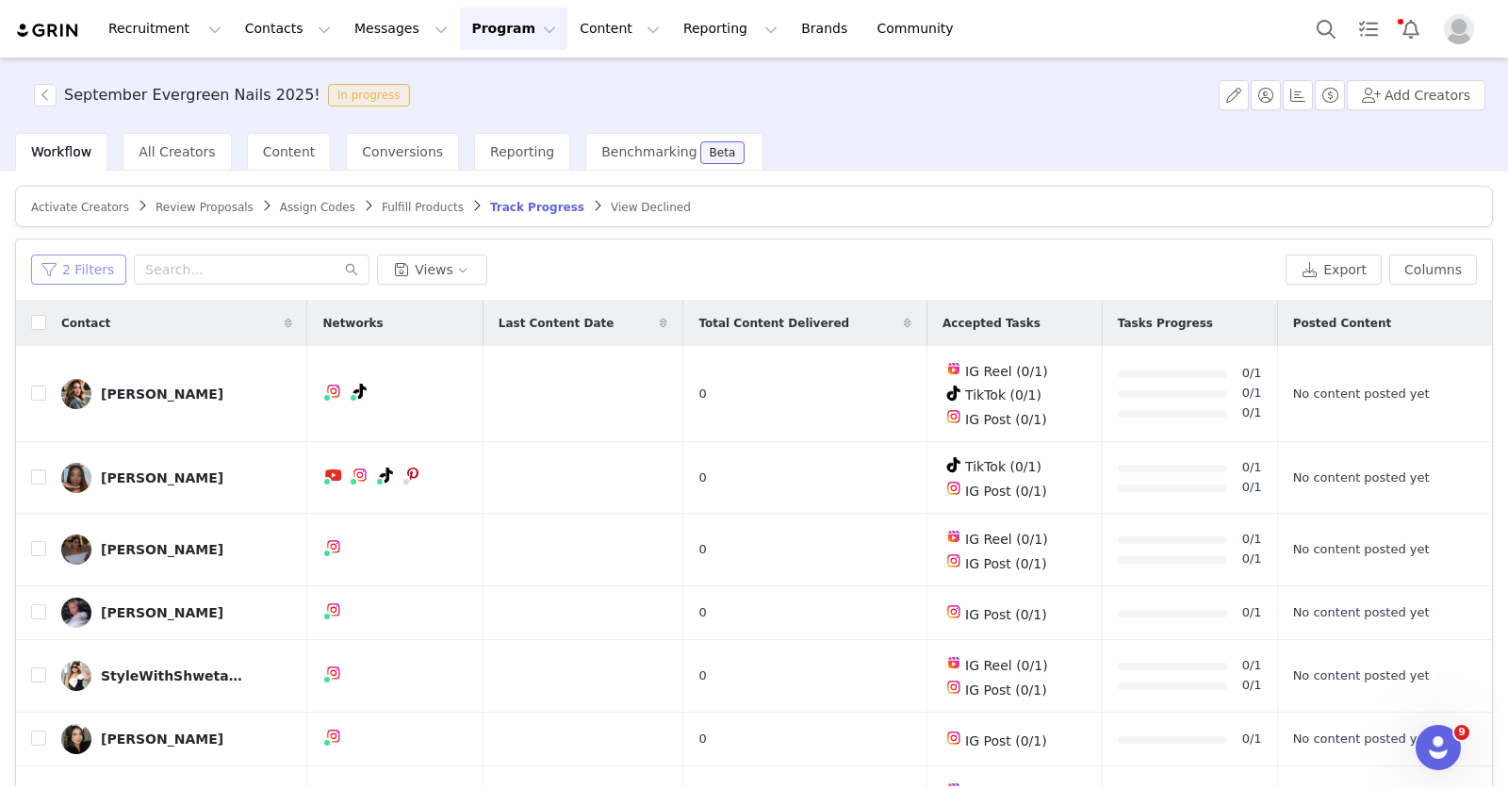
click at [64, 271] on button "2 Filters" at bounding box center [78, 270] width 95 height 30
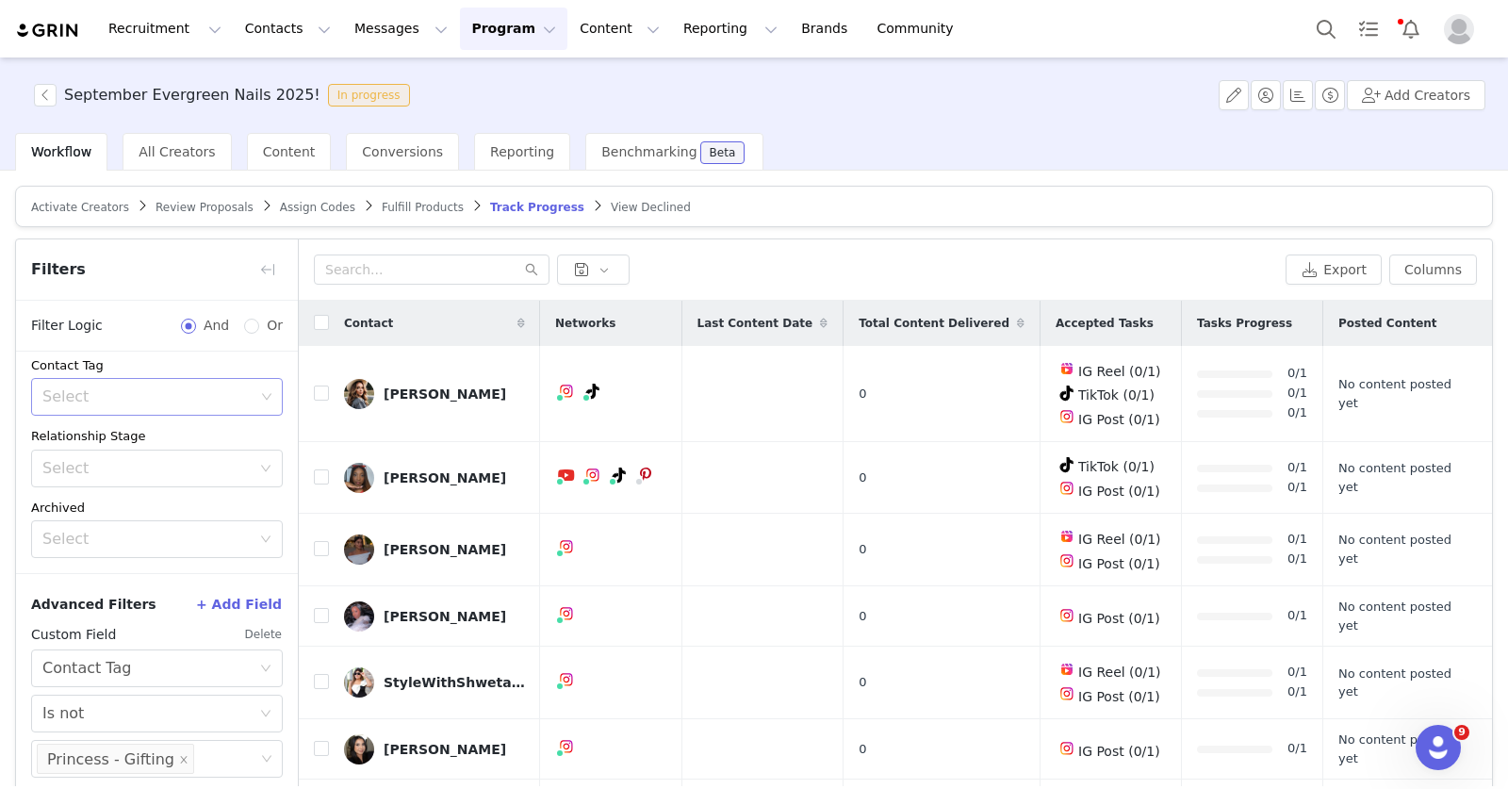
scroll to position [22, 0]
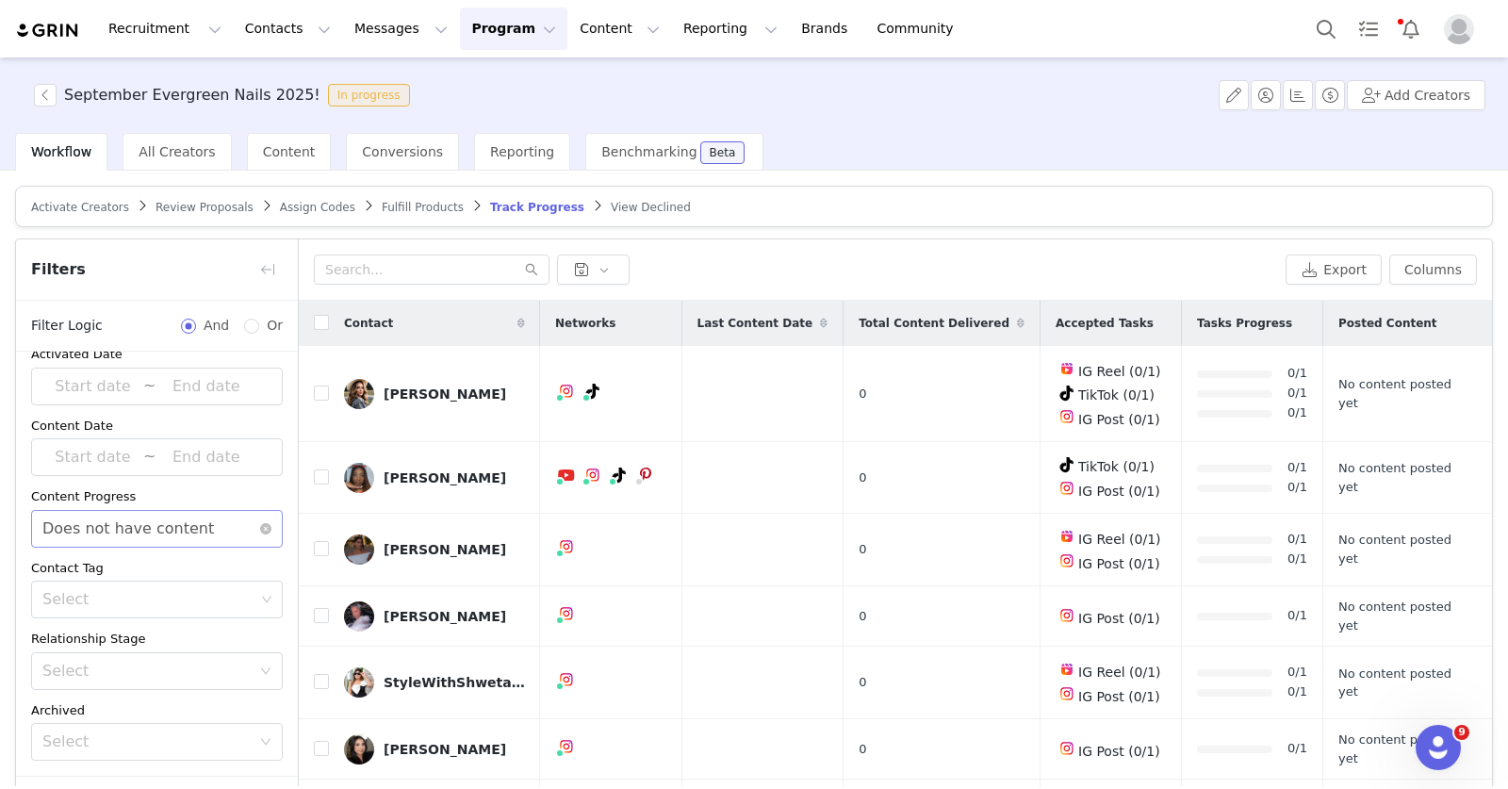
click at [201, 534] on div "Select Does not have content" at bounding box center [150, 529] width 217 height 36
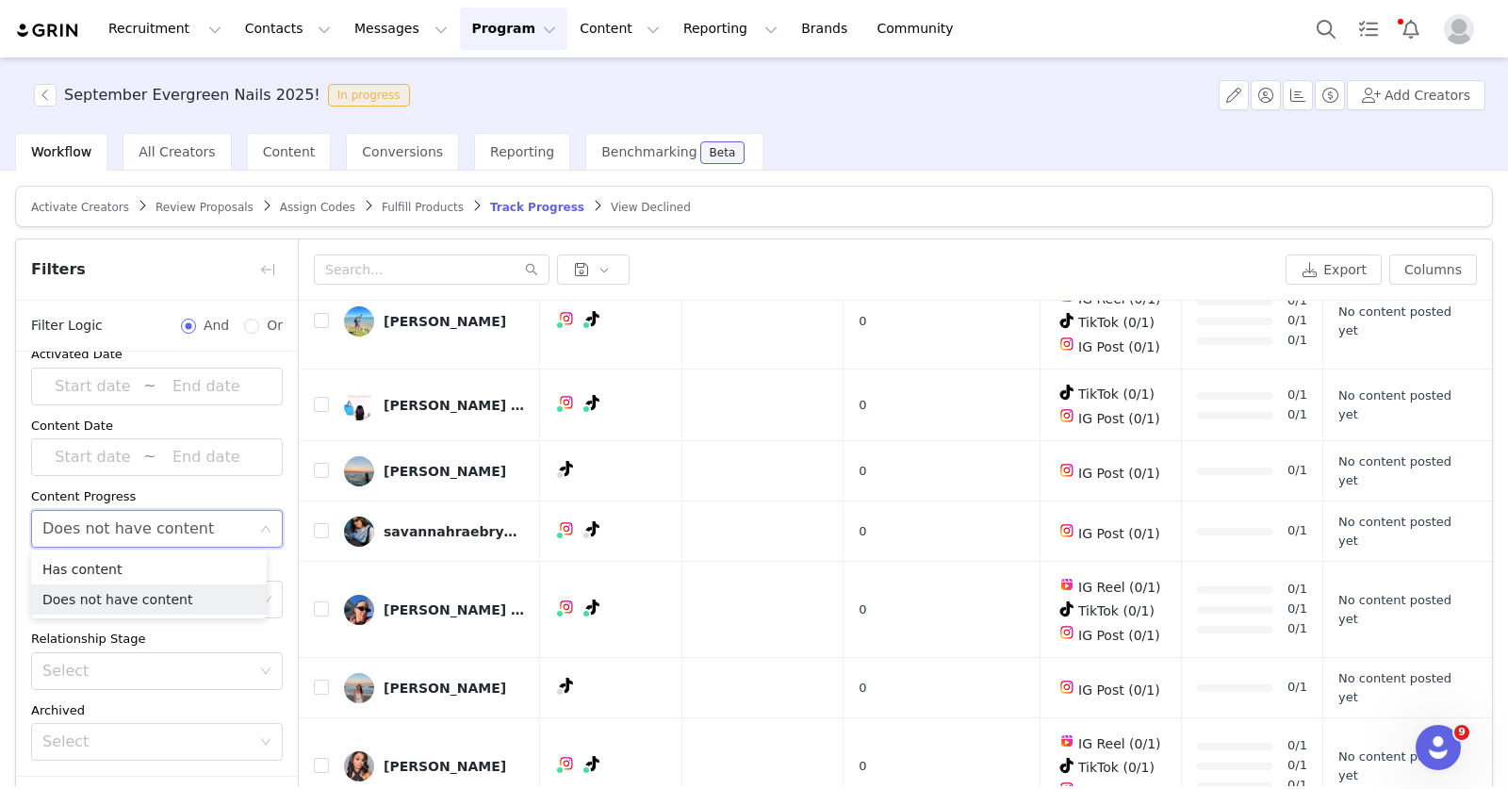
scroll to position [90, 0]
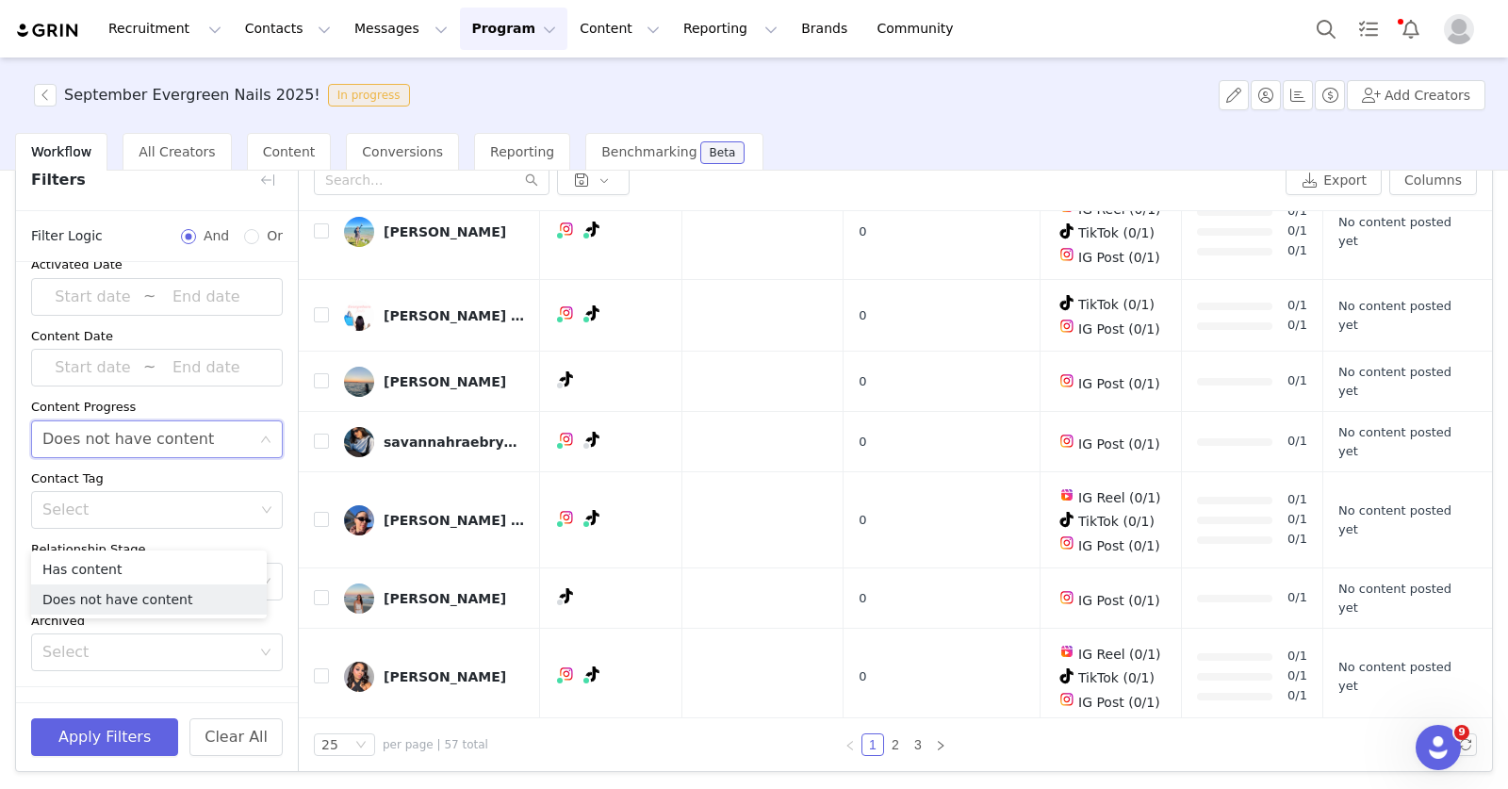
click at [171, 458] on div "Activated Date ~ Content Date ~ Content Progress Select Does not have content C…" at bounding box center [157, 463] width 282 height 446
click at [173, 450] on div "Does not have content" at bounding box center [128, 439] width 172 height 36
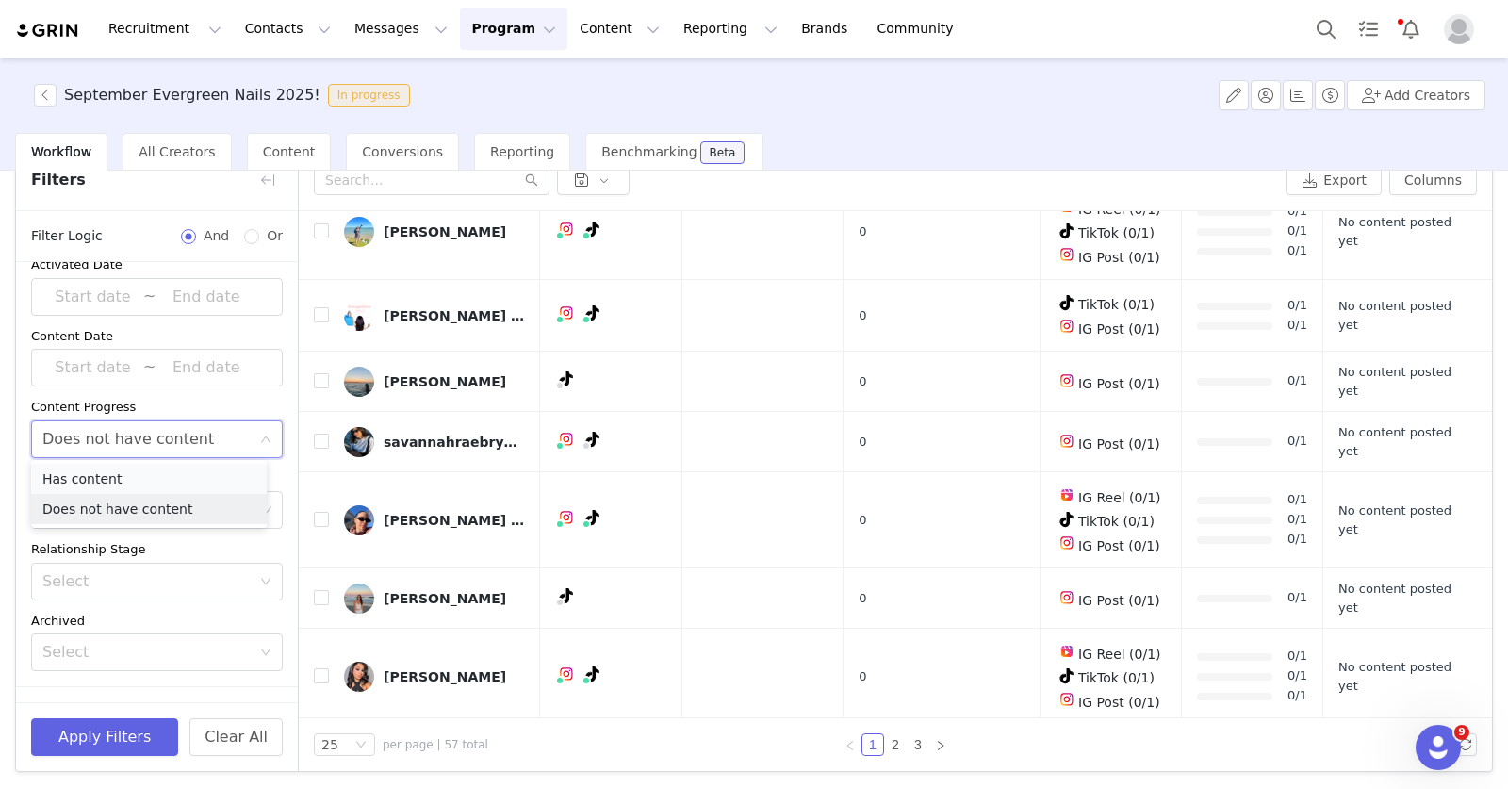
click at [160, 483] on li "Has content" at bounding box center [149, 479] width 236 height 30
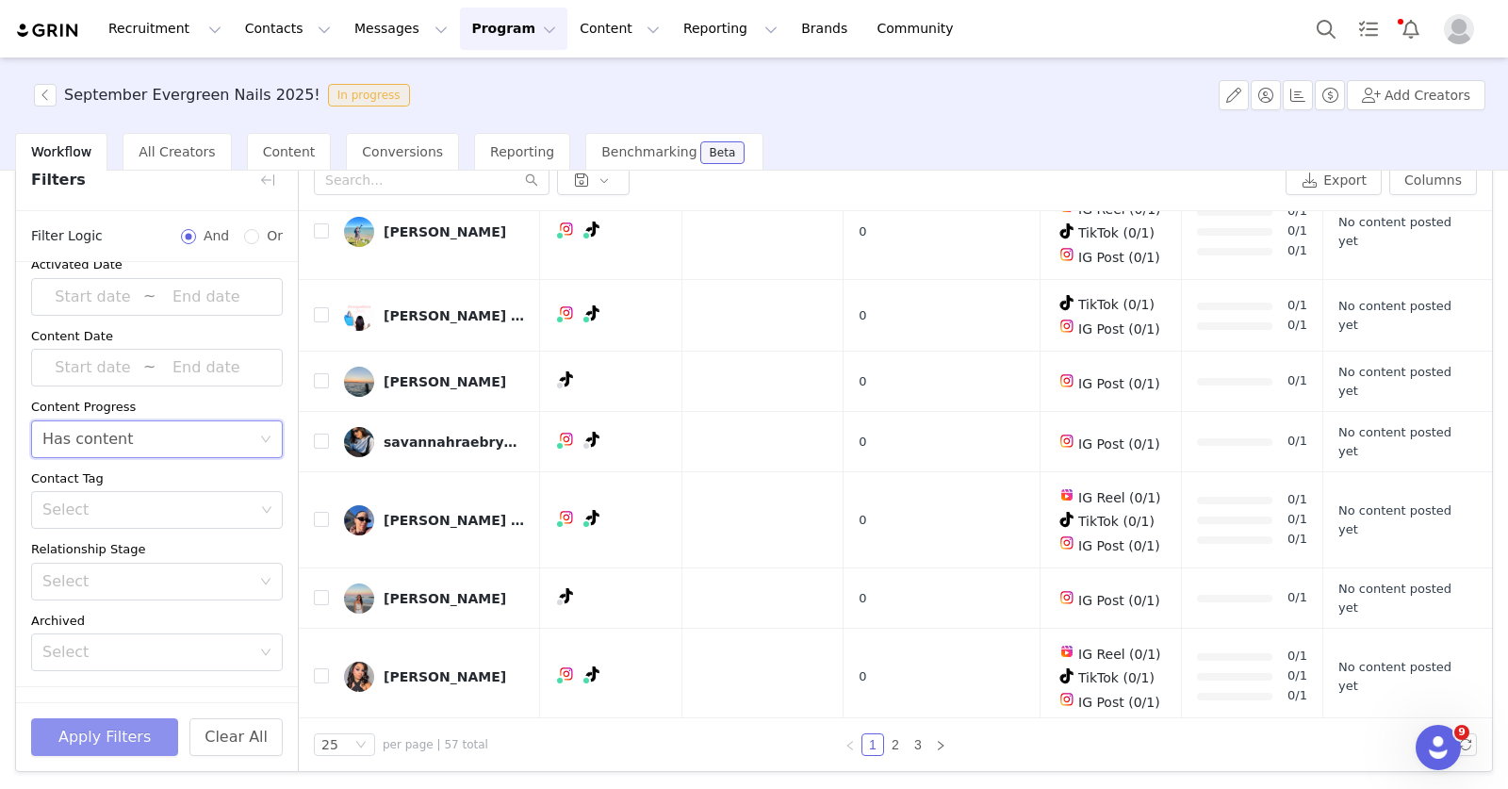
click at [120, 733] on button "Apply Filters" at bounding box center [104, 737] width 147 height 38
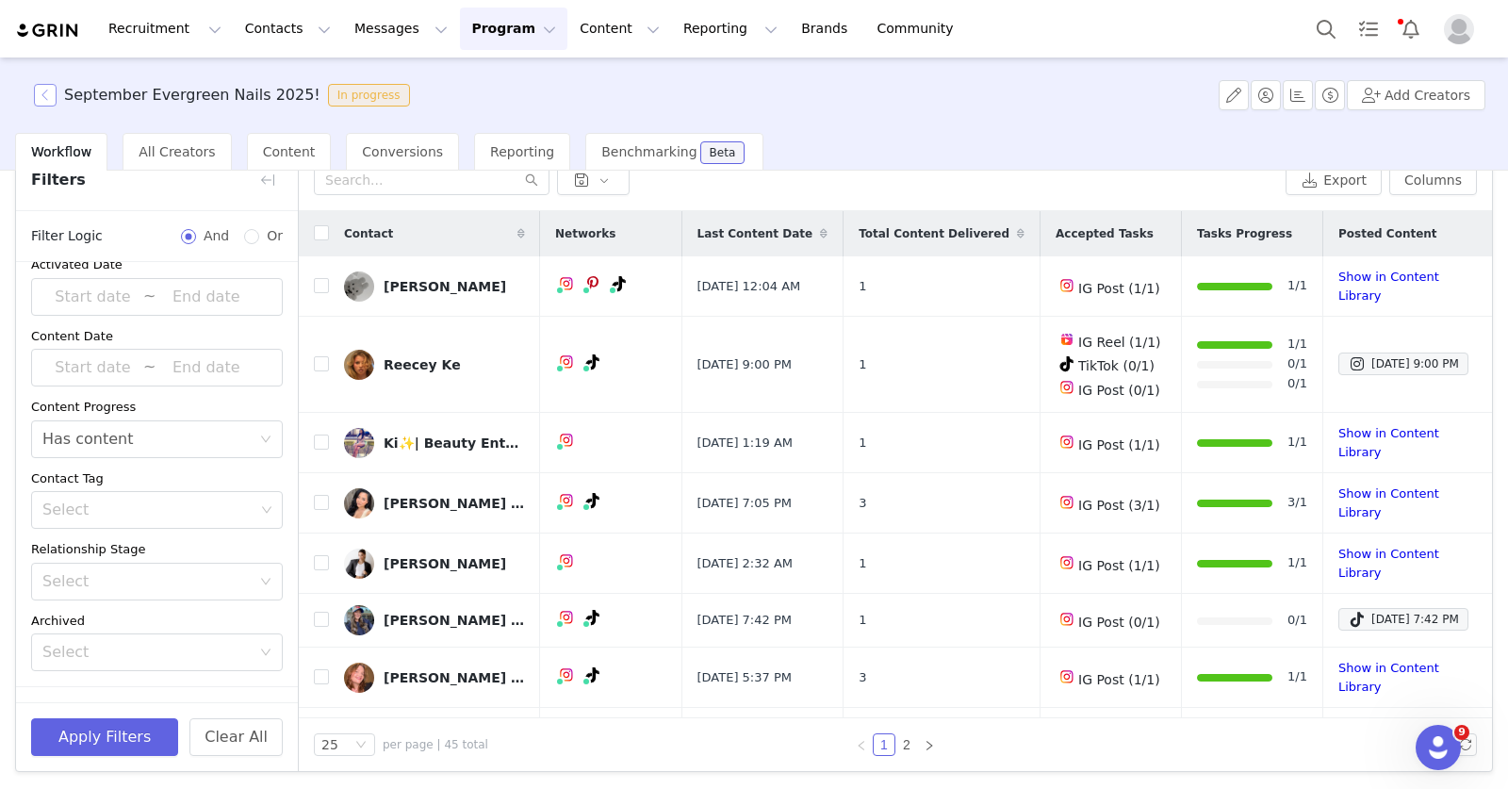
click at [43, 96] on button "button" at bounding box center [45, 95] width 23 height 23
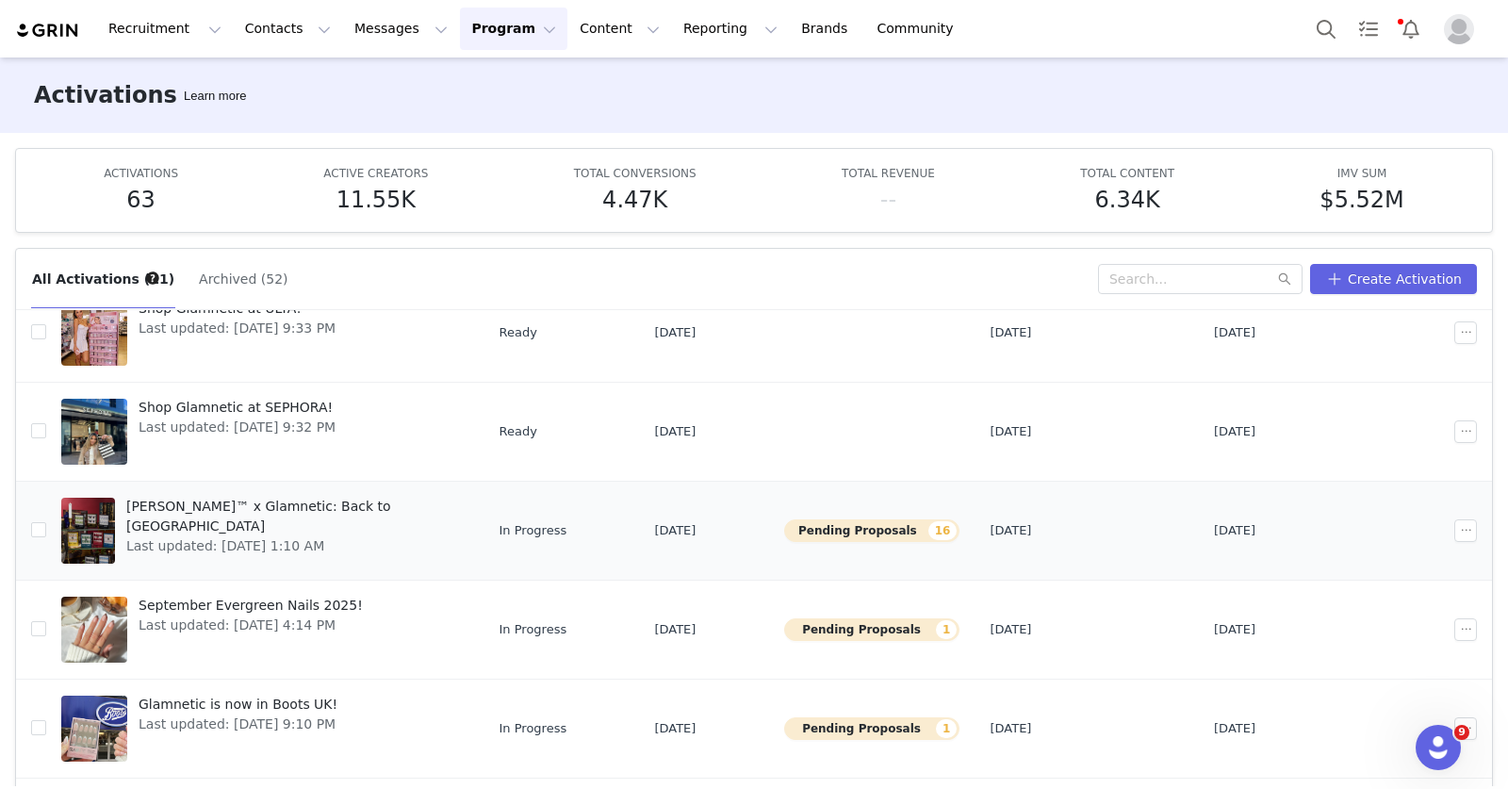
scroll to position [144, 0]
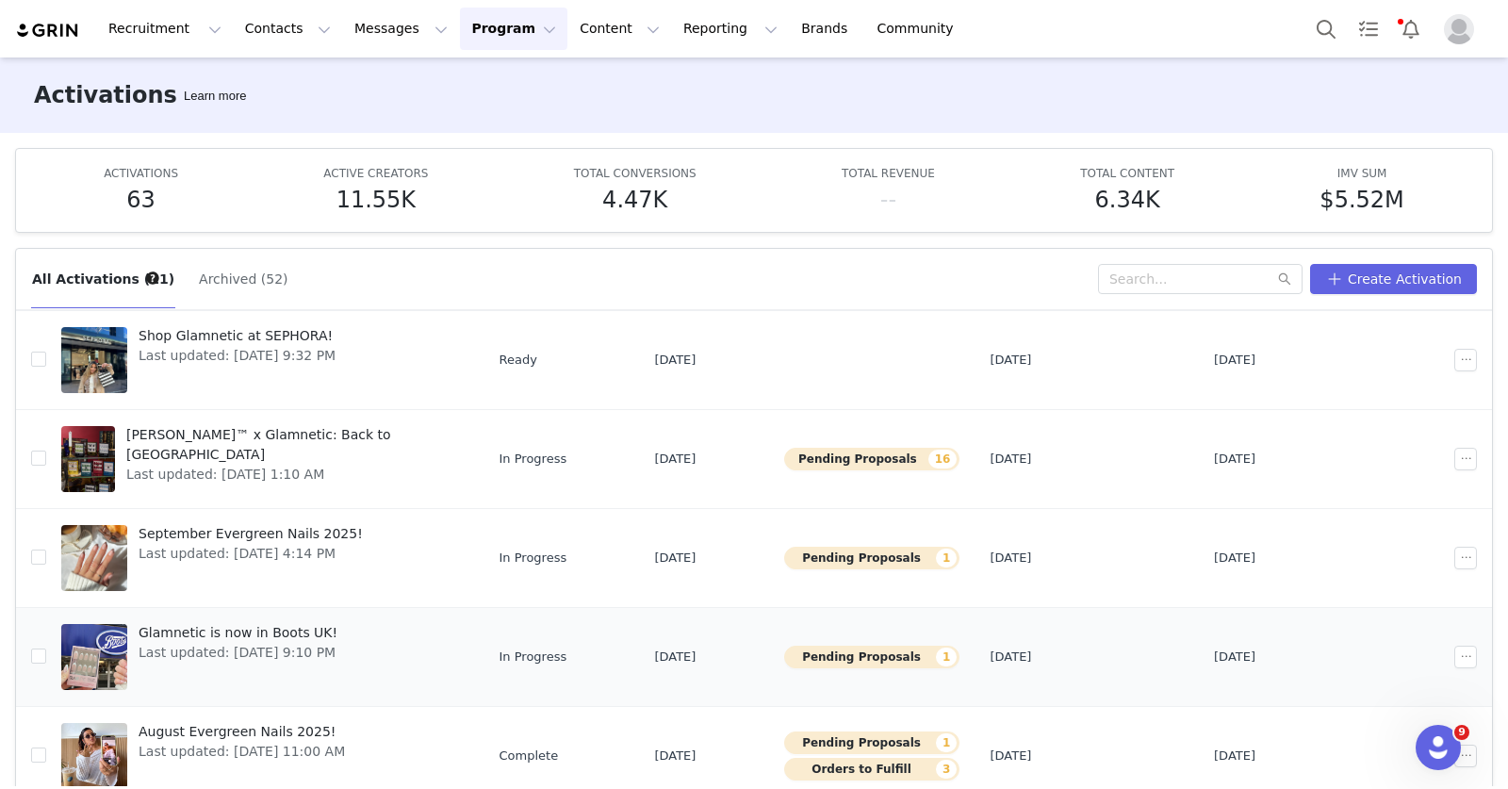
click at [292, 635] on span "Glamnetic is now in Boots UK!" at bounding box center [238, 633] width 199 height 20
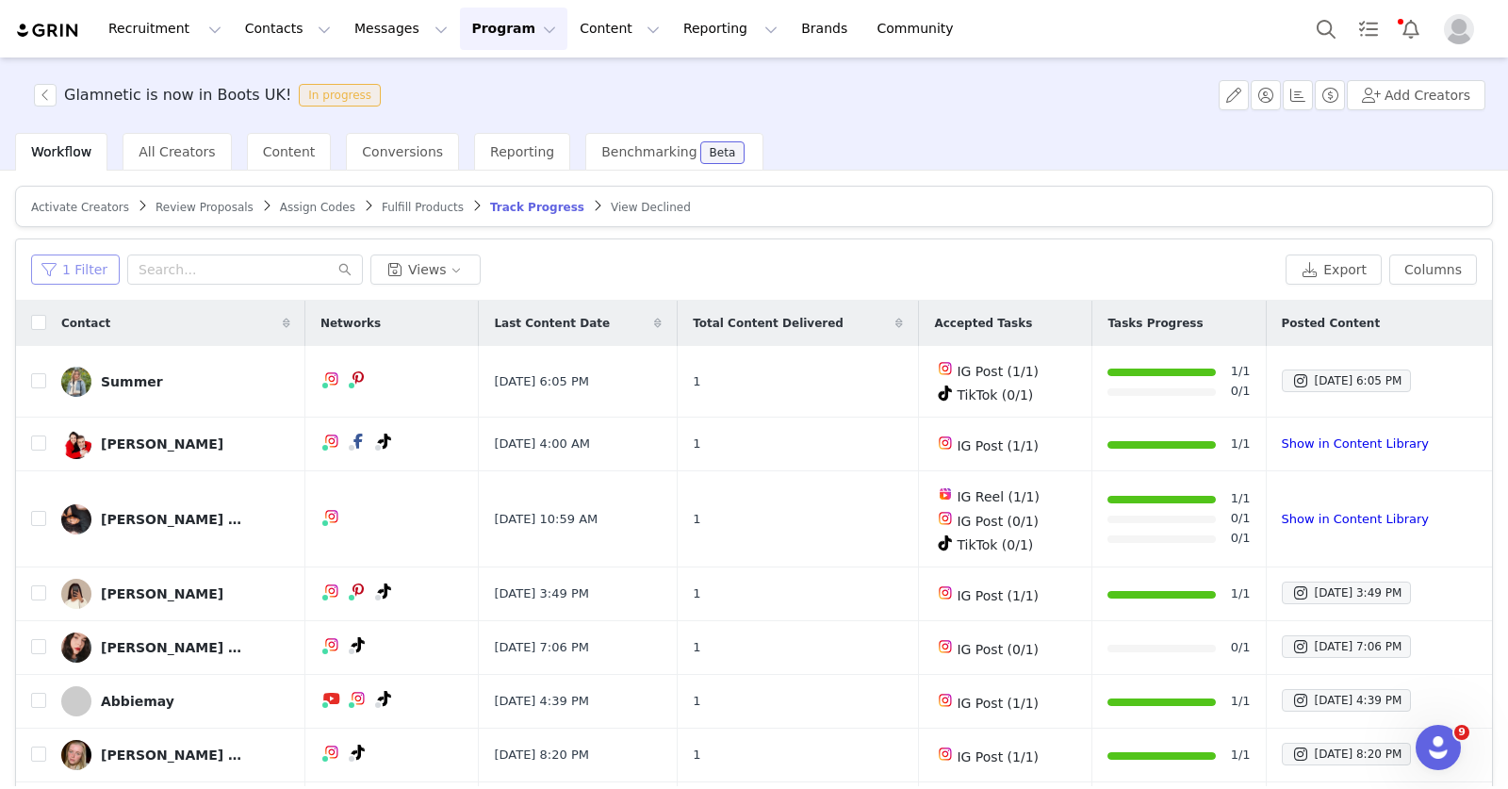
click at [89, 267] on button "1 Filter" at bounding box center [75, 270] width 89 height 30
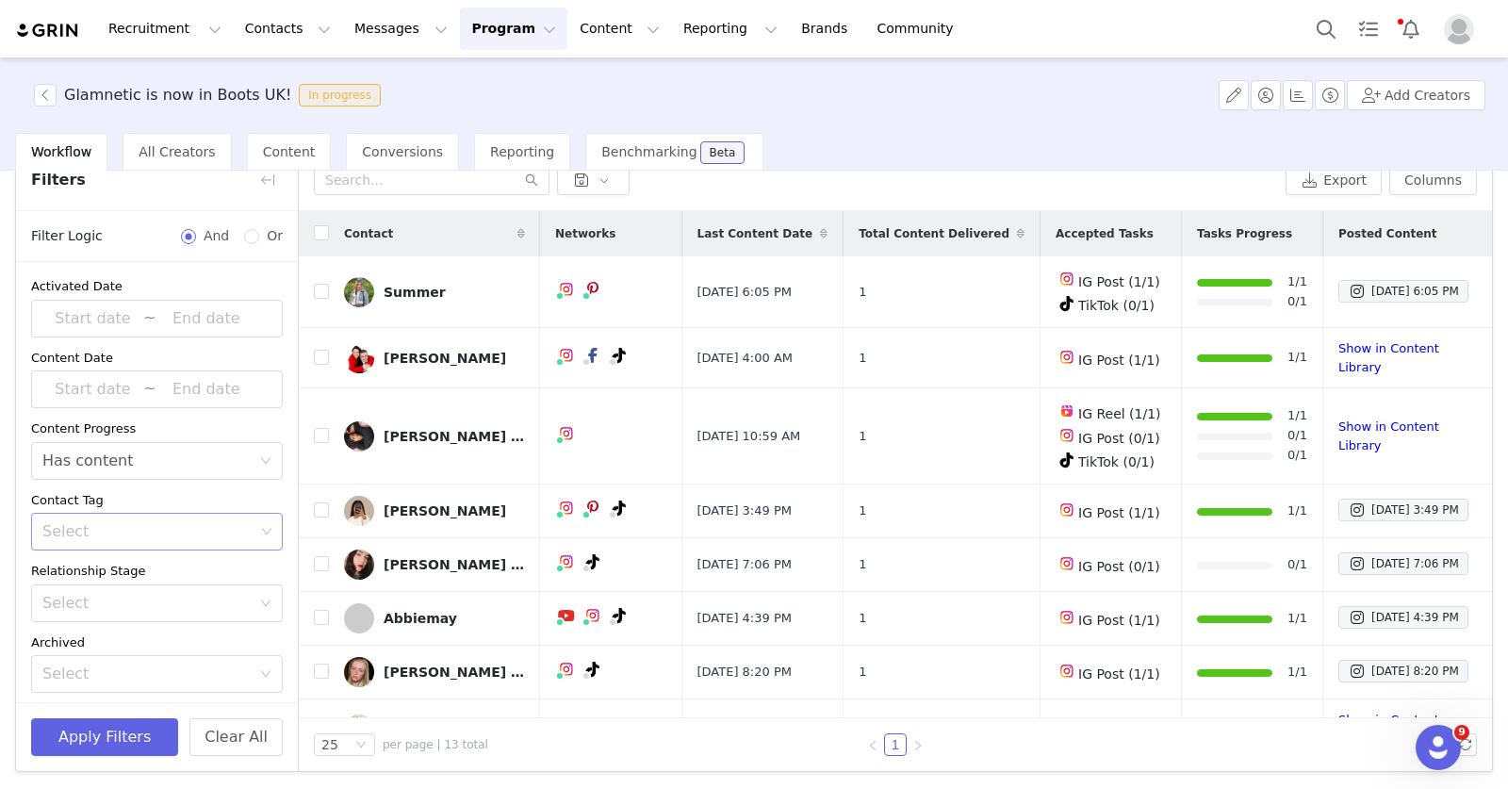
scroll to position [66, 0]
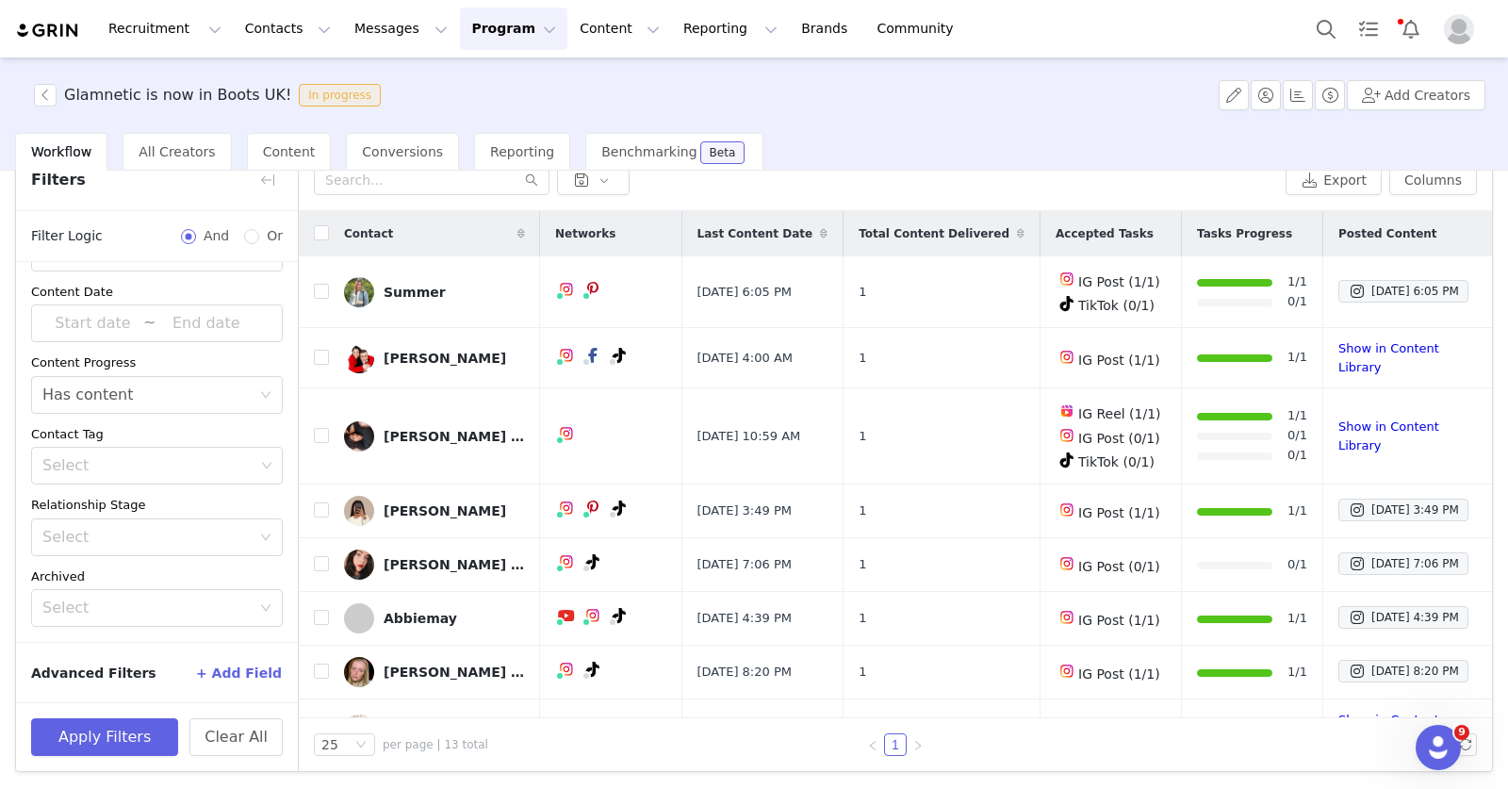
click at [243, 669] on button "+ Add Field" at bounding box center [239, 673] width 88 height 30
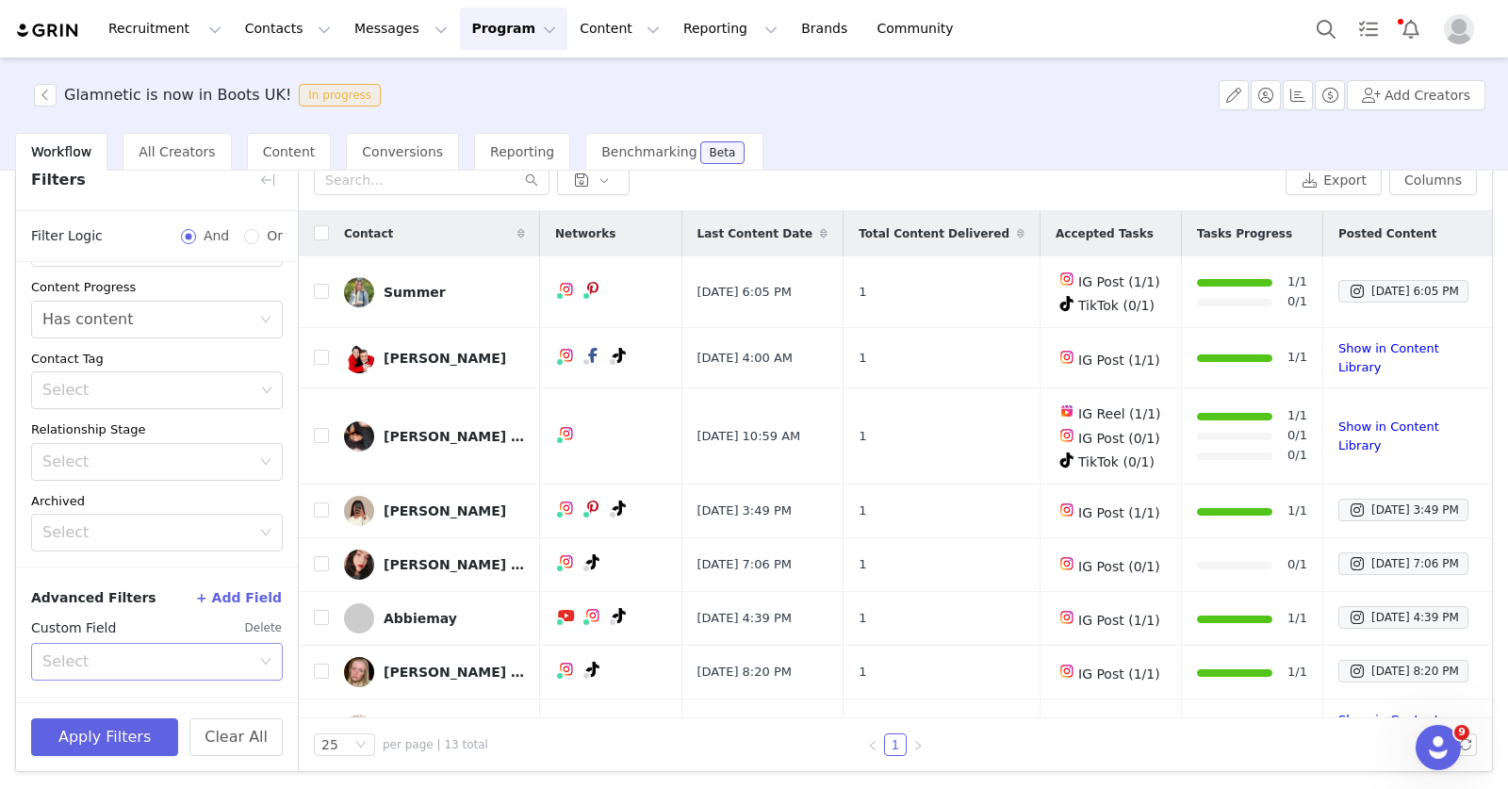
click at [108, 664] on div "Select" at bounding box center [146, 661] width 208 height 19
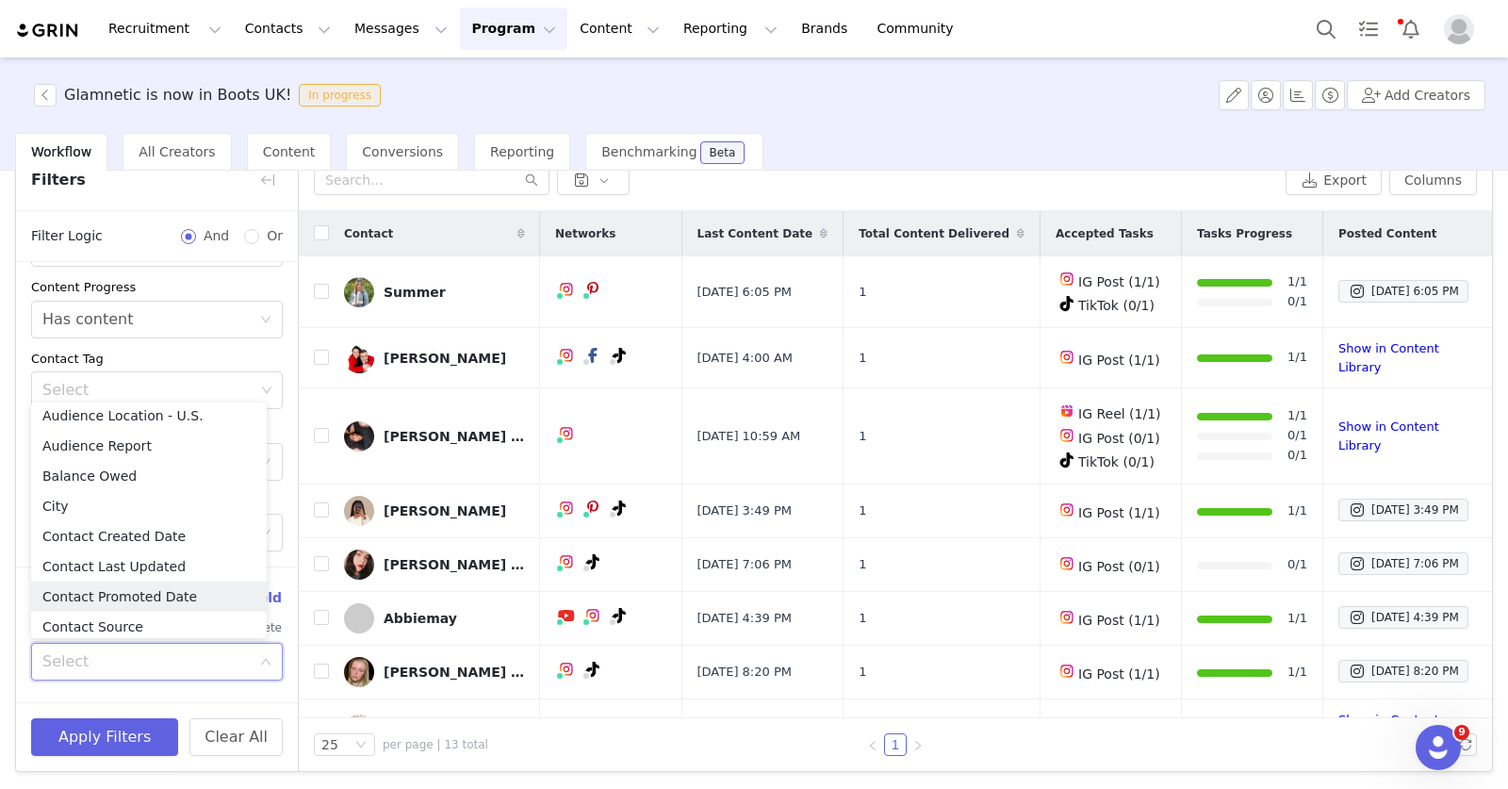
scroll to position [280, 0]
click at [181, 672] on input at bounding box center [150, 662] width 217 height 36
click at [182, 681] on div "Custom Field Delete Select" at bounding box center [157, 650] width 252 height 75
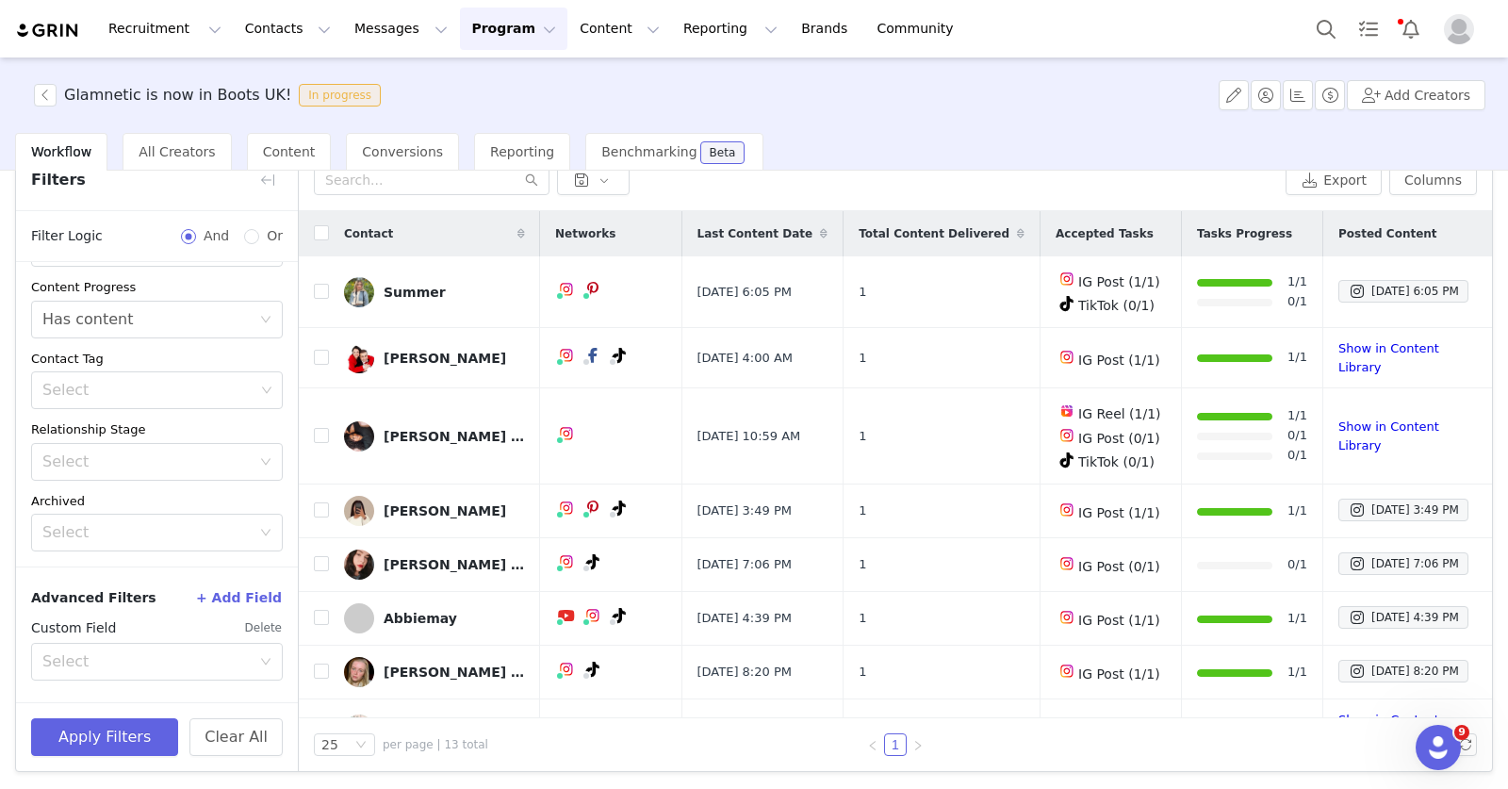
scroll to position [4, 0]
click at [189, 396] on div "Select" at bounding box center [148, 390] width 212 height 19
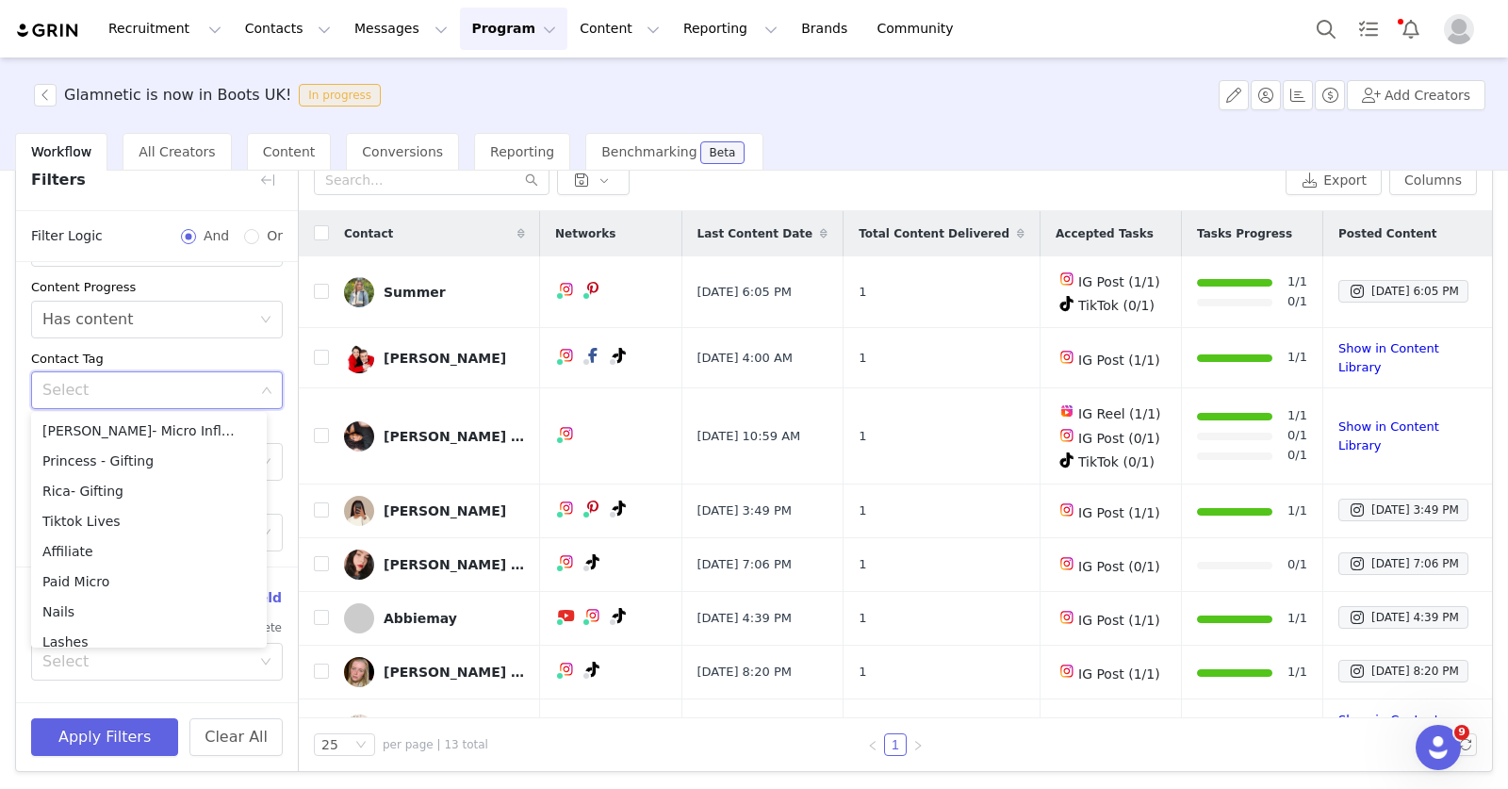
click at [271, 334] on div "Activated Date ~ Content Date ~ Content Progress Select Has content Contact Tag…" at bounding box center [157, 344] width 282 height 446
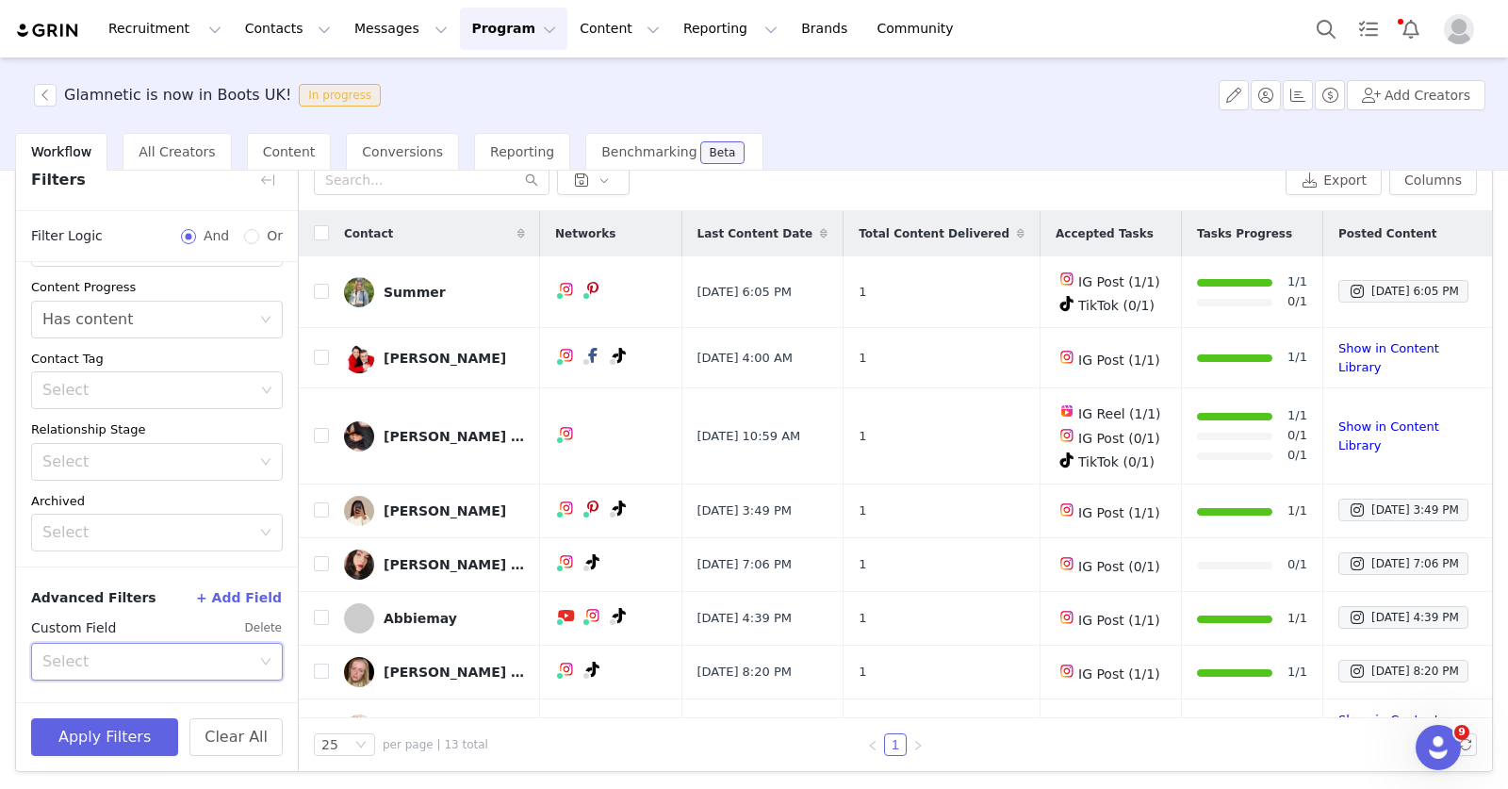
click at [204, 675] on div "Select" at bounding box center [150, 662] width 217 height 36
click at [0, 0] on input at bounding box center [0, 0] width 0 height 0
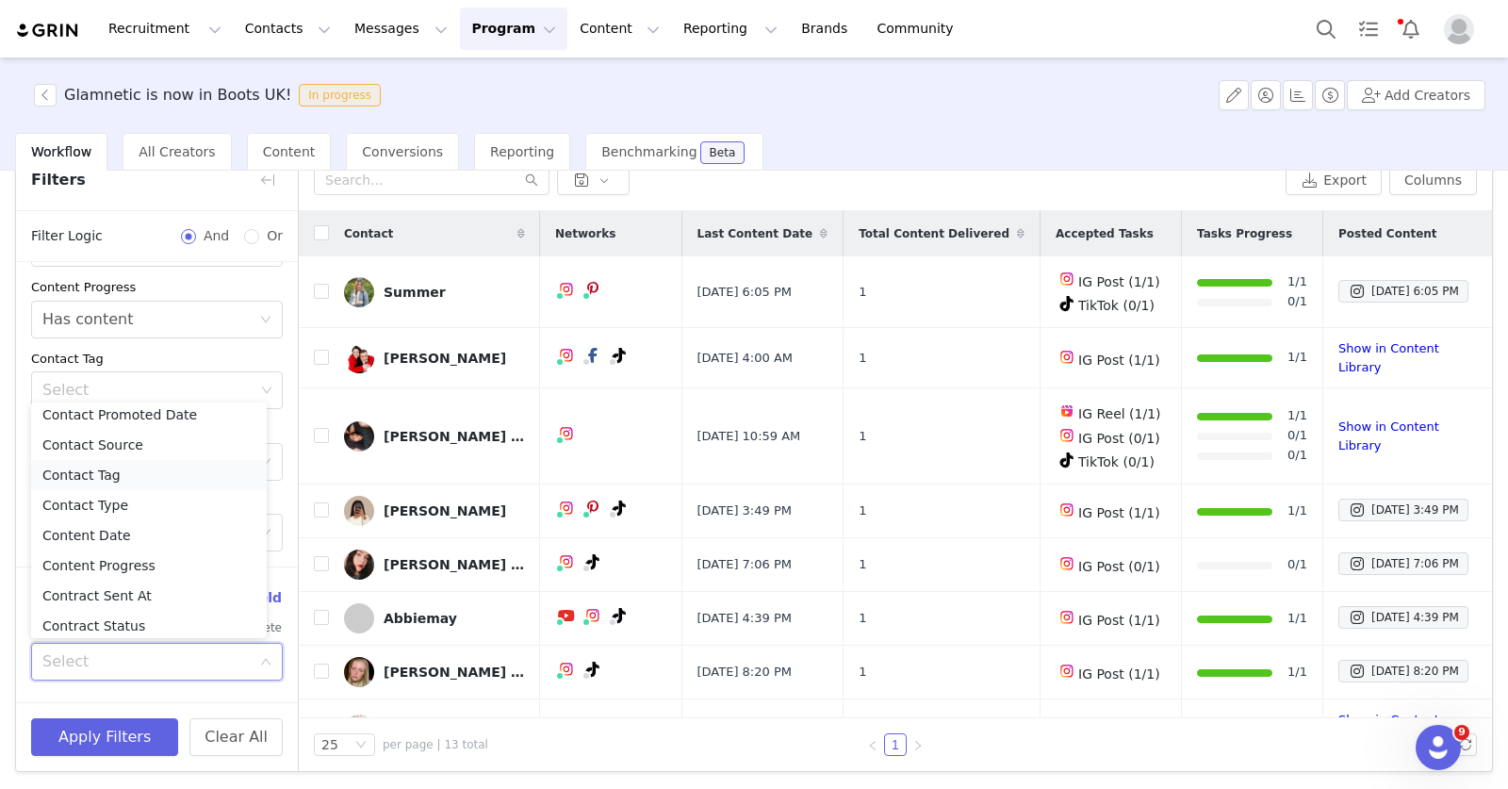
click at [142, 477] on li "Contact Tag" at bounding box center [149, 475] width 236 height 30
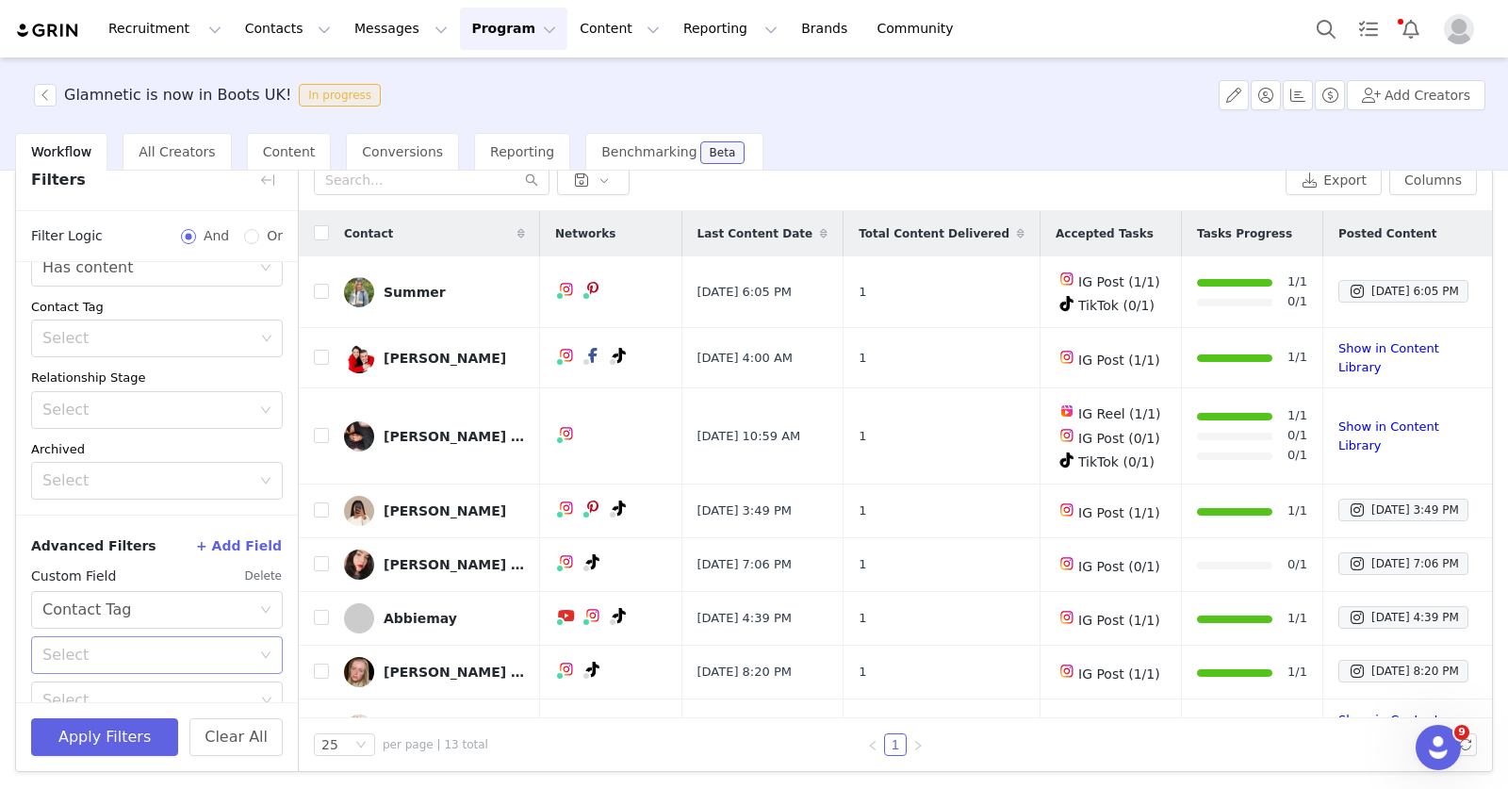
scroll to position [205, 0]
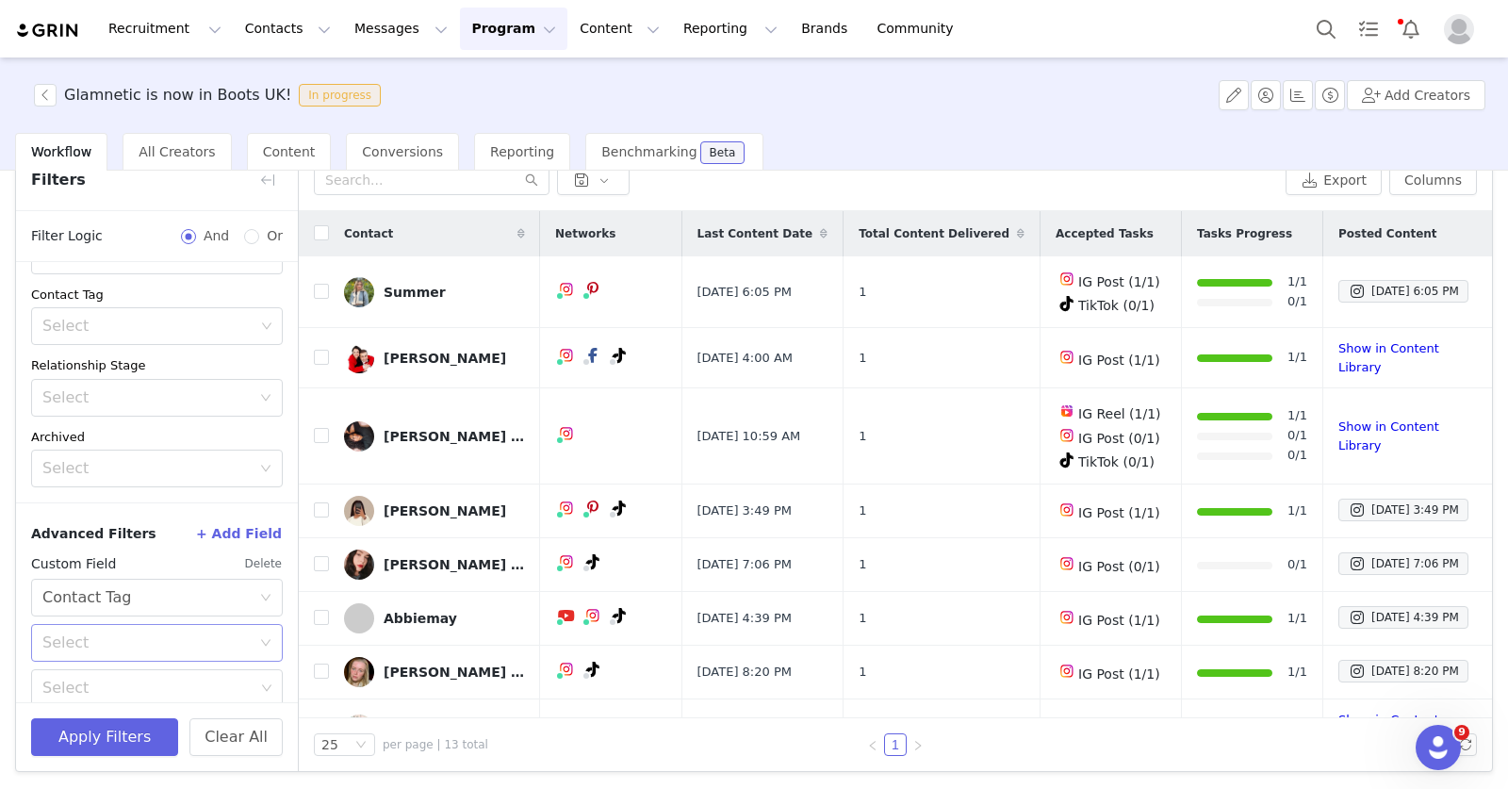
click at [167, 633] on div "Select" at bounding box center [146, 642] width 208 height 19
click at [146, 700] on li "Is not" at bounding box center [149, 713] width 236 height 30
click at [145, 674] on div "Select" at bounding box center [150, 688] width 226 height 36
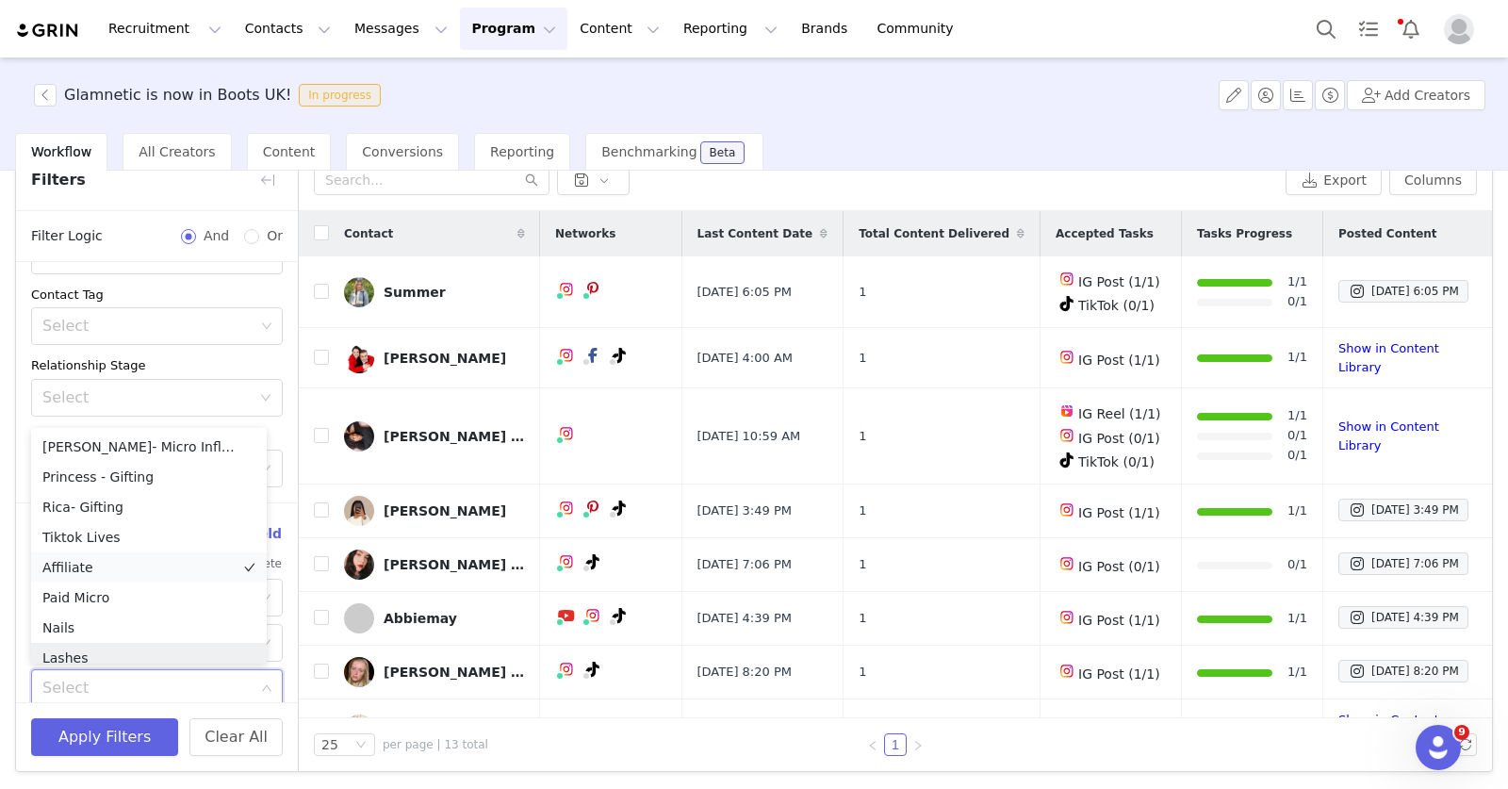
scroll to position [9, 0]
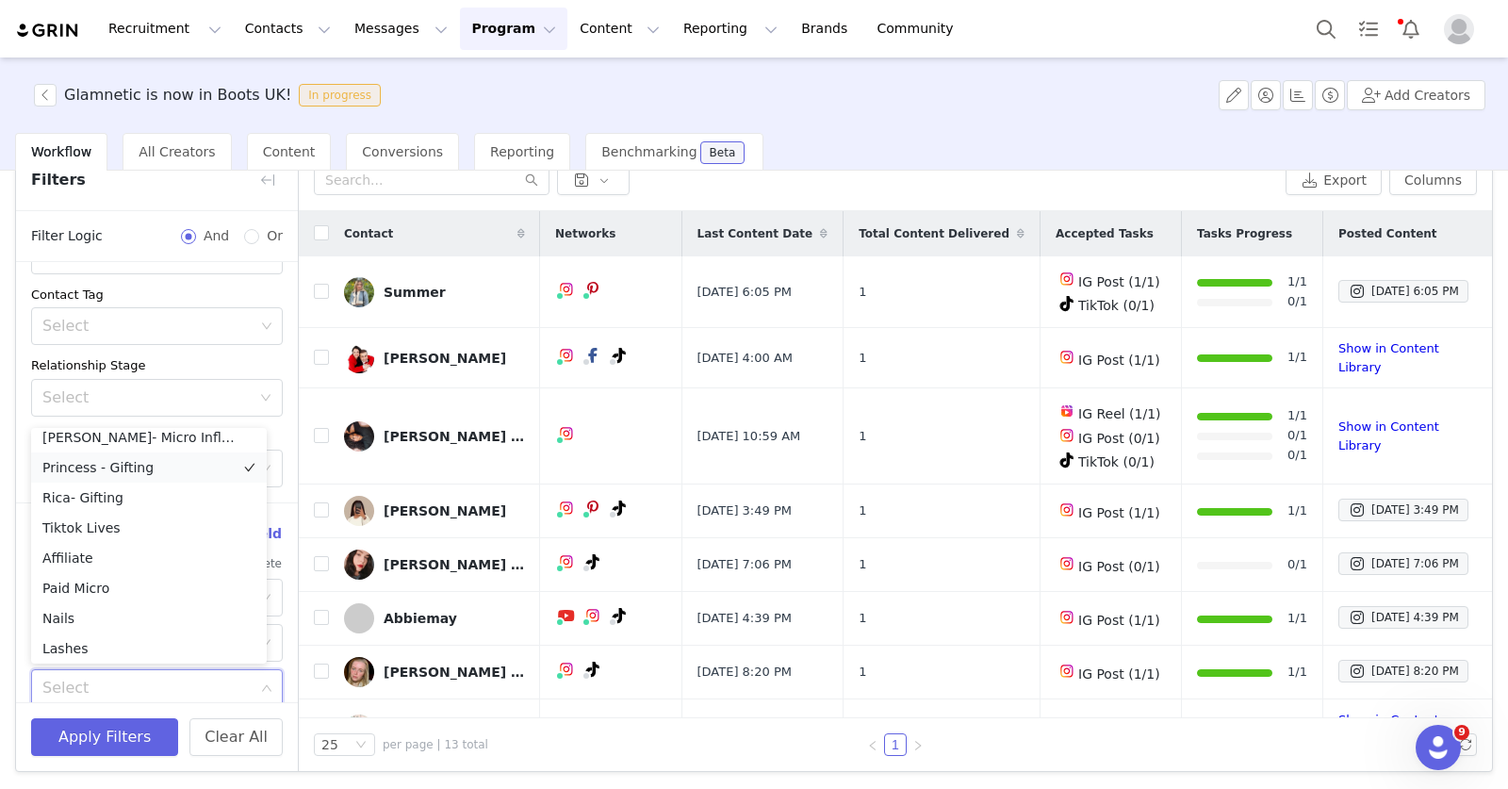
click at [146, 471] on li "Princess - Gifting" at bounding box center [149, 467] width 236 height 30
click at [100, 738] on button "Apply Filters" at bounding box center [104, 737] width 147 height 38
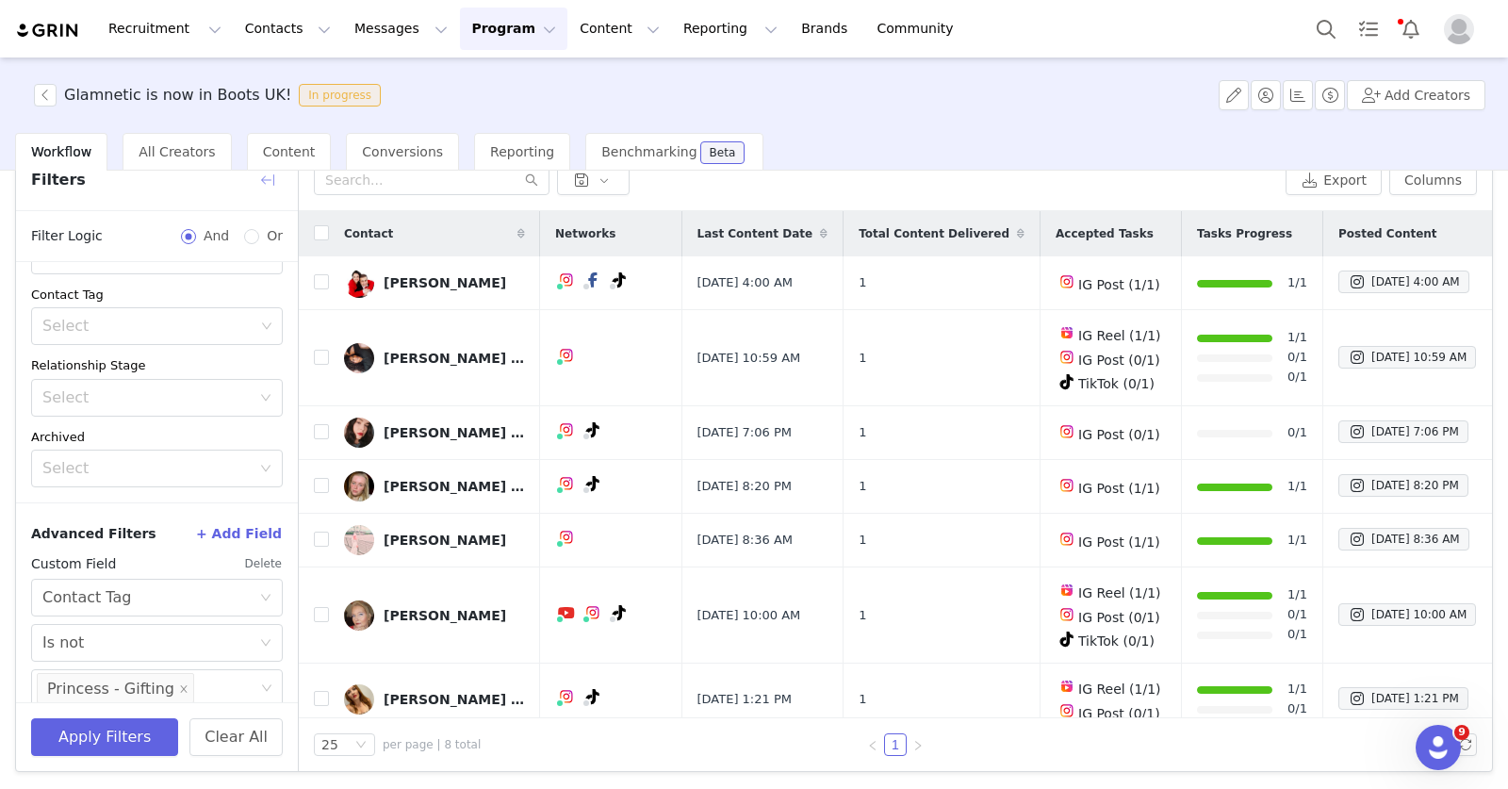
click at [275, 175] on button "button" at bounding box center [268, 180] width 30 height 30
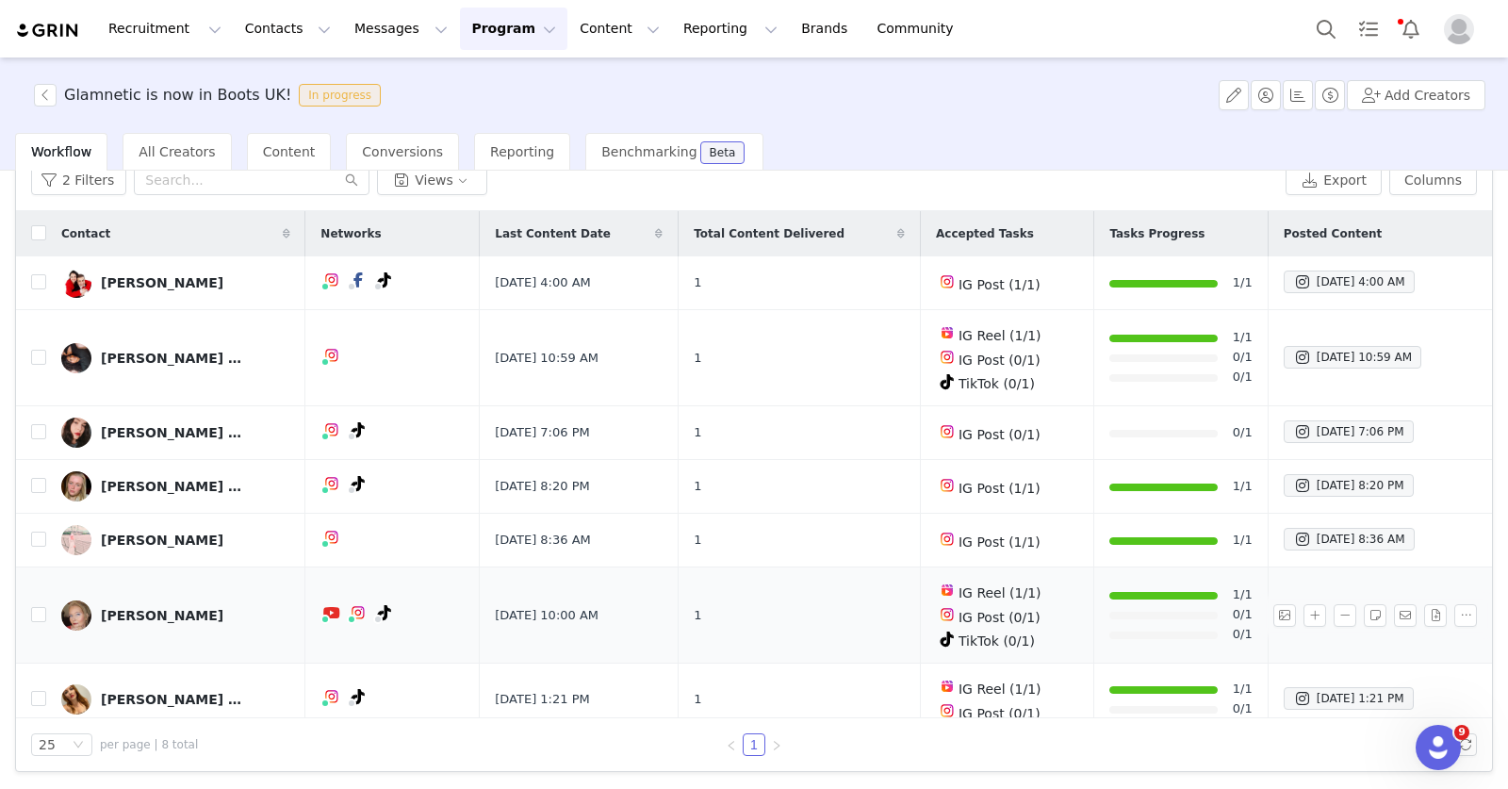
scroll to position [118, 0]
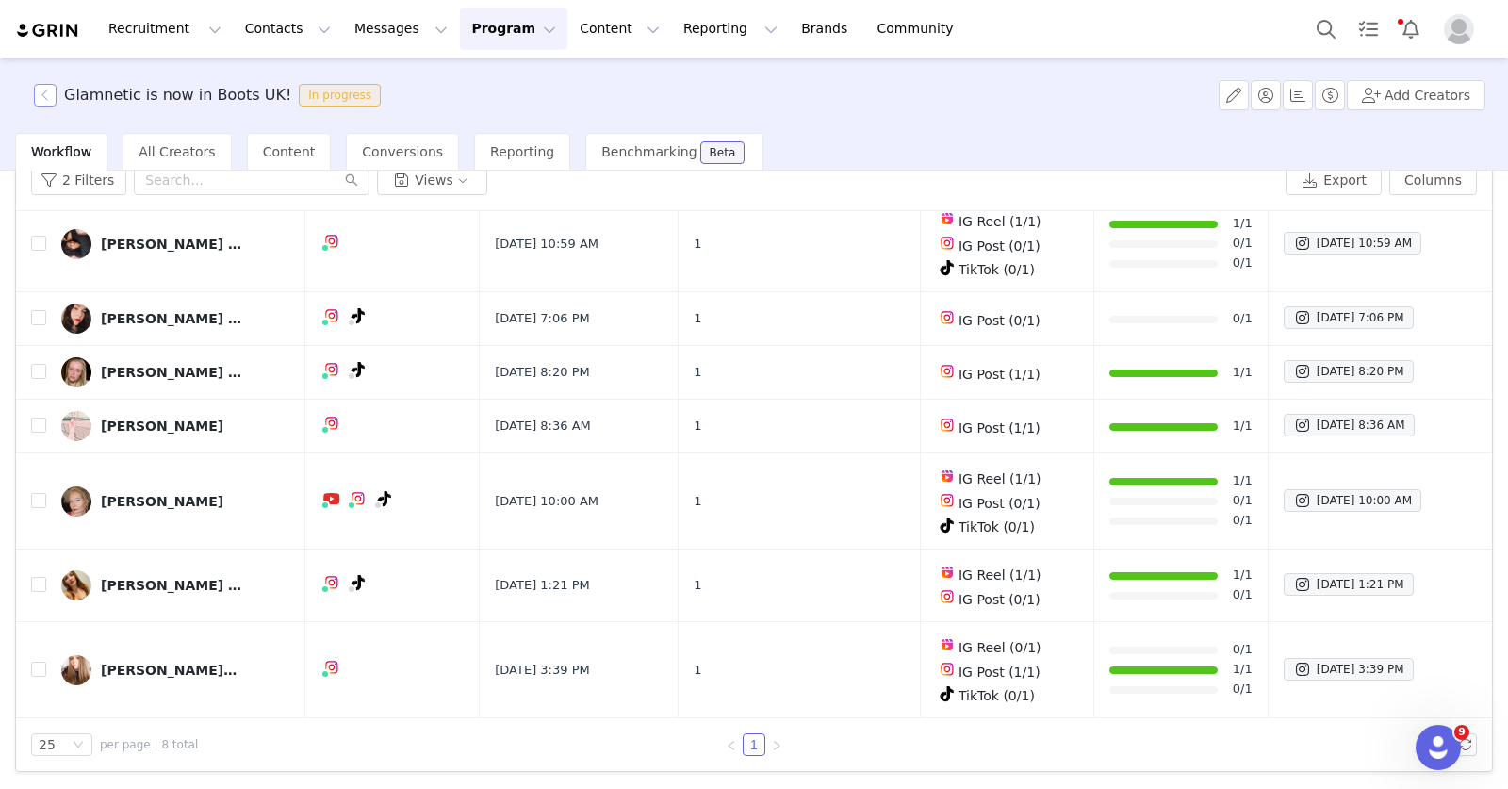
click at [47, 92] on button "button" at bounding box center [45, 95] width 23 height 23
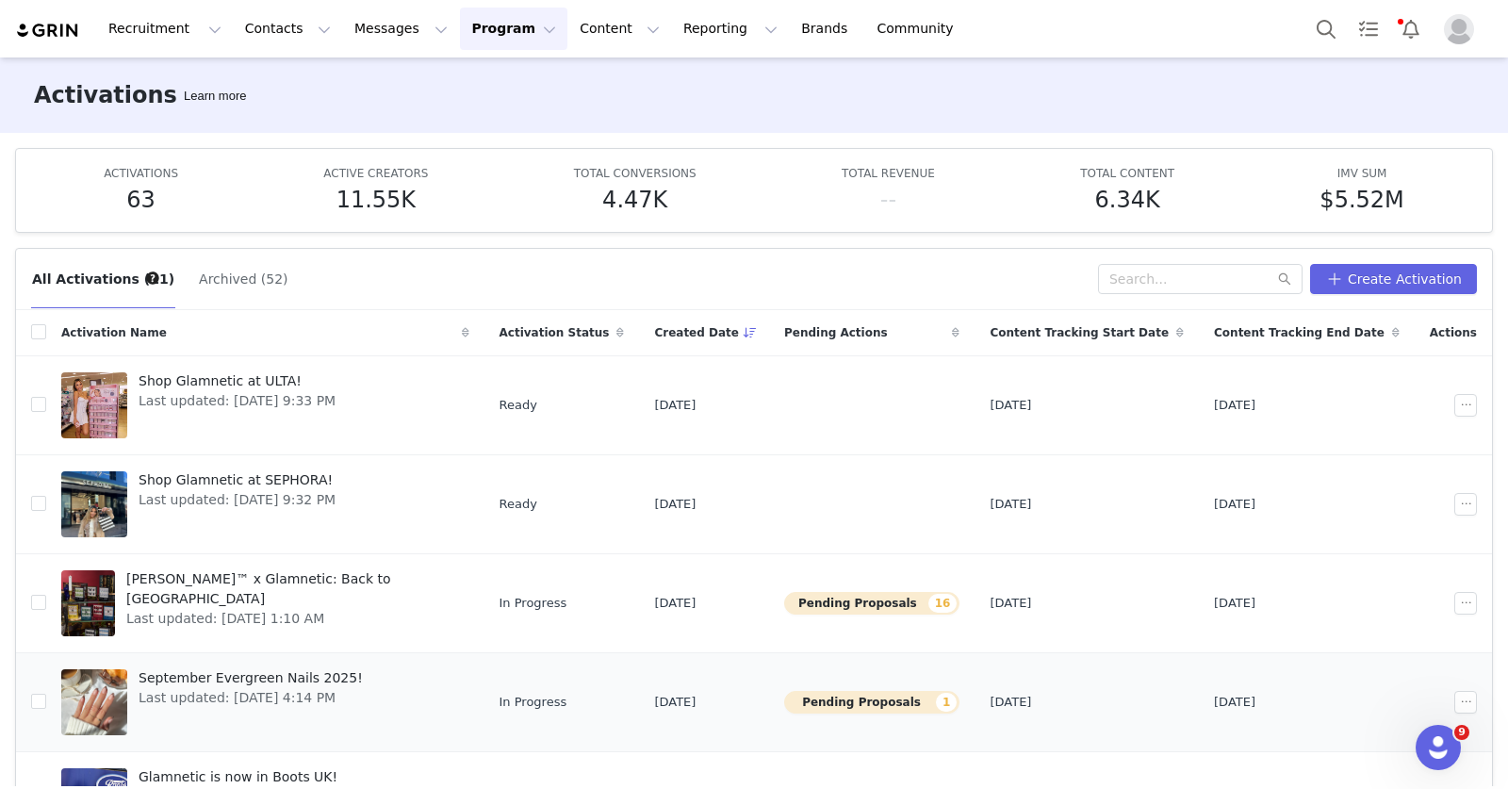
scroll to position [51, 0]
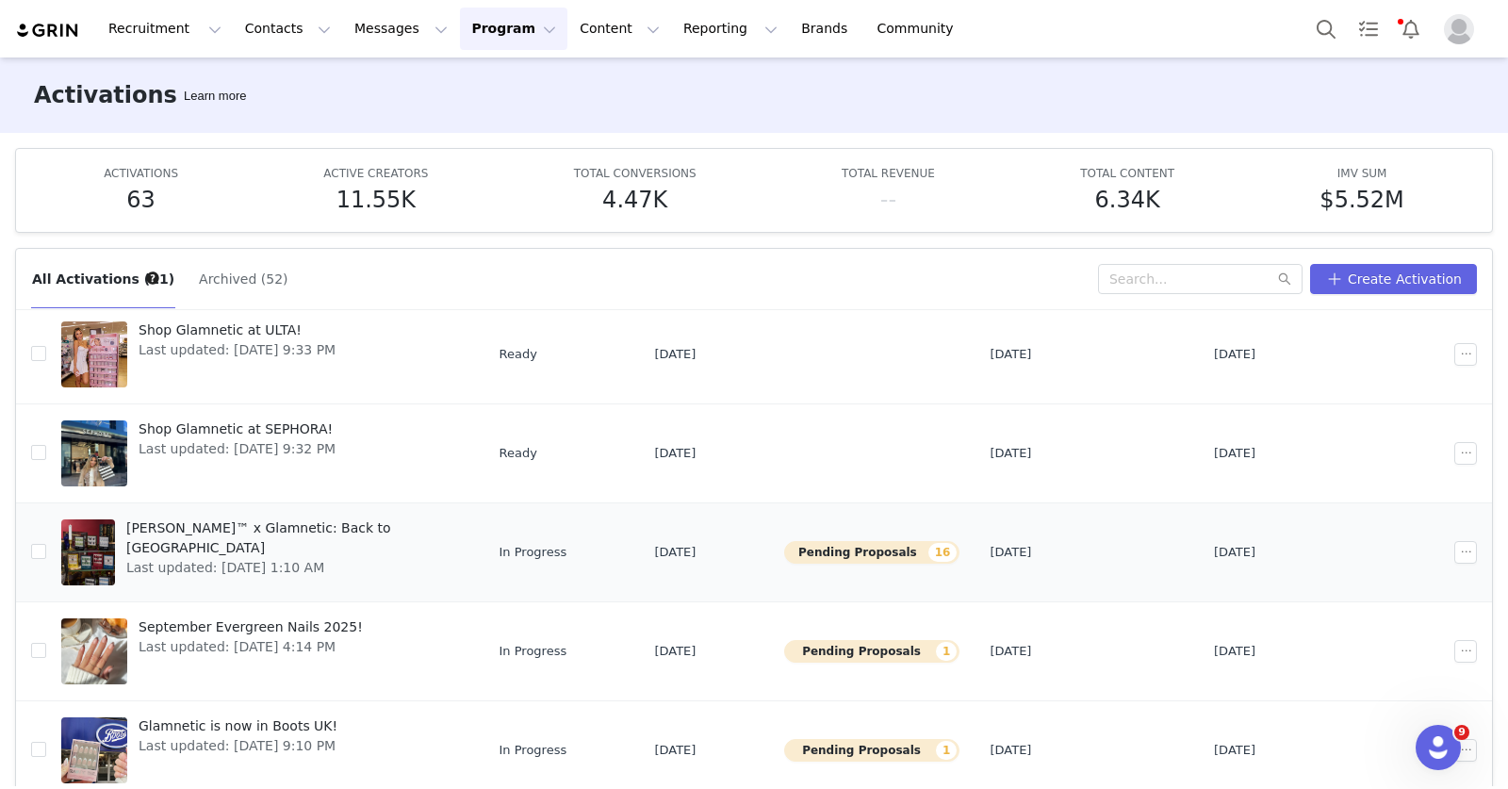
click at [292, 528] on span "[PERSON_NAME]™ x Glamnetic: Back to [GEOGRAPHIC_DATA]" at bounding box center [292, 538] width 332 height 40
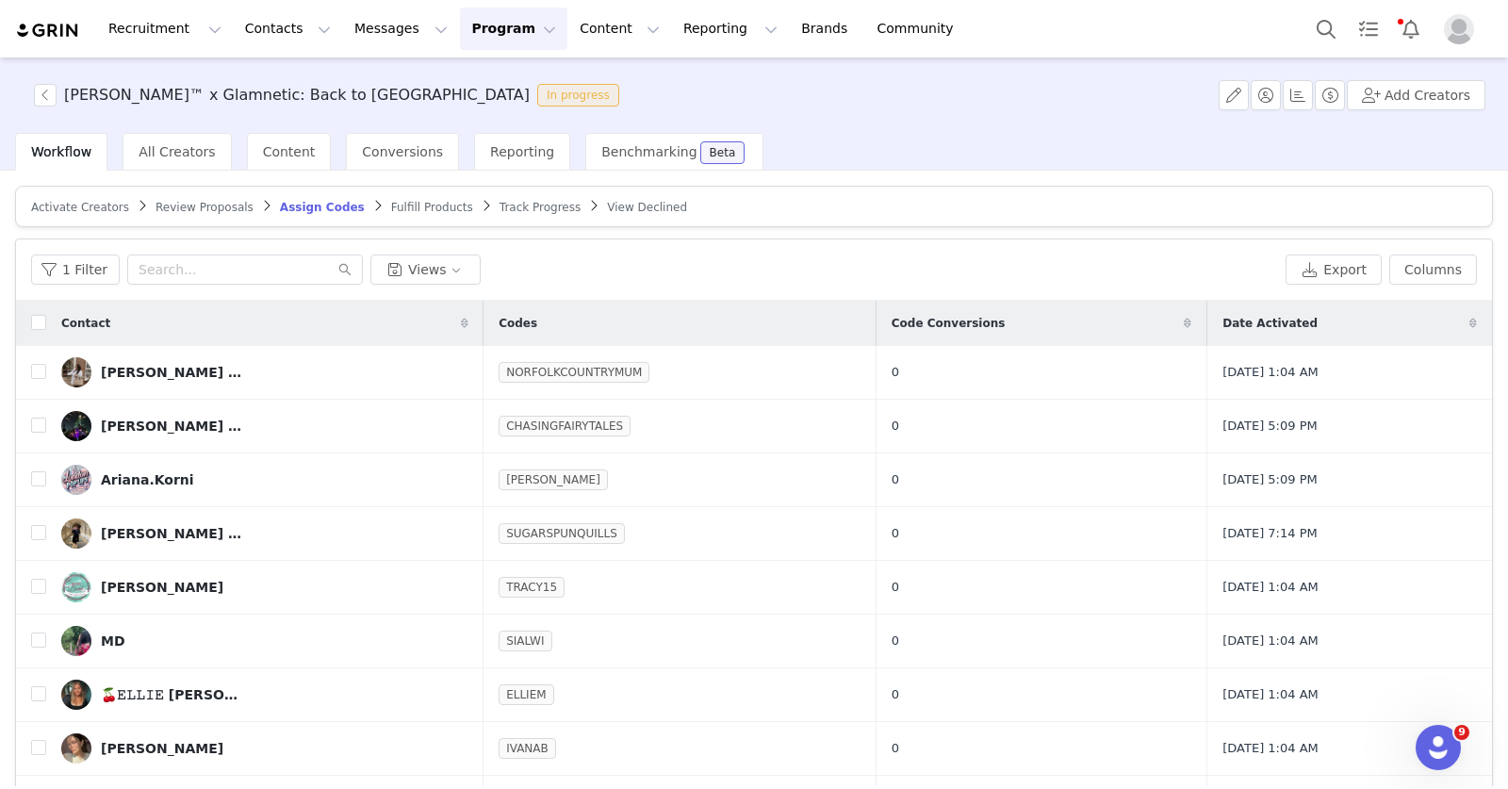
click at [432, 202] on span "Fulfill Products" at bounding box center [432, 207] width 82 height 13
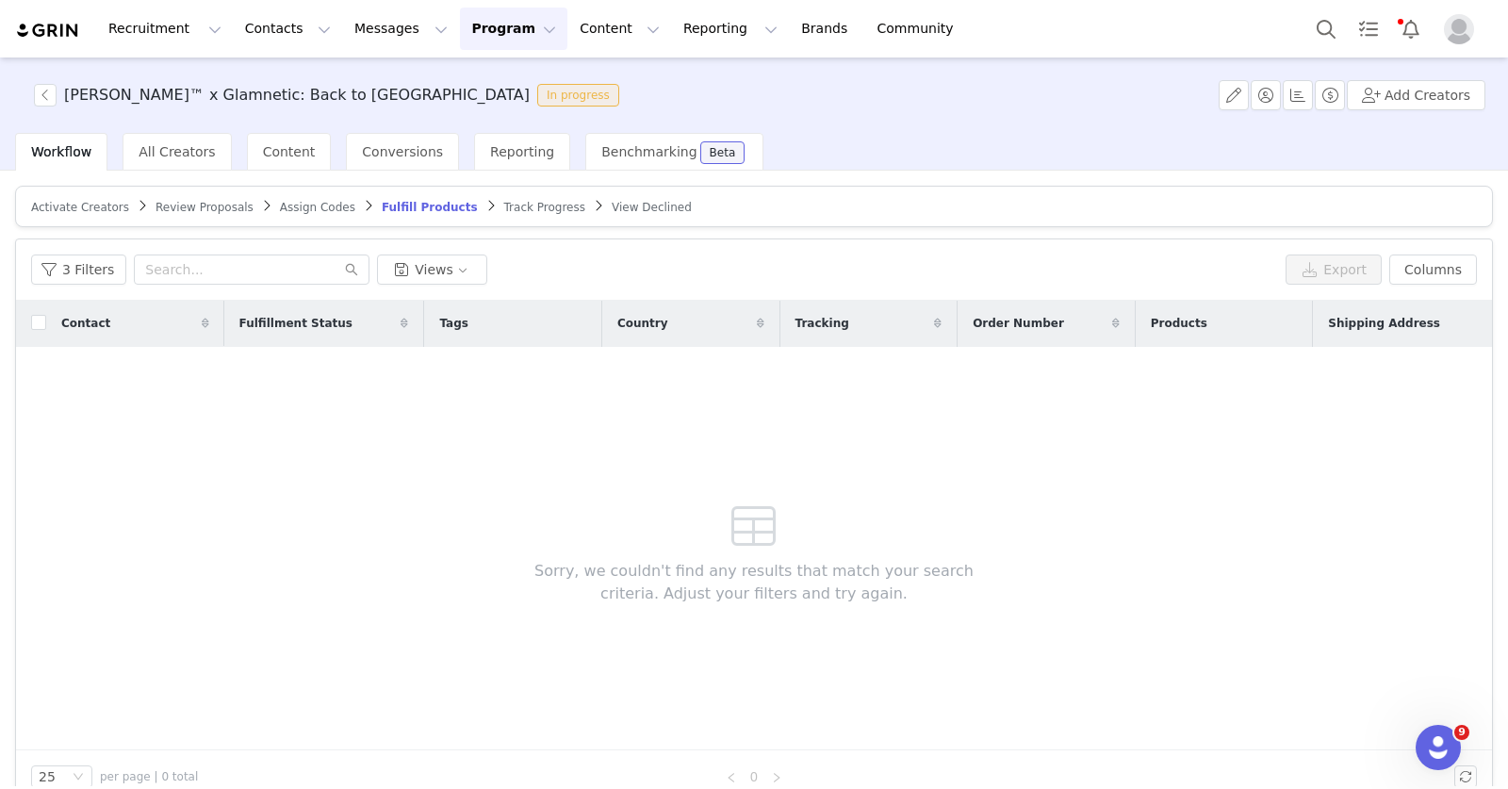
click at [516, 208] on span "Track Progress" at bounding box center [544, 207] width 81 height 13
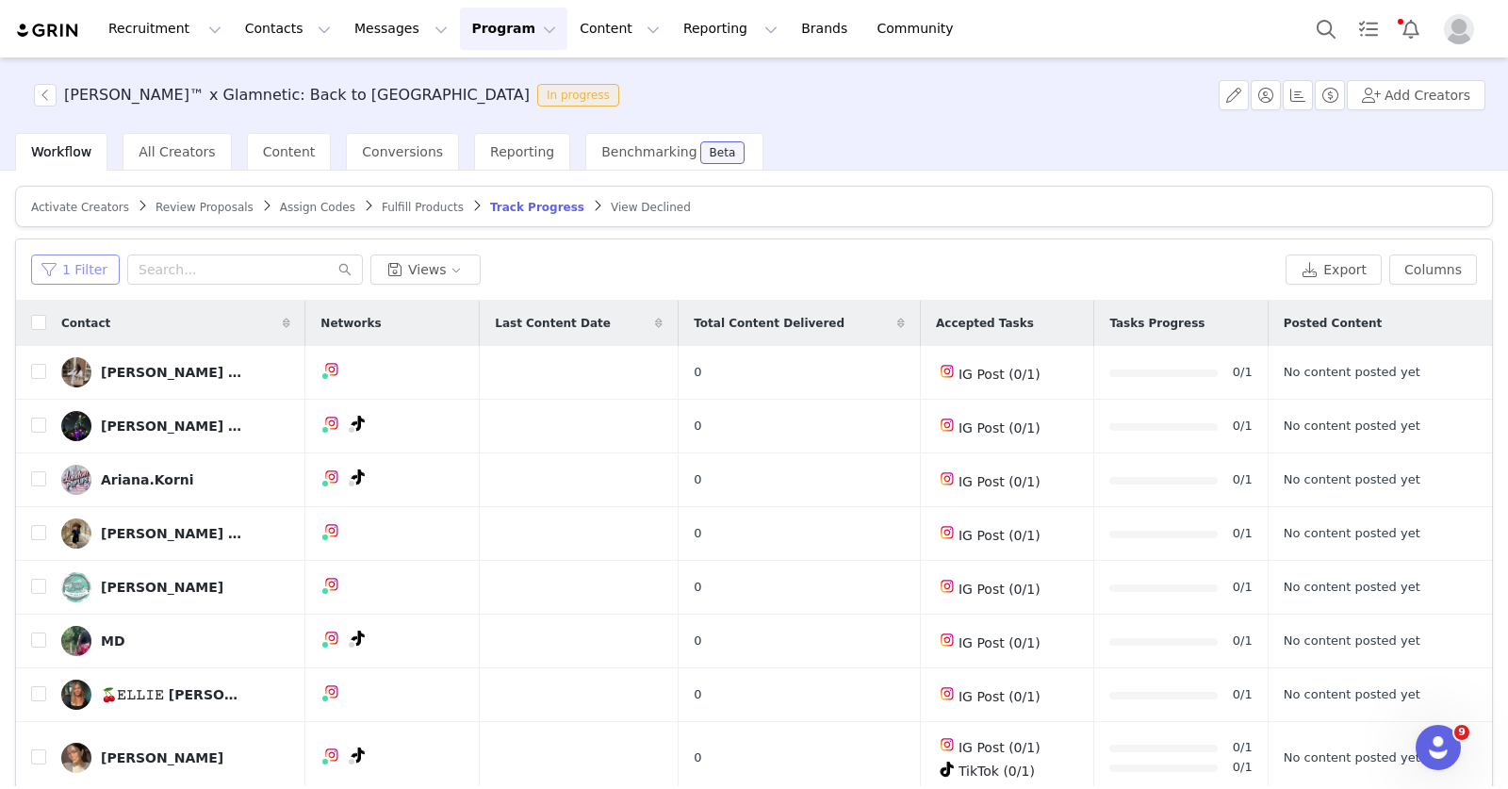
click at [81, 265] on button "1 Filter" at bounding box center [75, 270] width 89 height 30
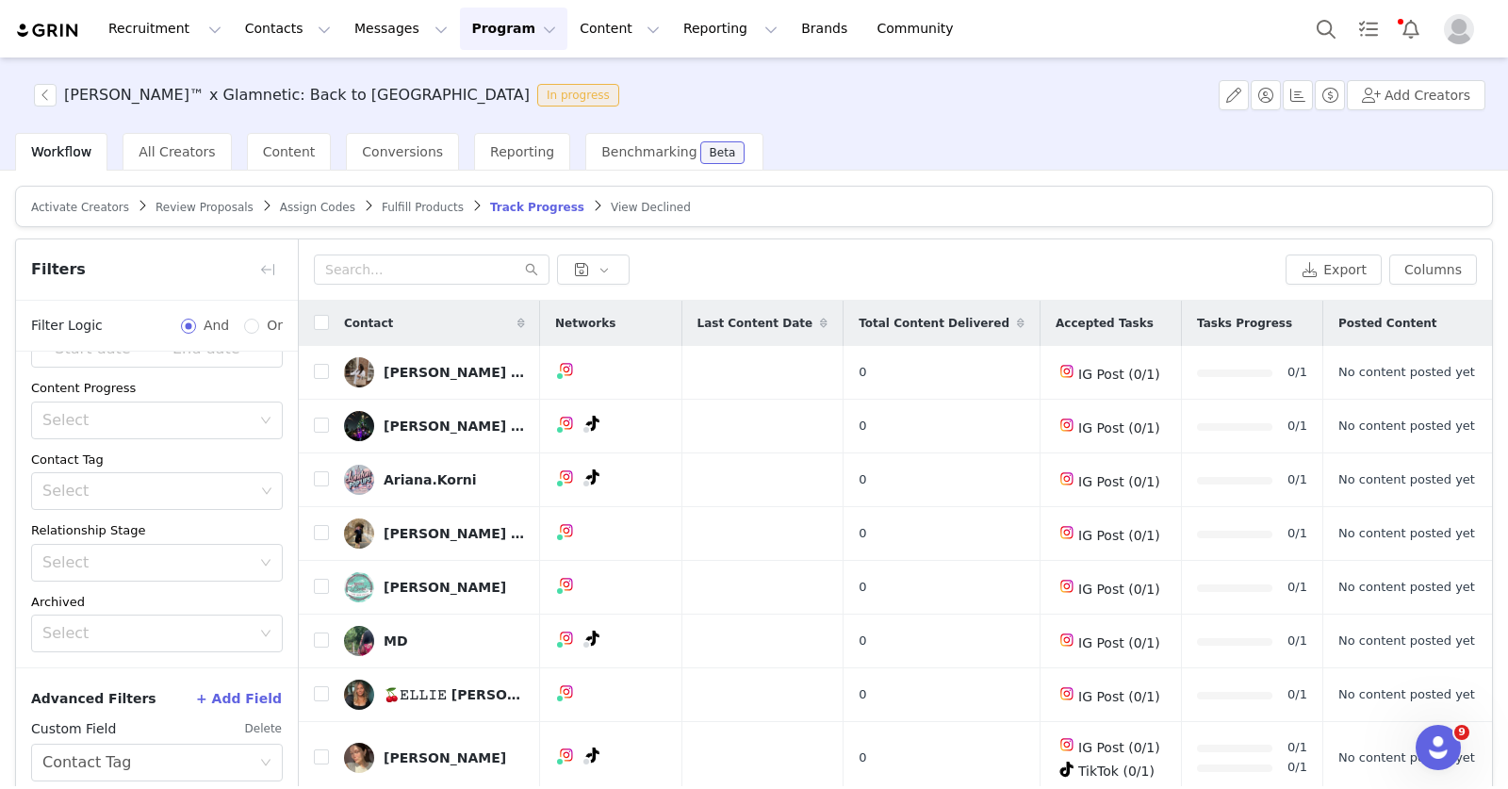
scroll to position [117, 0]
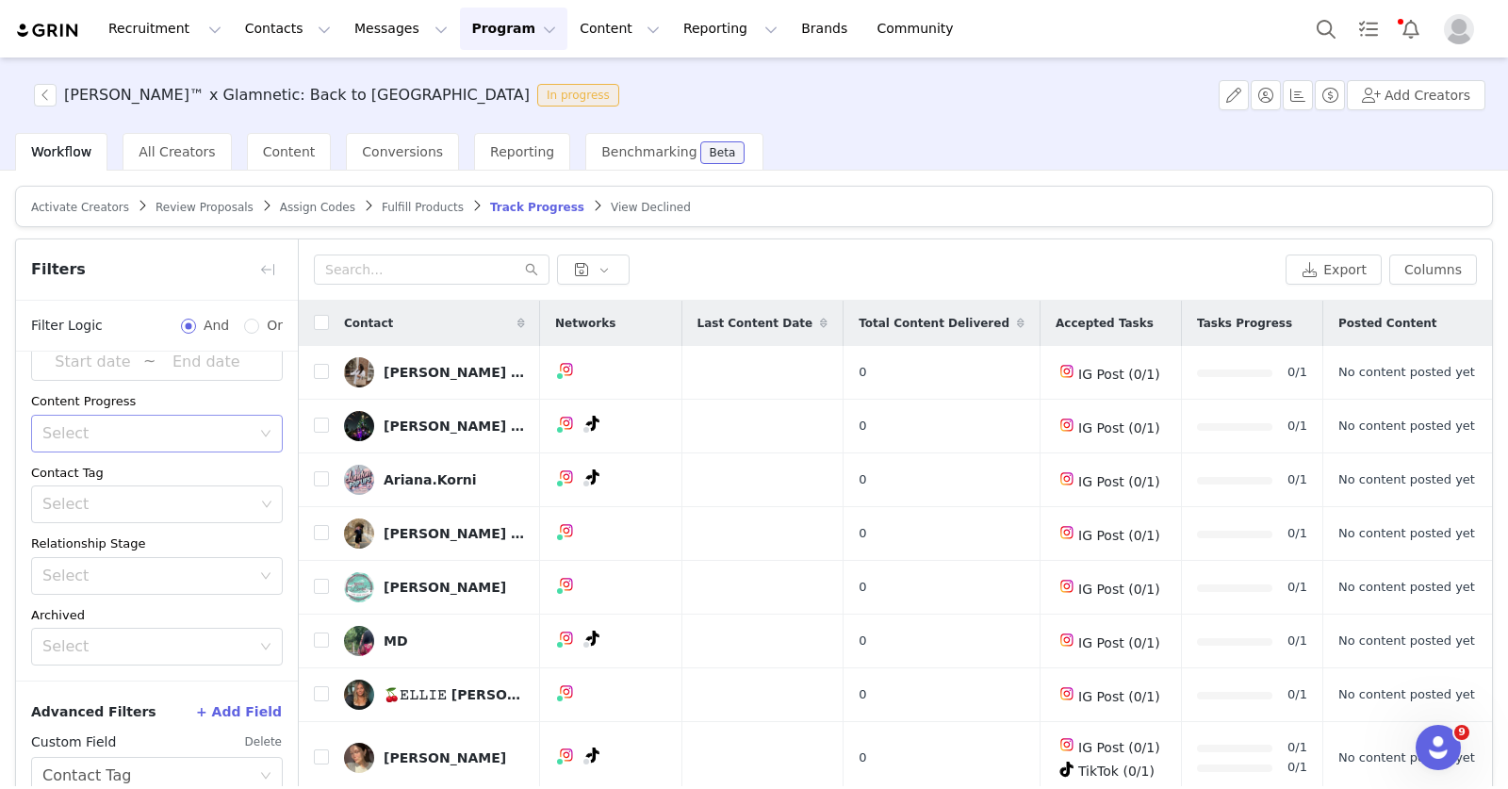
click at [174, 419] on div "Select" at bounding box center [150, 434] width 217 height 36
click at [156, 476] on li "Has content" at bounding box center [149, 474] width 236 height 30
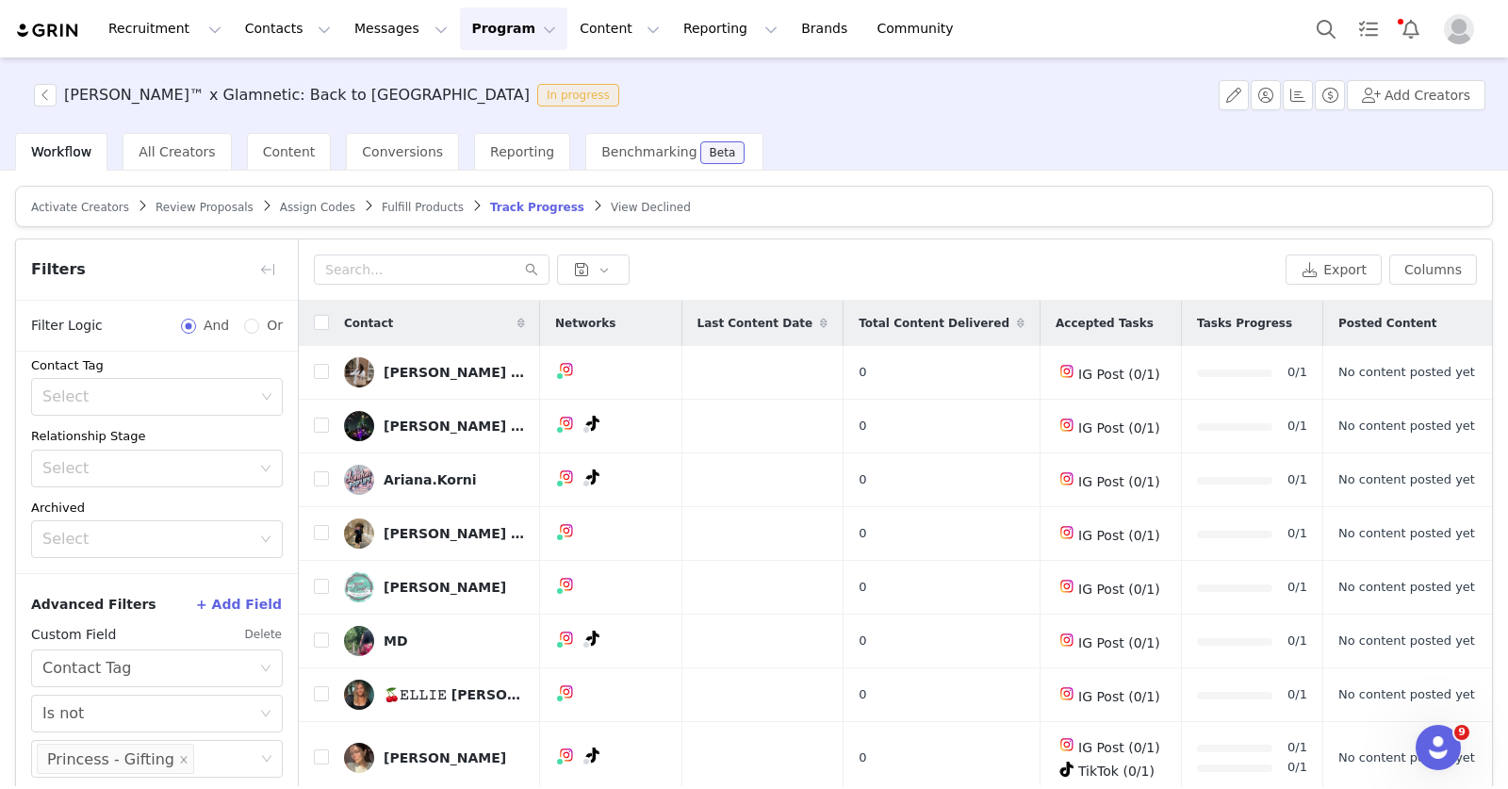
scroll to position [90, 0]
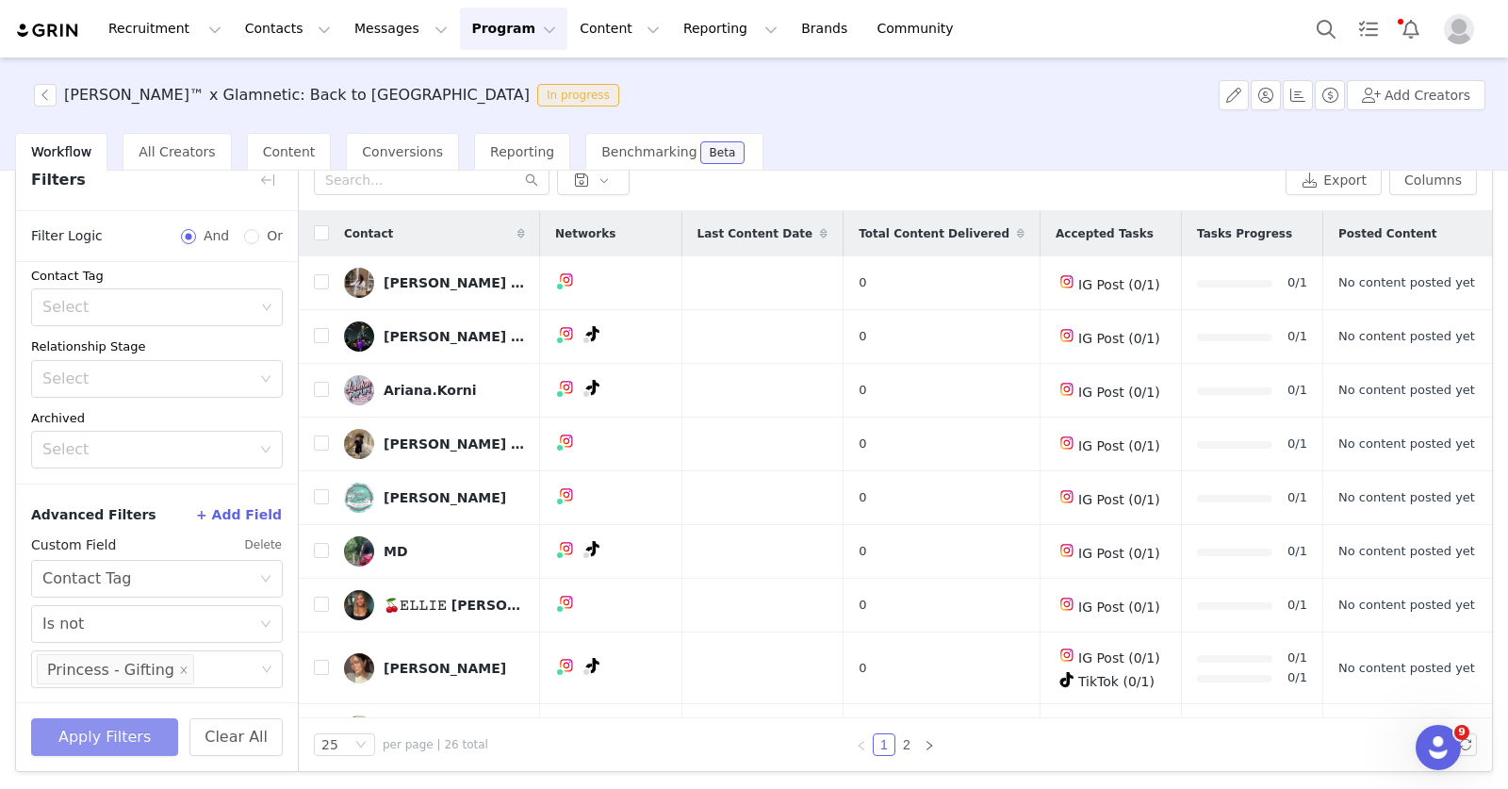
click at [125, 748] on button "Apply Filters" at bounding box center [104, 737] width 147 height 38
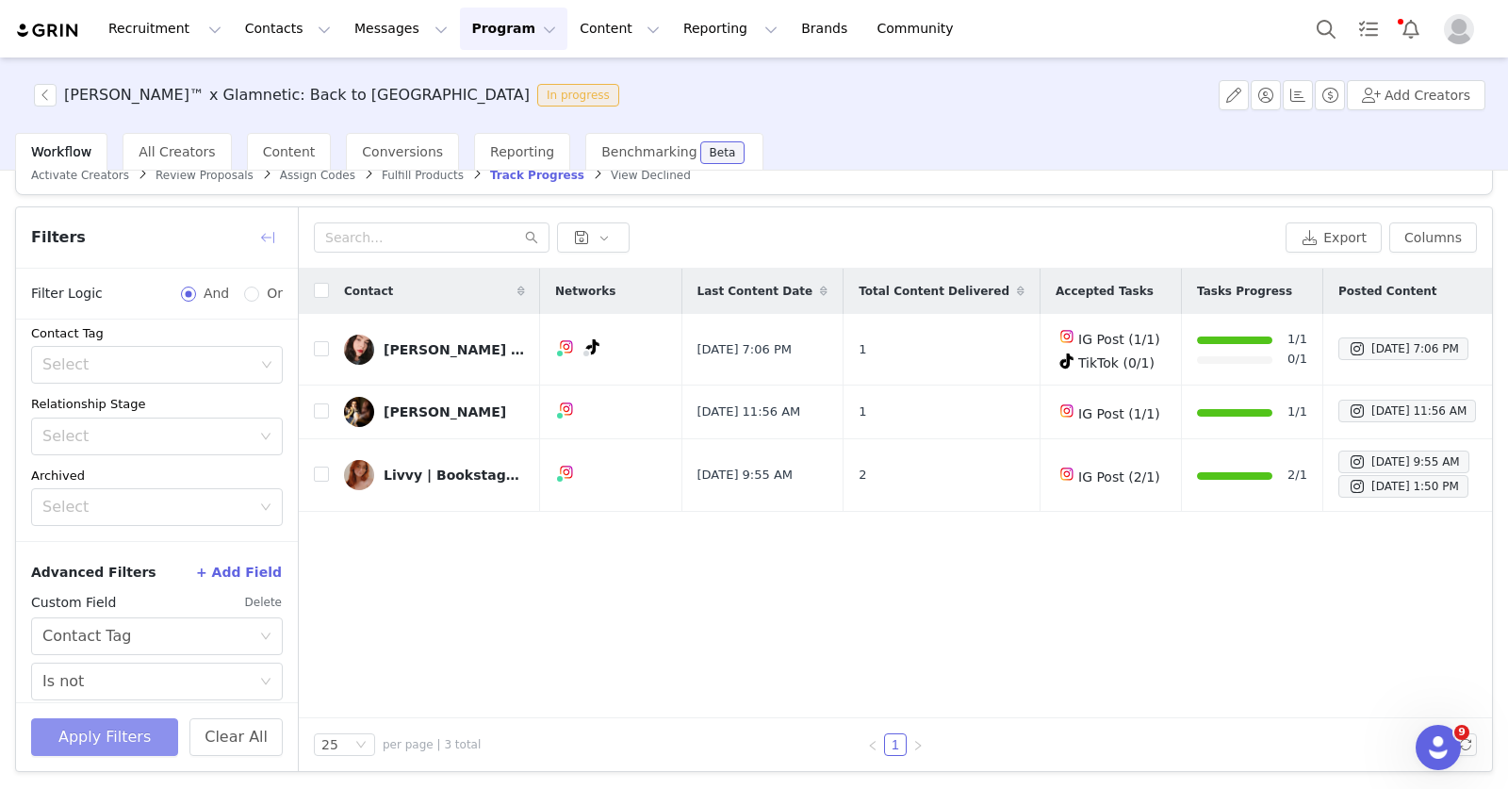
scroll to position [0, 0]
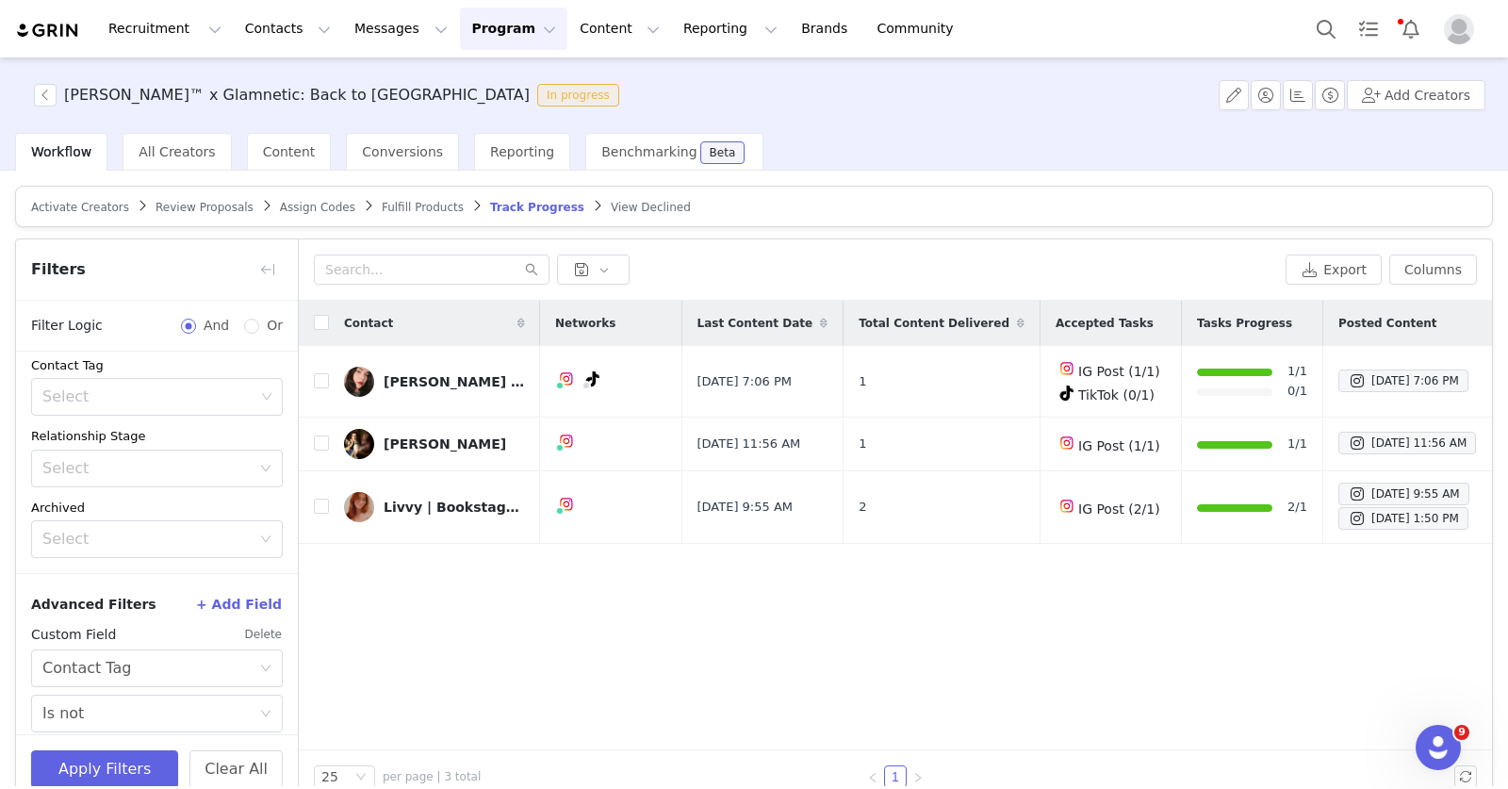
click at [382, 207] on span "Fulfill Products" at bounding box center [423, 207] width 82 height 13
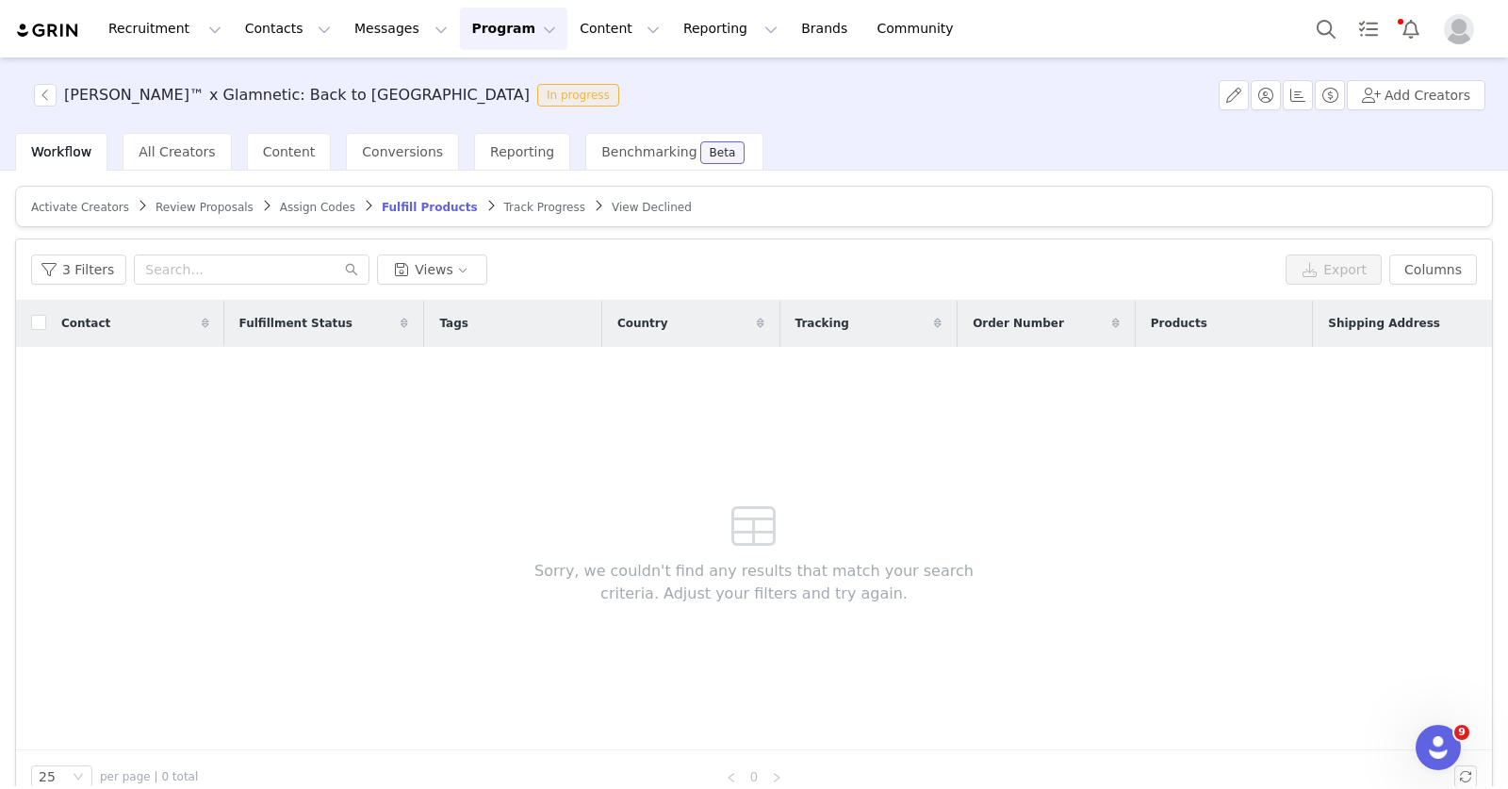
click at [90, 251] on div "3 Filters Views Export Columns" at bounding box center [754, 269] width 1476 height 61
click at [91, 261] on button "3 Filters" at bounding box center [78, 270] width 95 height 30
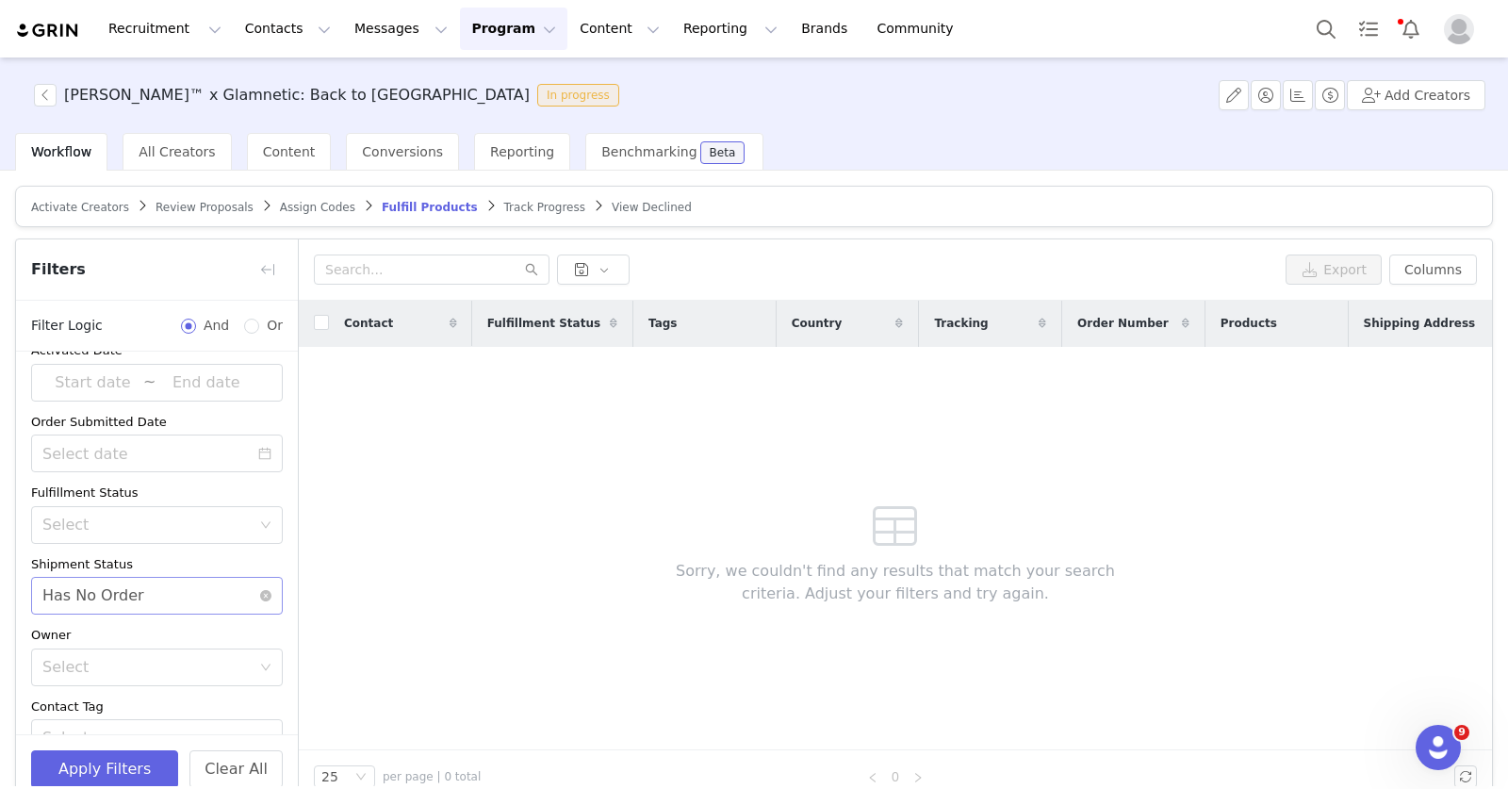
scroll to position [58, 0]
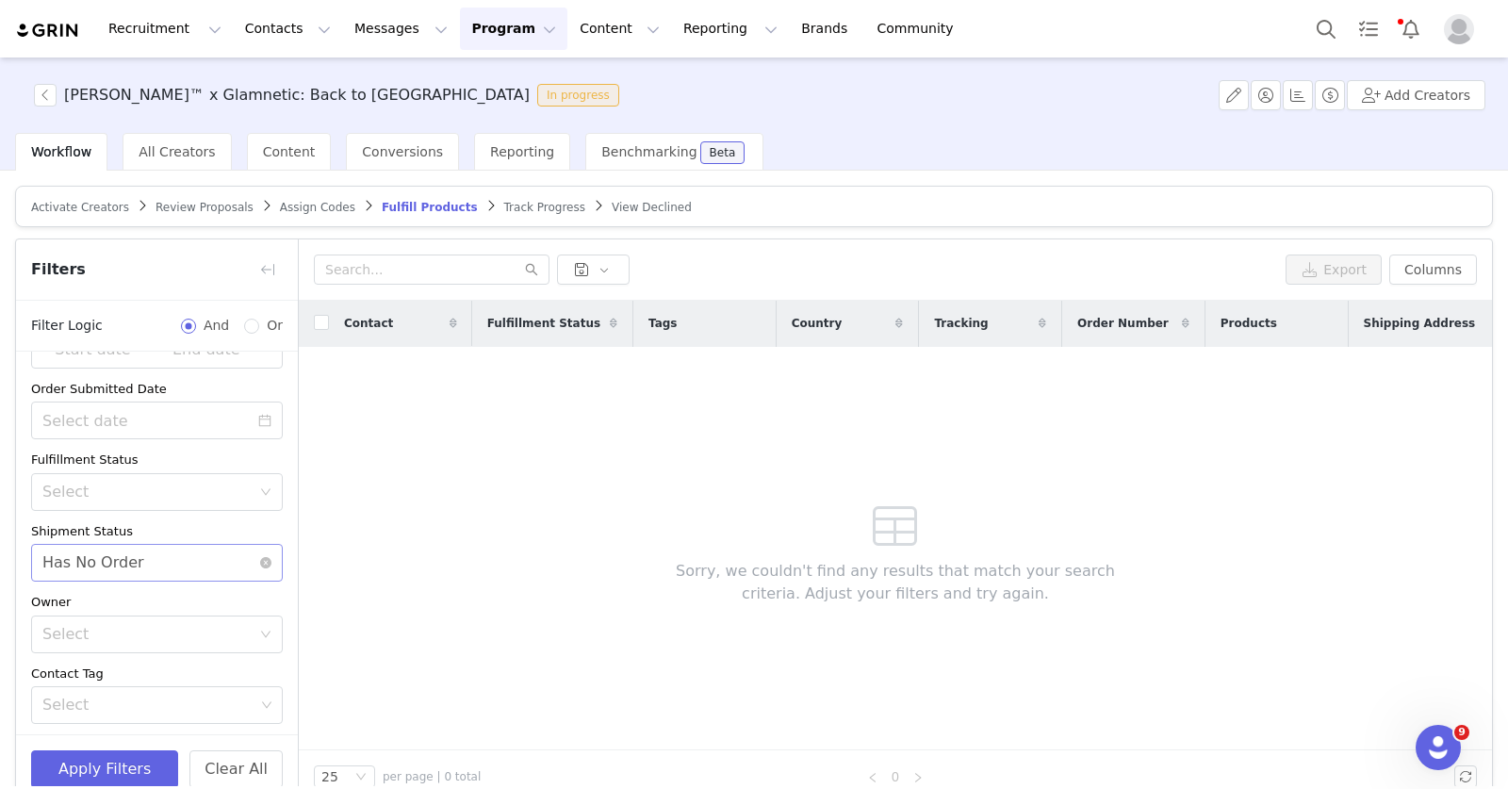
click at [181, 566] on div "Select Has No Order" at bounding box center [150, 563] width 217 height 36
click at [161, 662] on li "Order Delivered" at bounding box center [149, 664] width 236 height 30
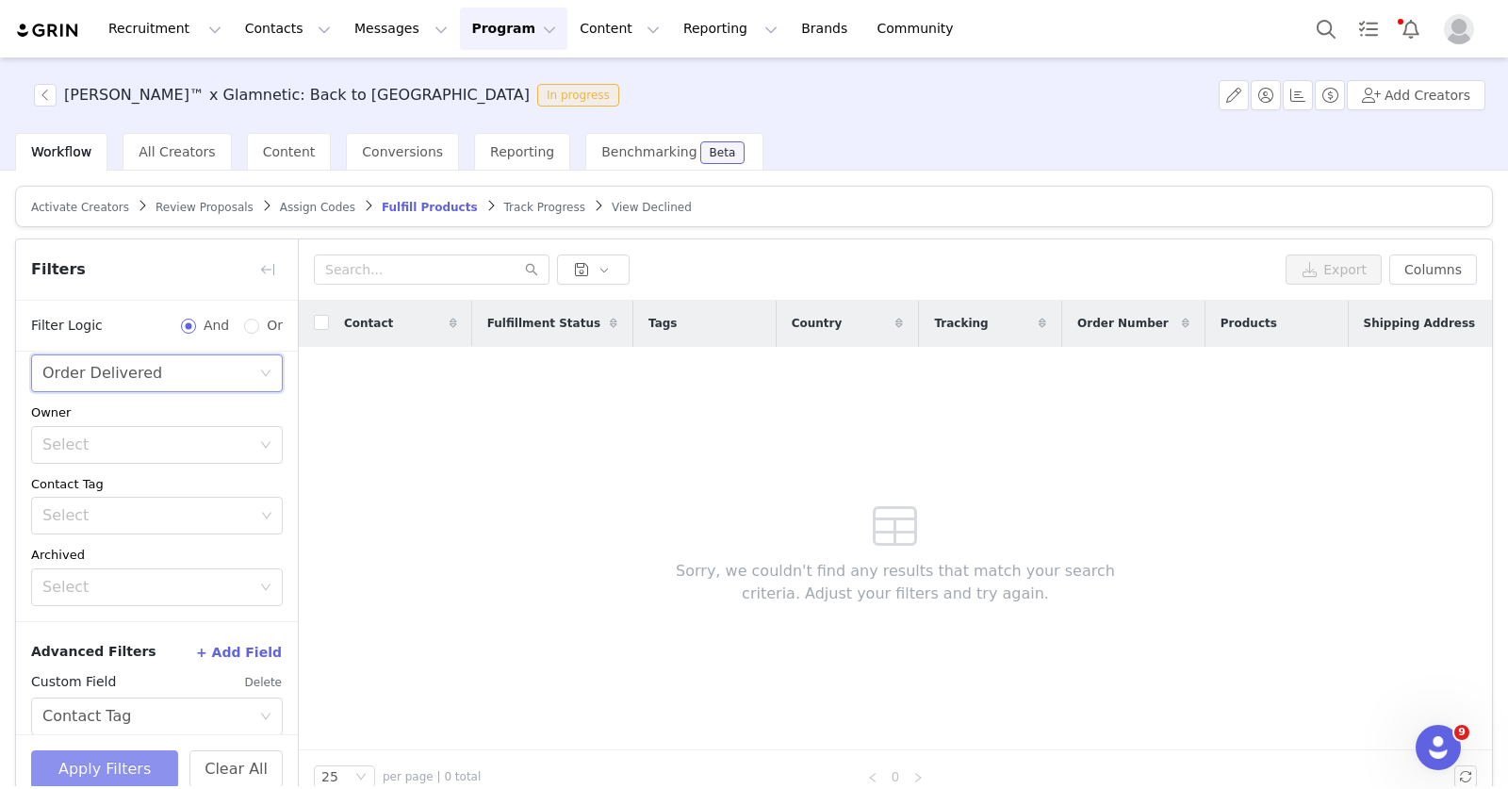
click at [123, 770] on button "Apply Filters" at bounding box center [104, 769] width 147 height 38
click at [162, 364] on div "Select Order Delivered" at bounding box center [150, 373] width 217 height 36
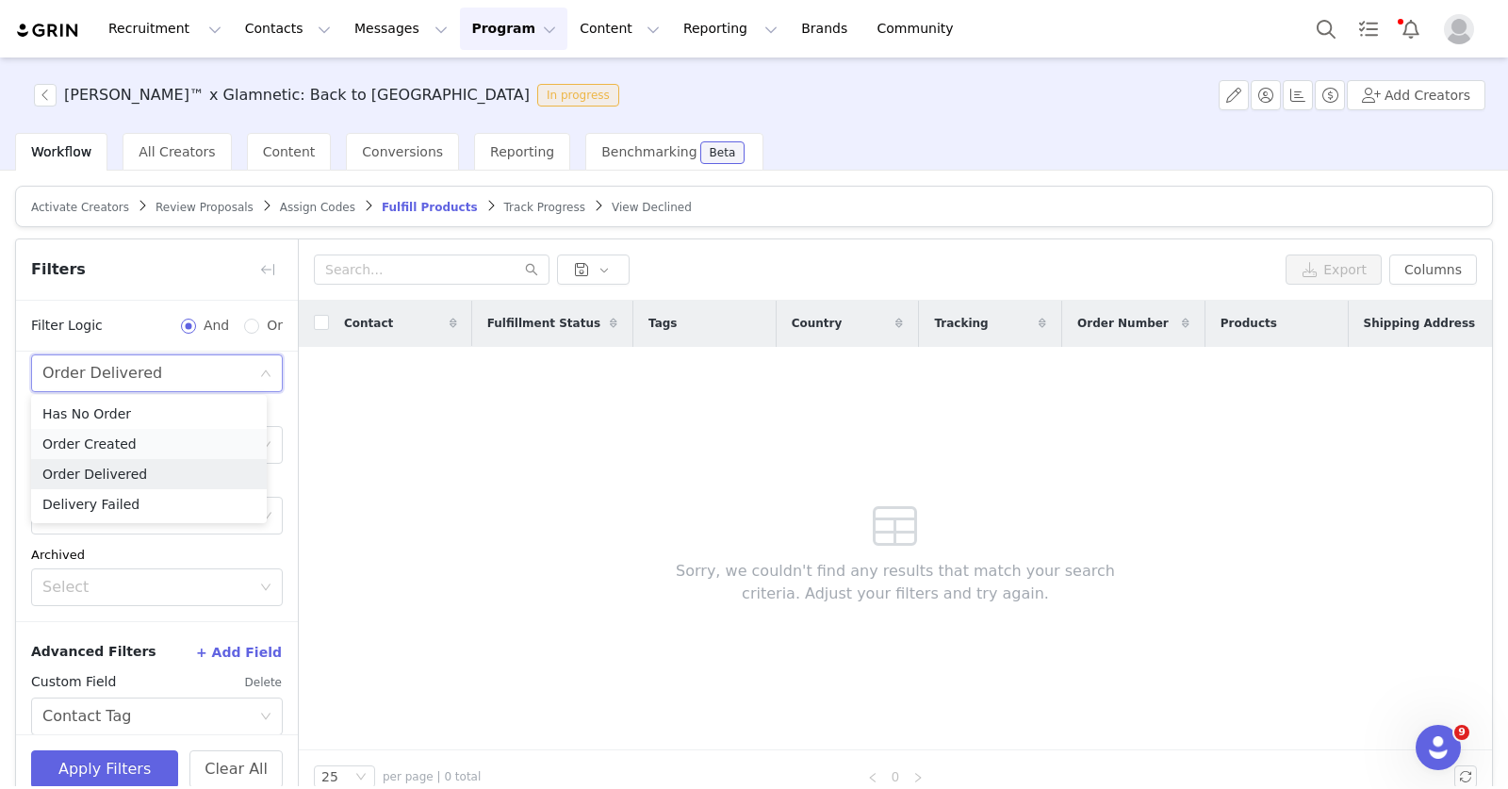
click at [154, 439] on li "Order Created" at bounding box center [149, 444] width 236 height 30
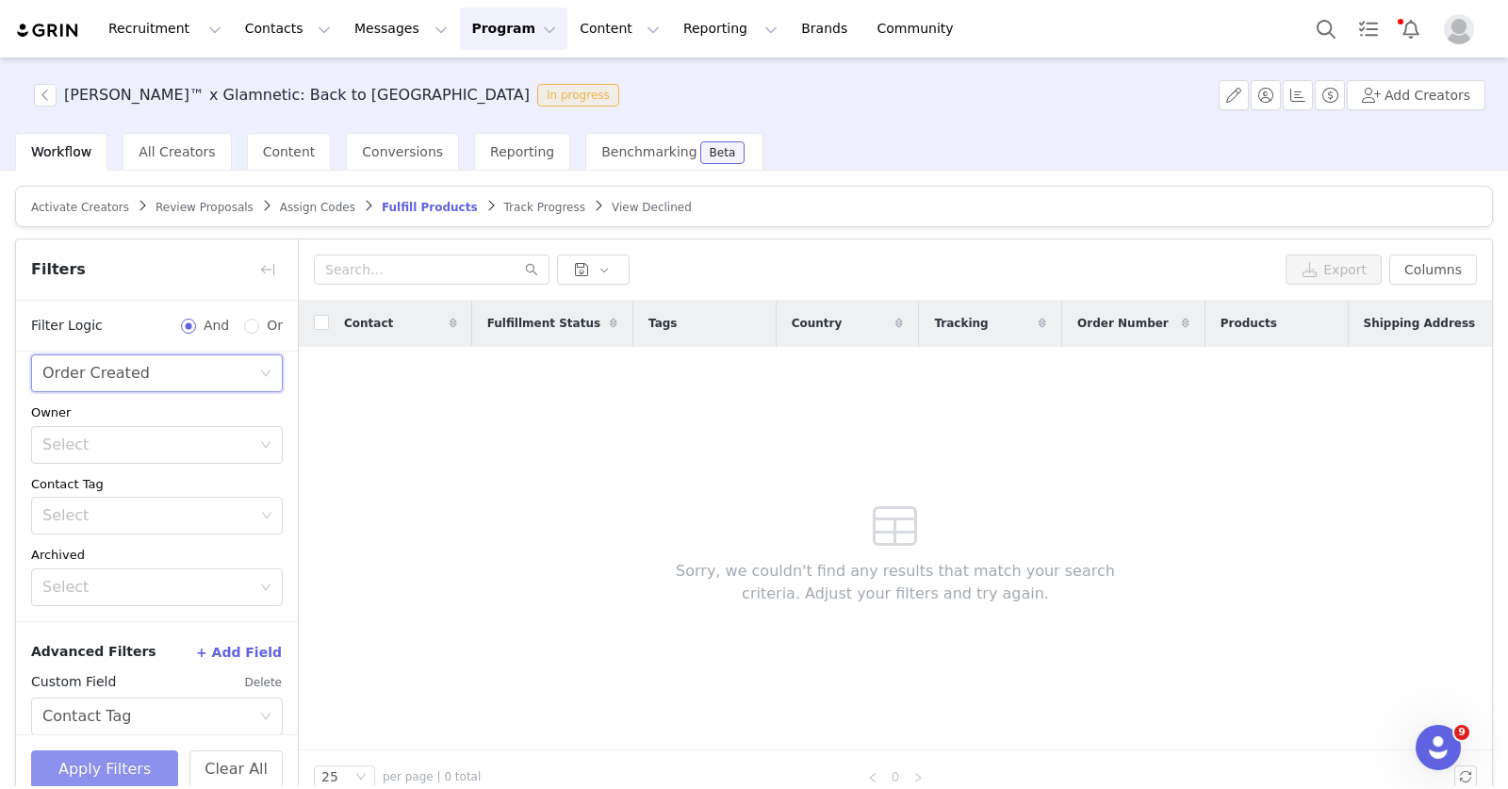
click at [124, 759] on button "Apply Filters" at bounding box center [104, 769] width 147 height 38
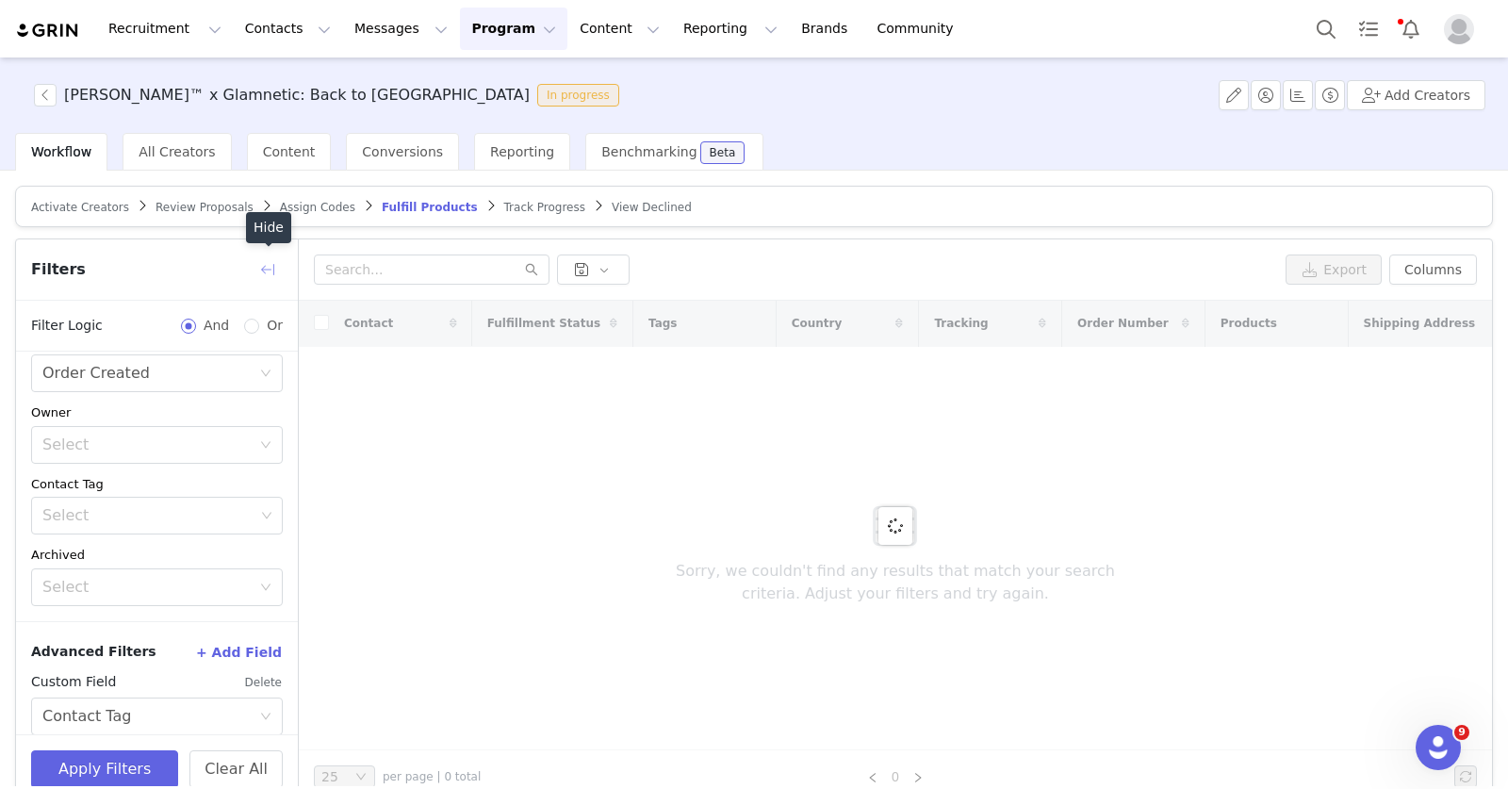
click at [268, 274] on button "button" at bounding box center [268, 270] width 30 height 30
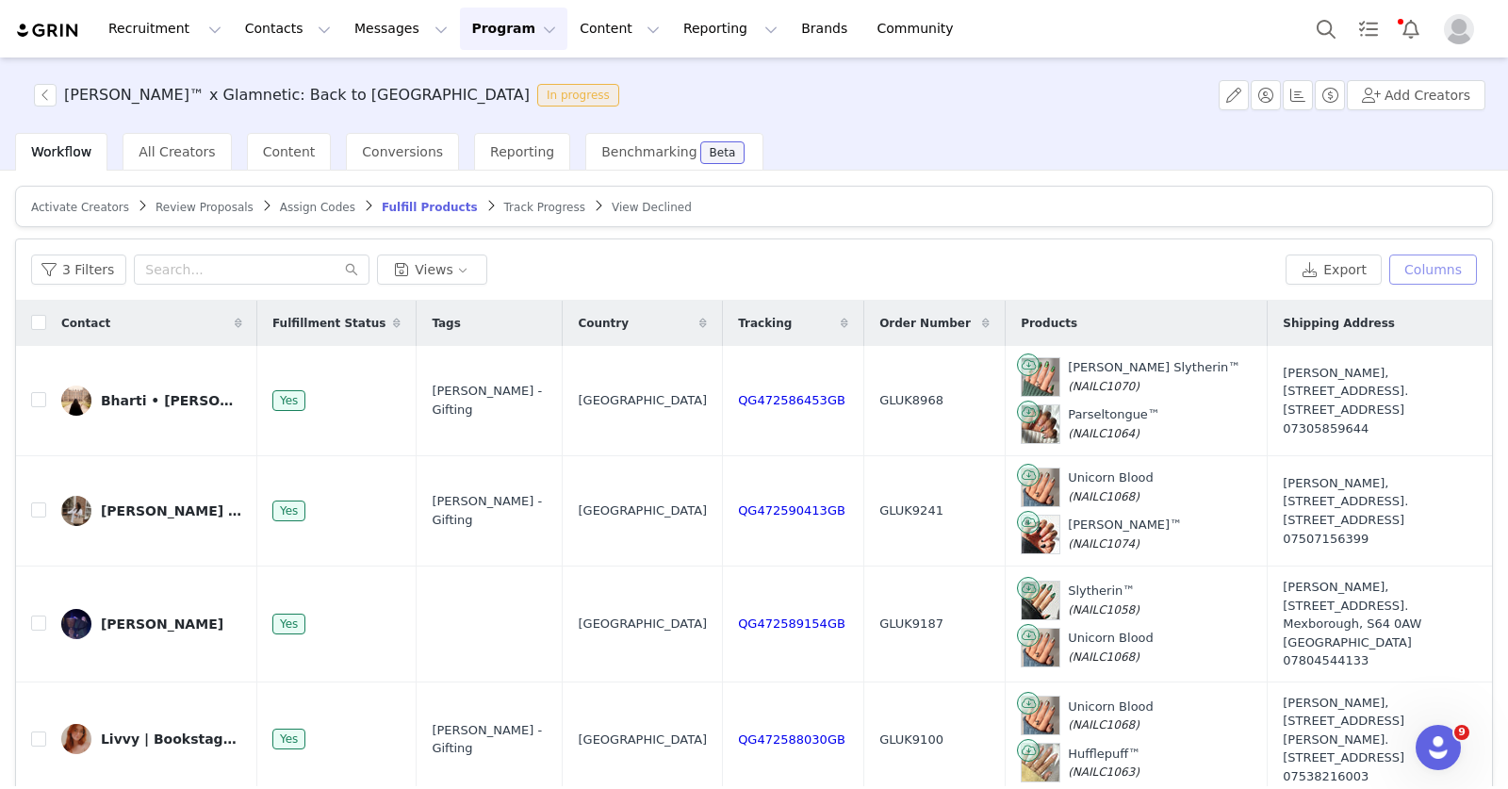
click at [1391, 255] on button "Columns" at bounding box center [1433, 270] width 88 height 30
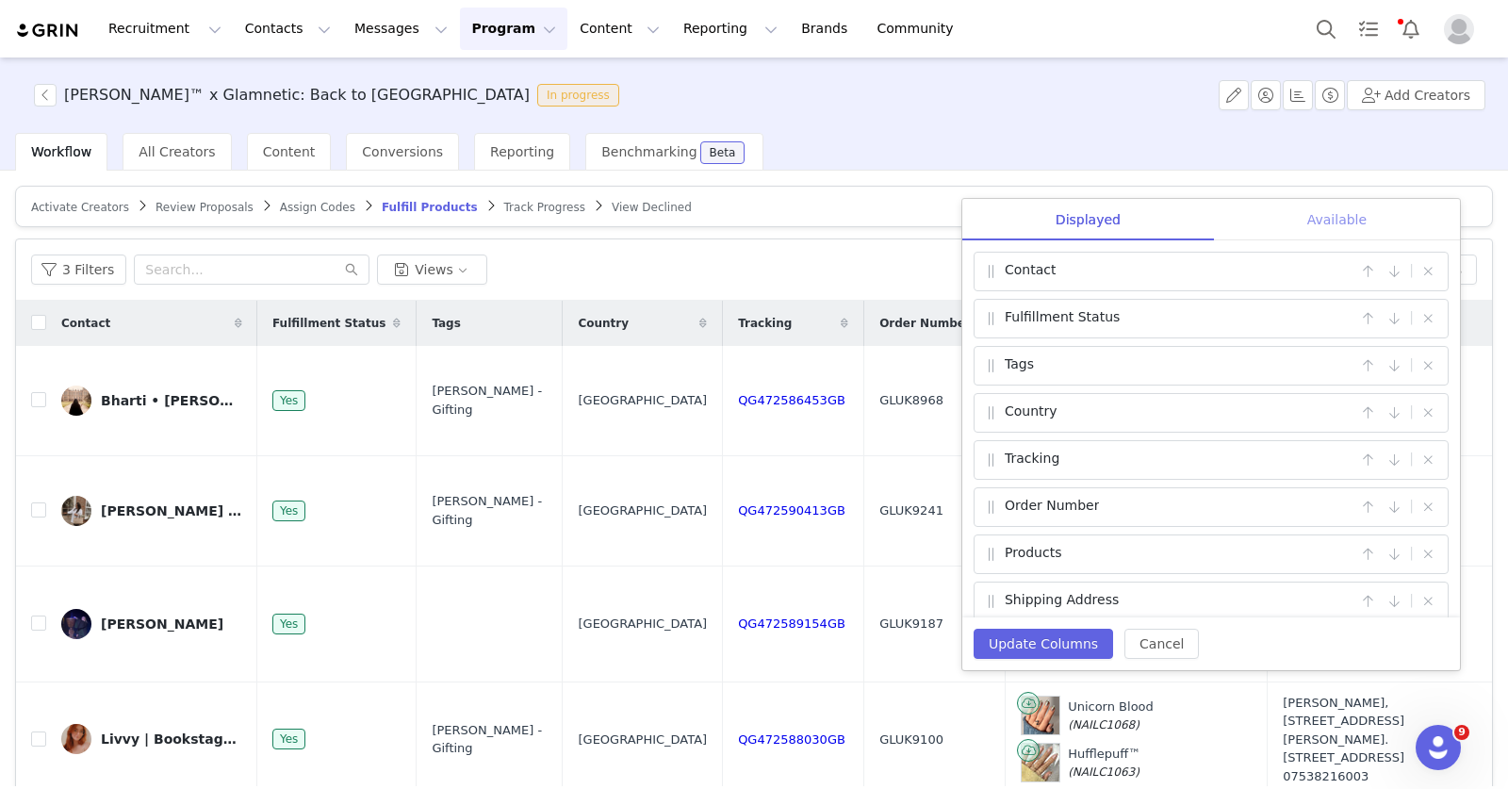
click at [1345, 223] on div "Available" at bounding box center [1337, 220] width 246 height 42
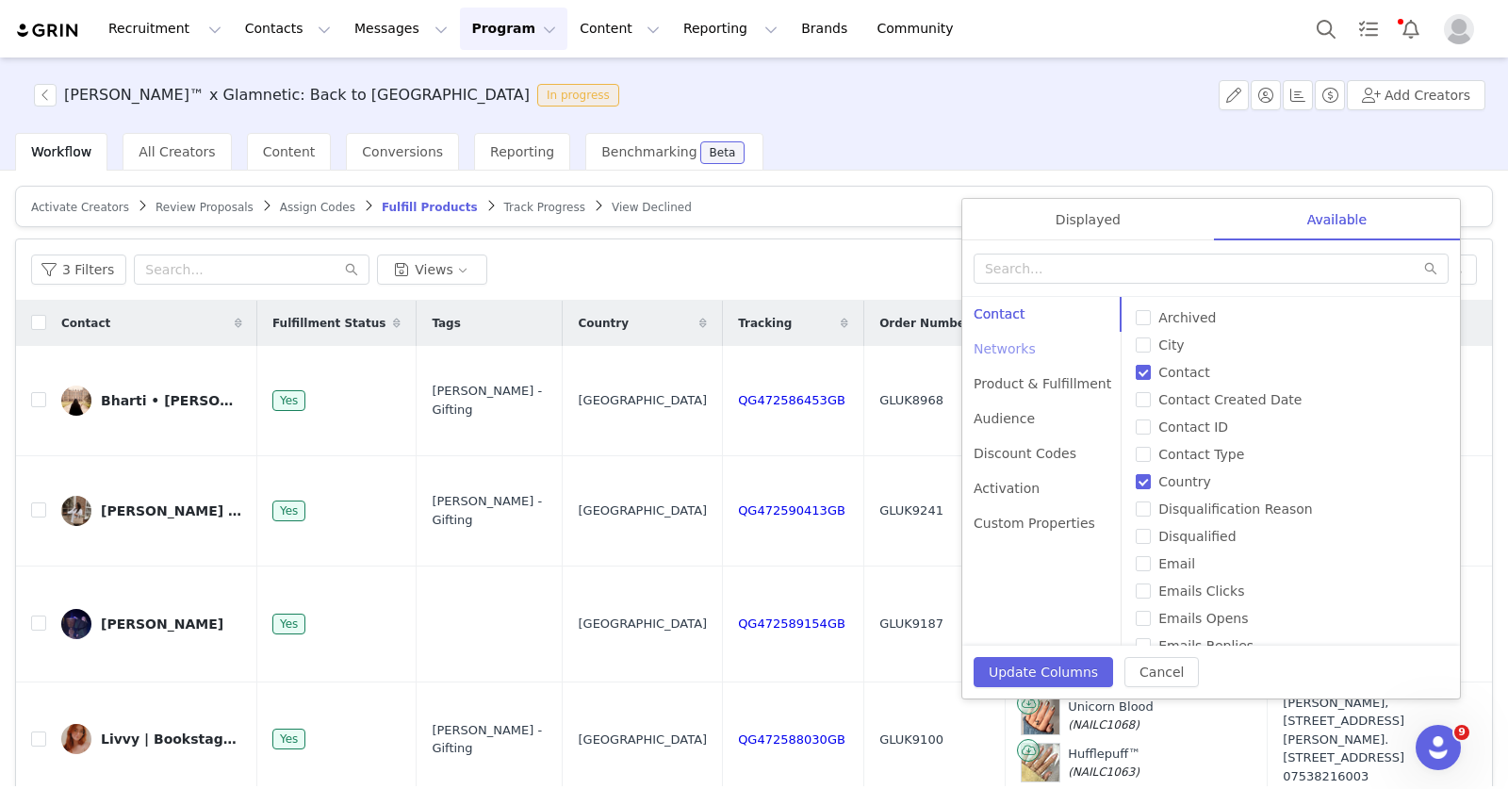
scroll to position [90, 0]
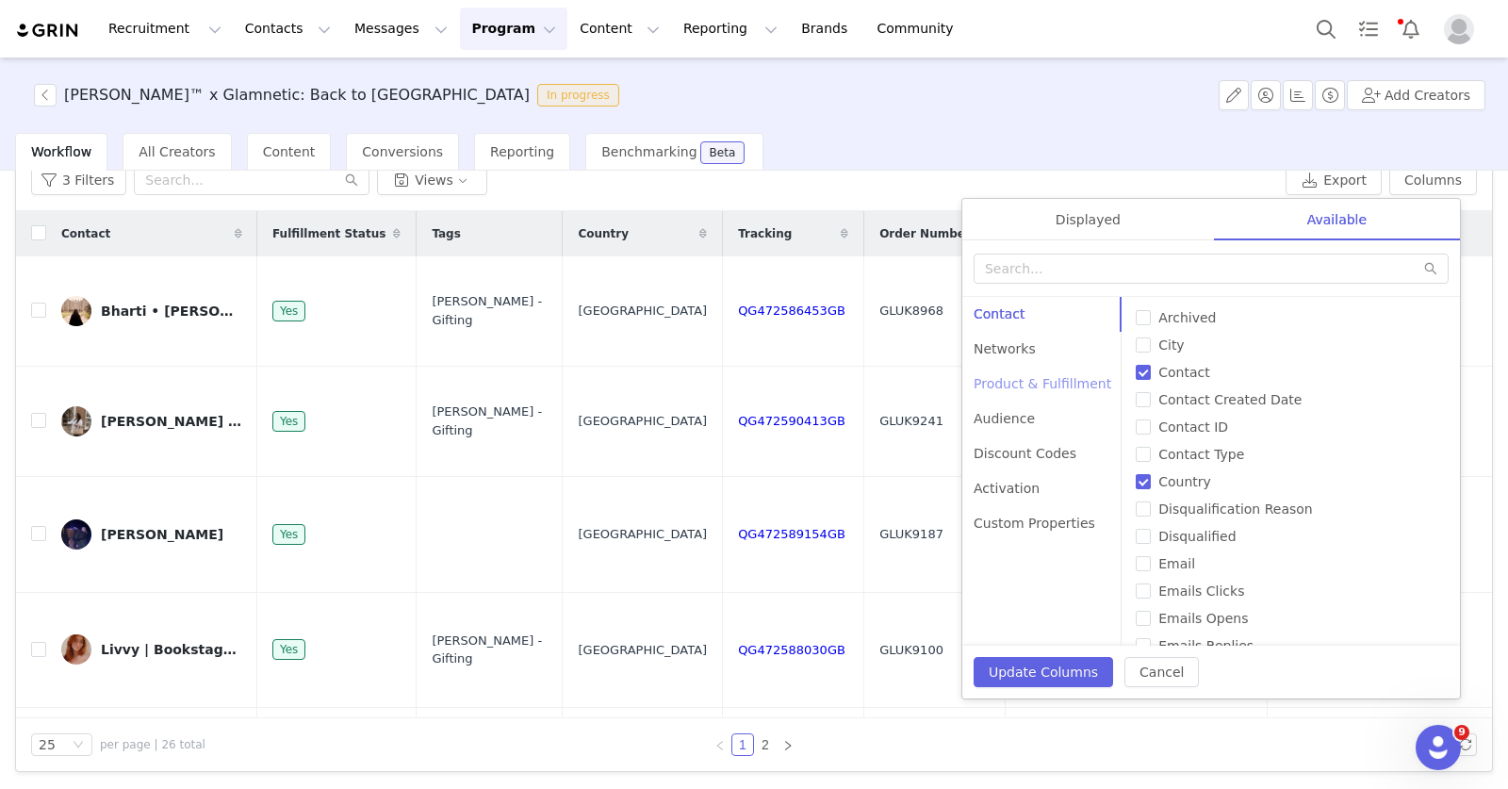
click at [1053, 383] on div "Product & Fulfillment" at bounding box center [1042, 384] width 160 height 35
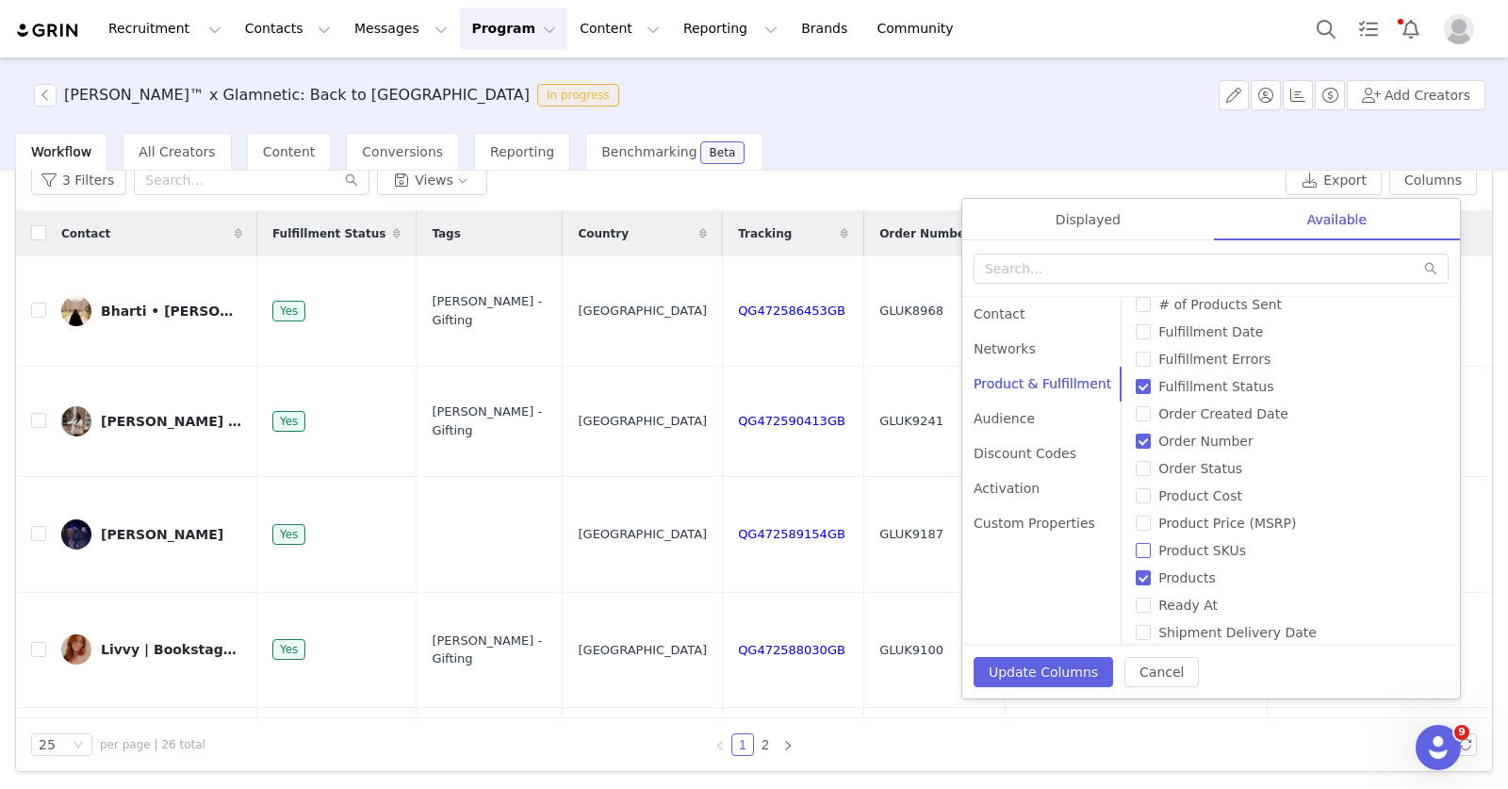
scroll to position [0, 0]
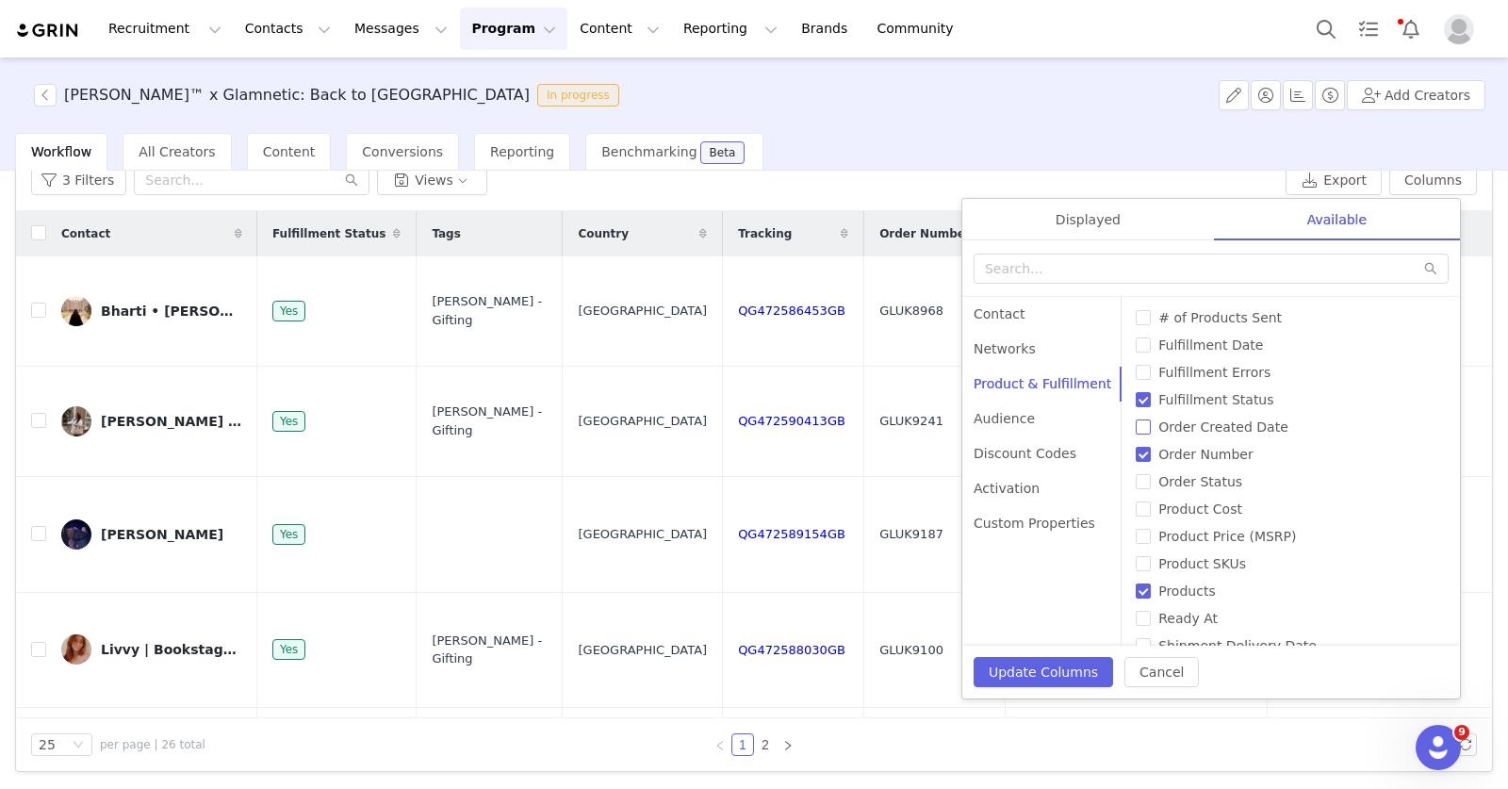
click at [1151, 425] on span "Order Created Date" at bounding box center [1223, 426] width 145 height 15
click at [1142, 425] on input "Order Created Date" at bounding box center [1143, 426] width 15 height 15
checkbox input "true"
click at [1104, 222] on div "Displayed" at bounding box center [1088, 220] width 252 height 42
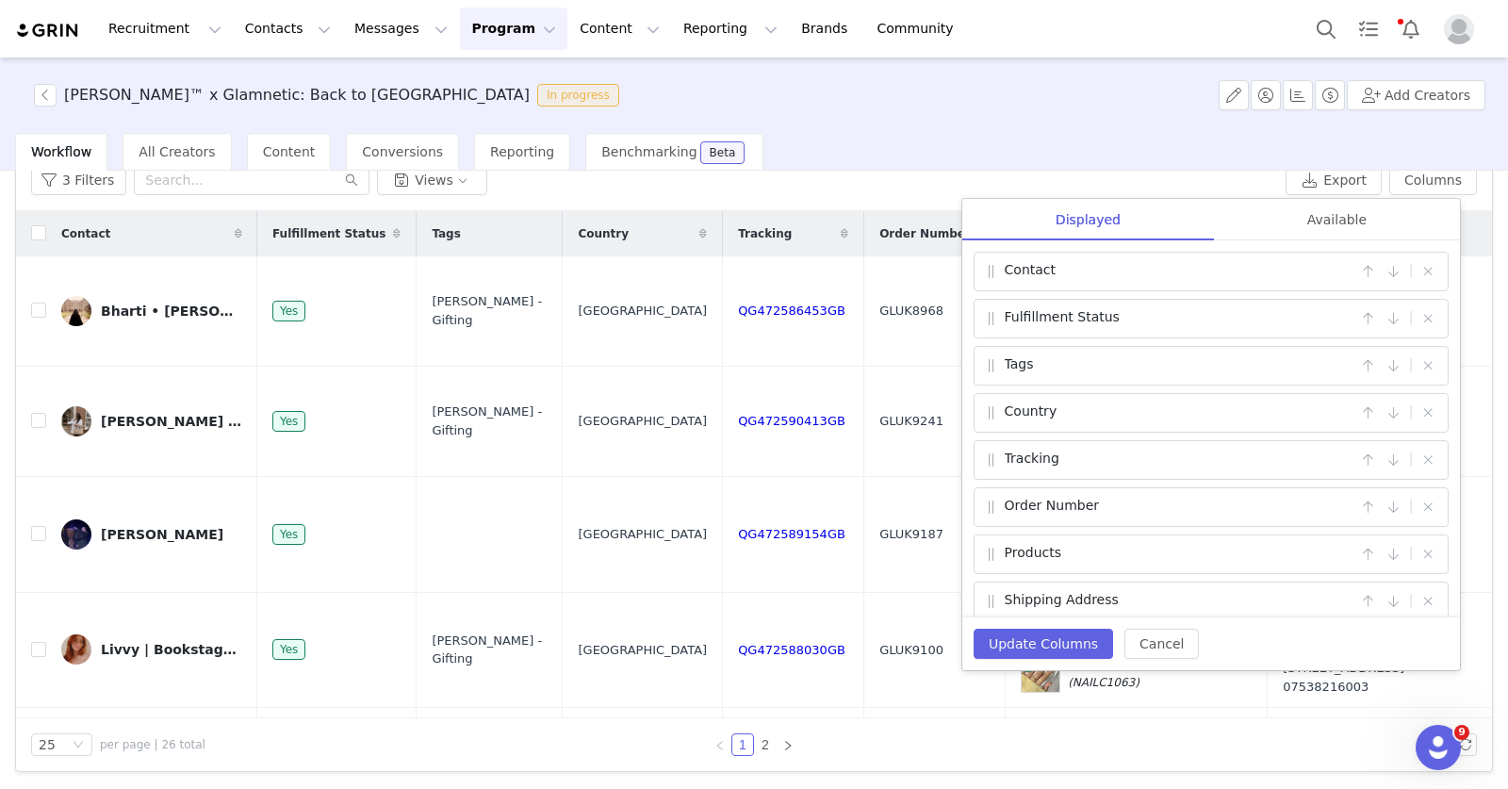
scroll to position [63, 0]
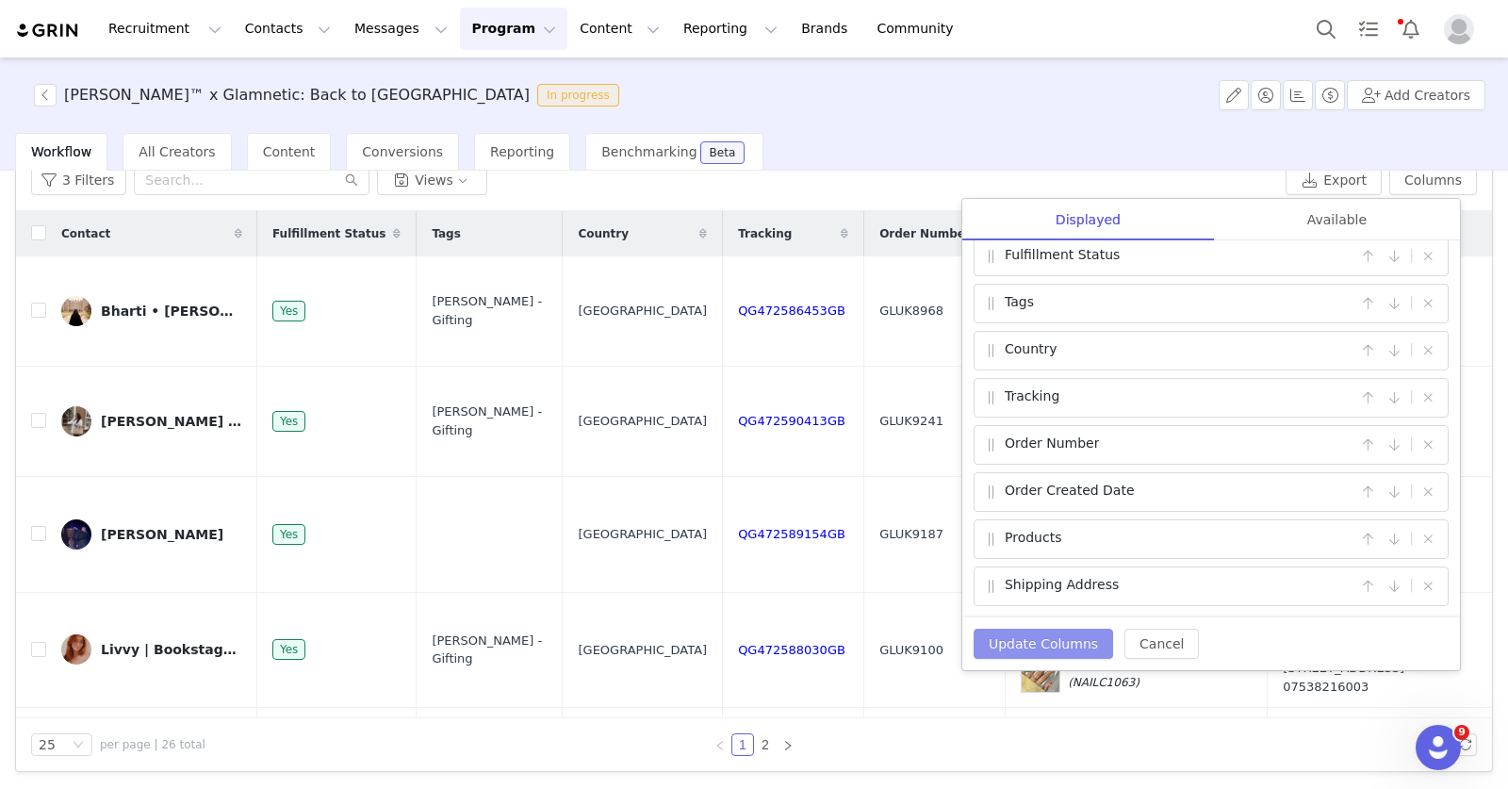
click at [1018, 633] on button "Update Columns" at bounding box center [1044, 644] width 140 height 30
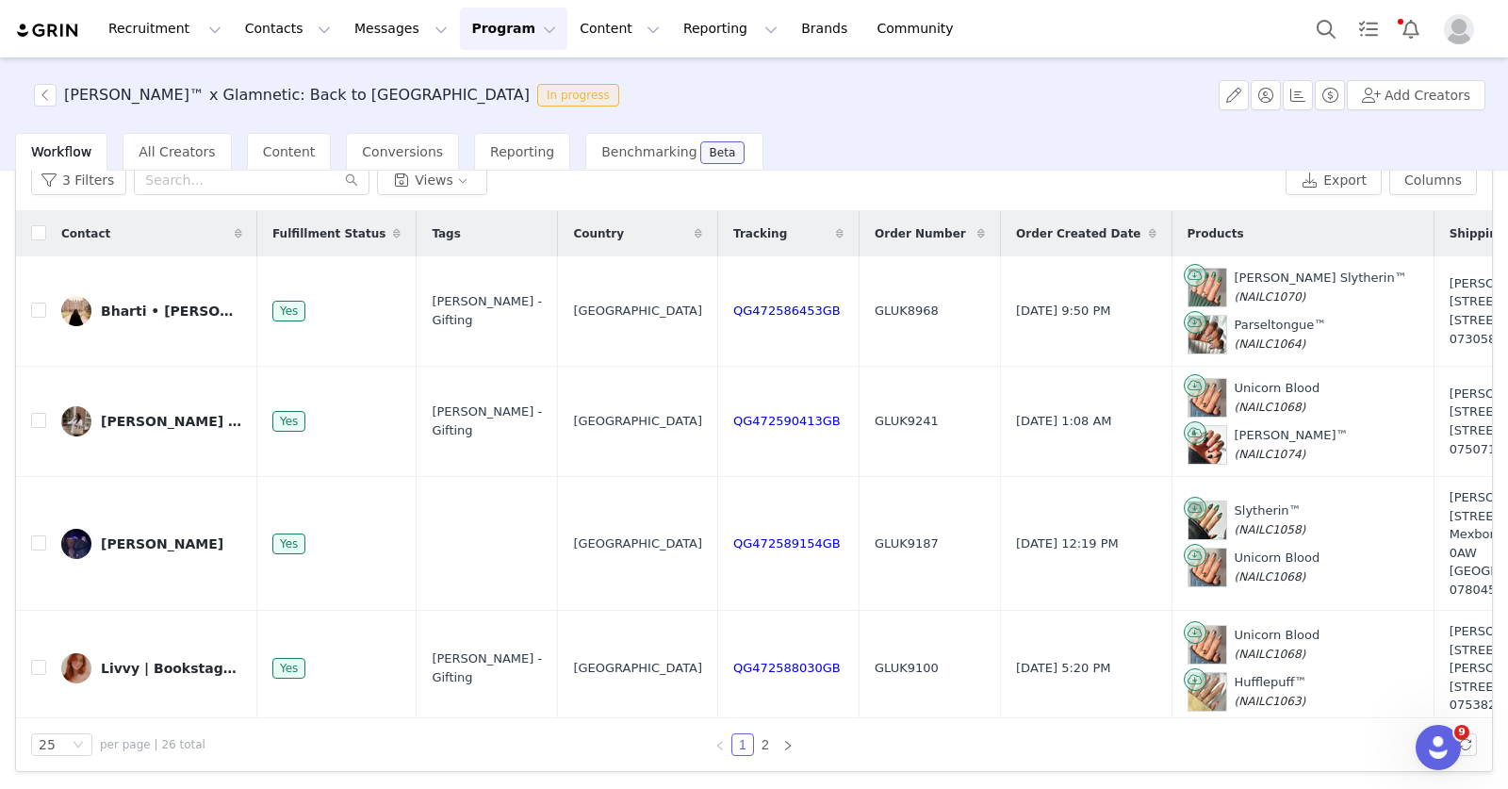
click at [1149, 231] on icon at bounding box center [1153, 233] width 8 height 11
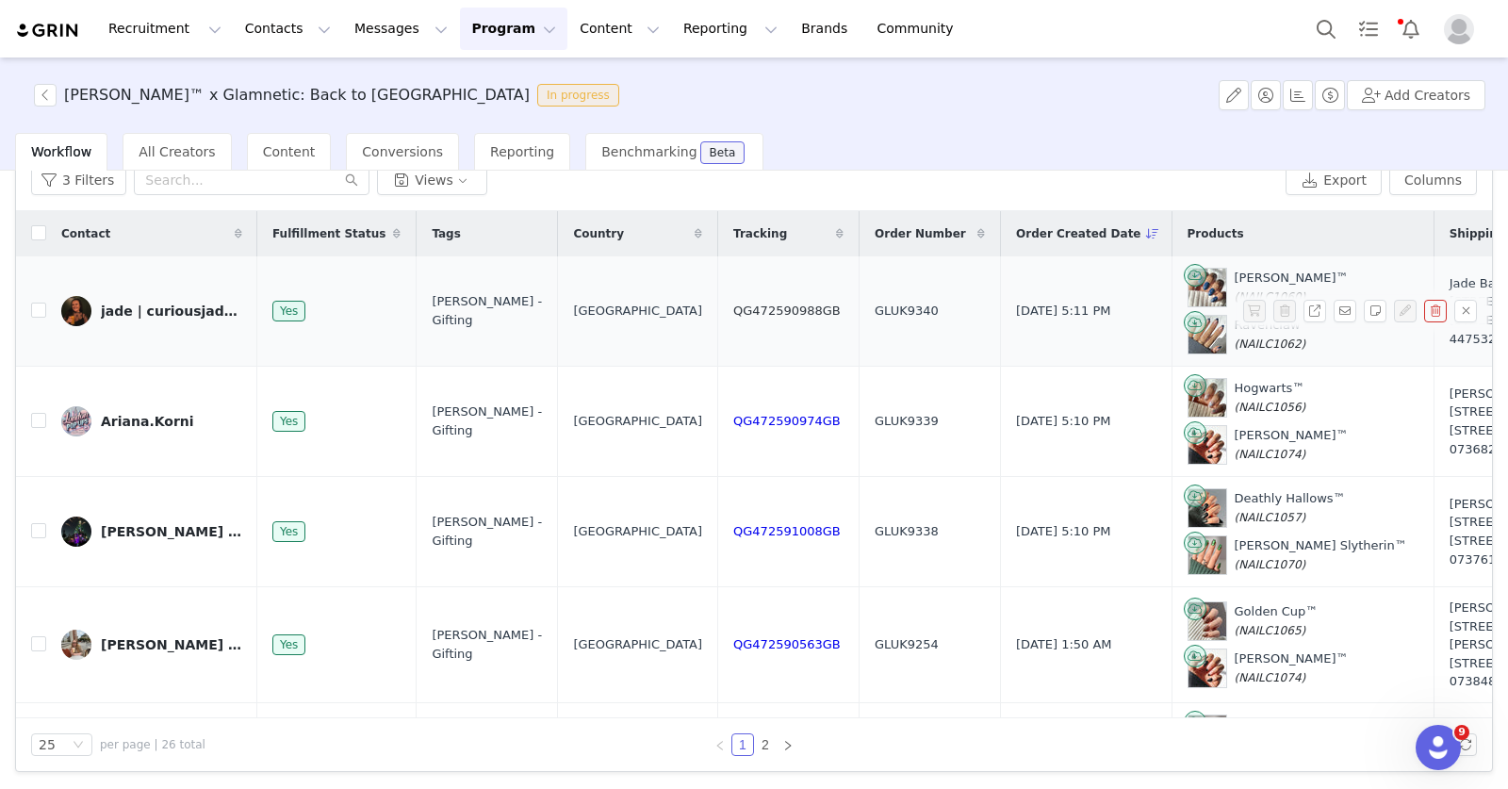
click at [782, 318] on link "QG472590988GB" at bounding box center [786, 311] width 107 height 14
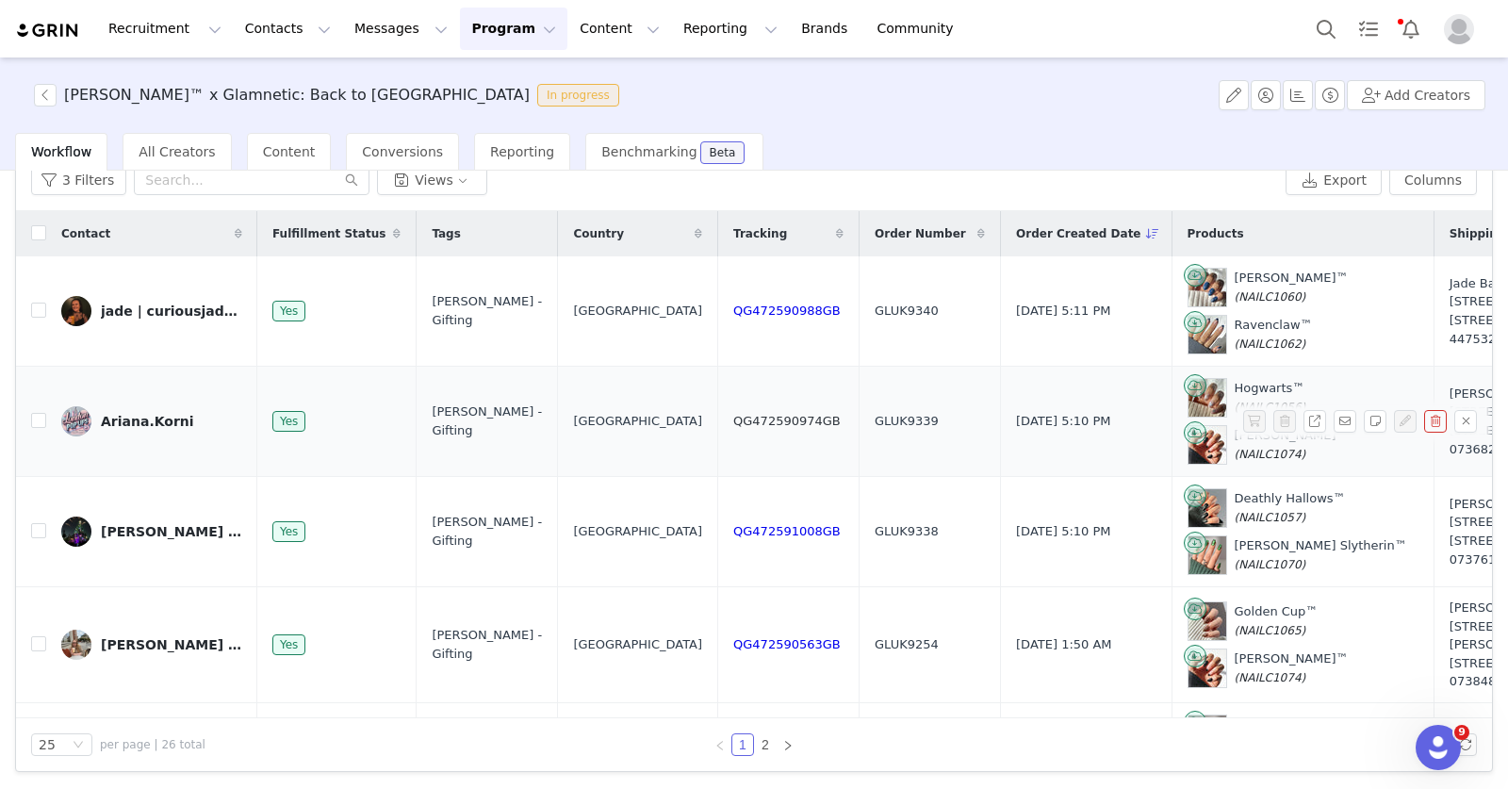
click at [770, 428] on link "QG472590974GB" at bounding box center [786, 421] width 107 height 14
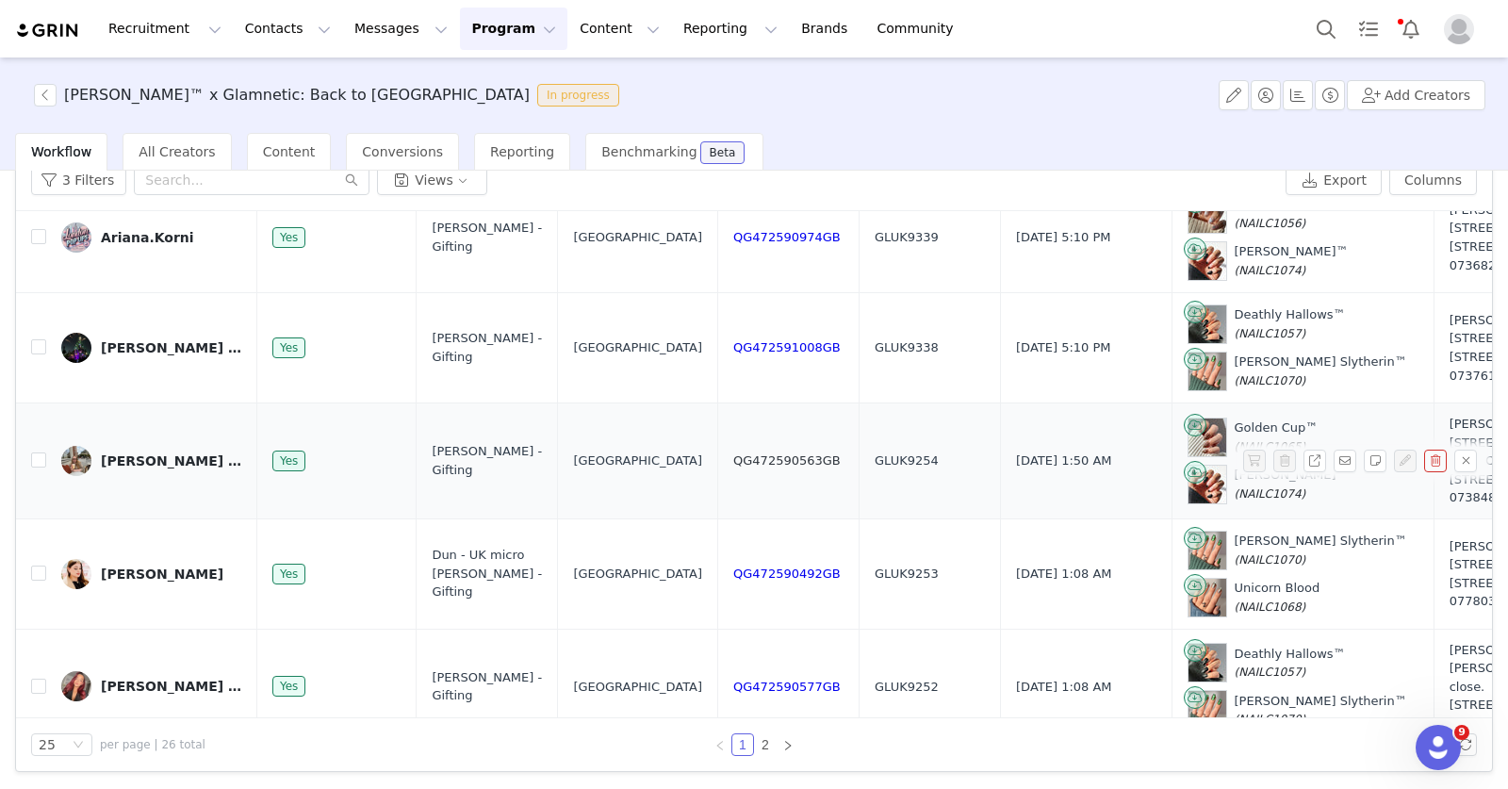
click at [745, 468] on link "QG472590563GB" at bounding box center [786, 460] width 107 height 14
